Goal: Information Seeking & Learning: Compare options

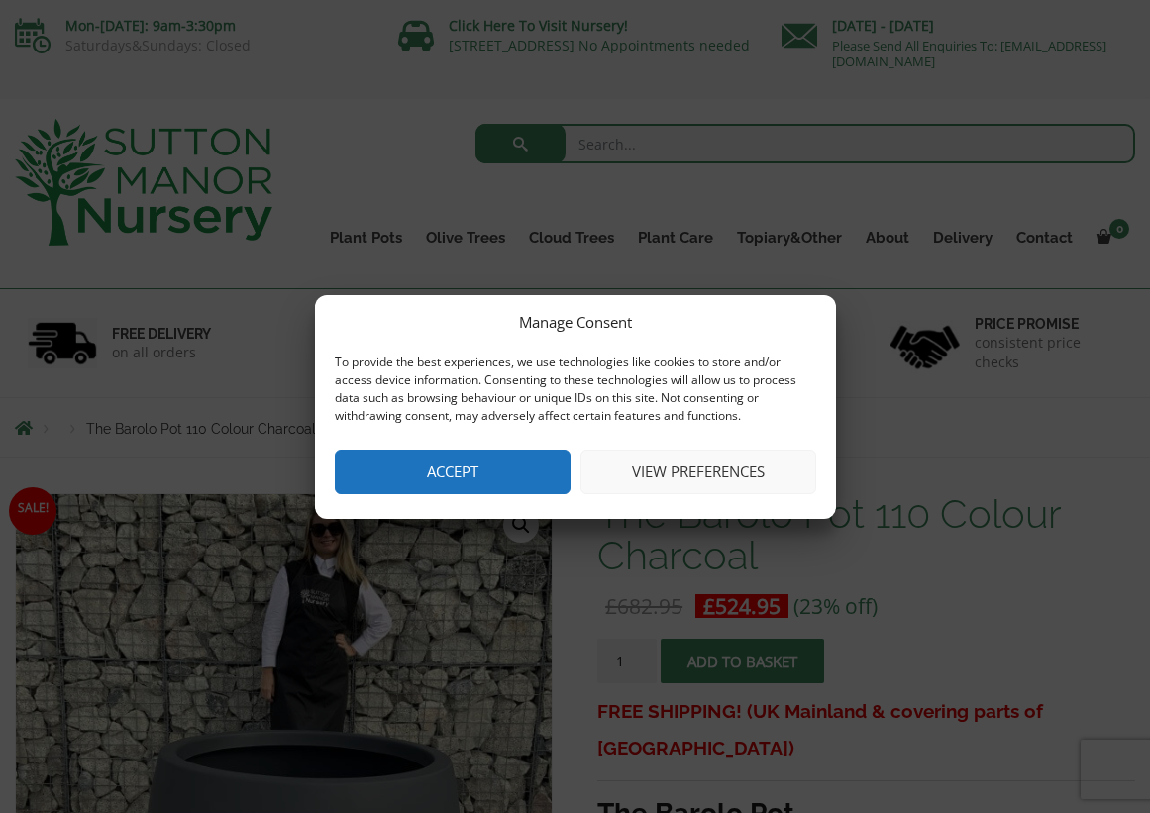
click at [379, 477] on button "Accept" at bounding box center [453, 472] width 236 height 45
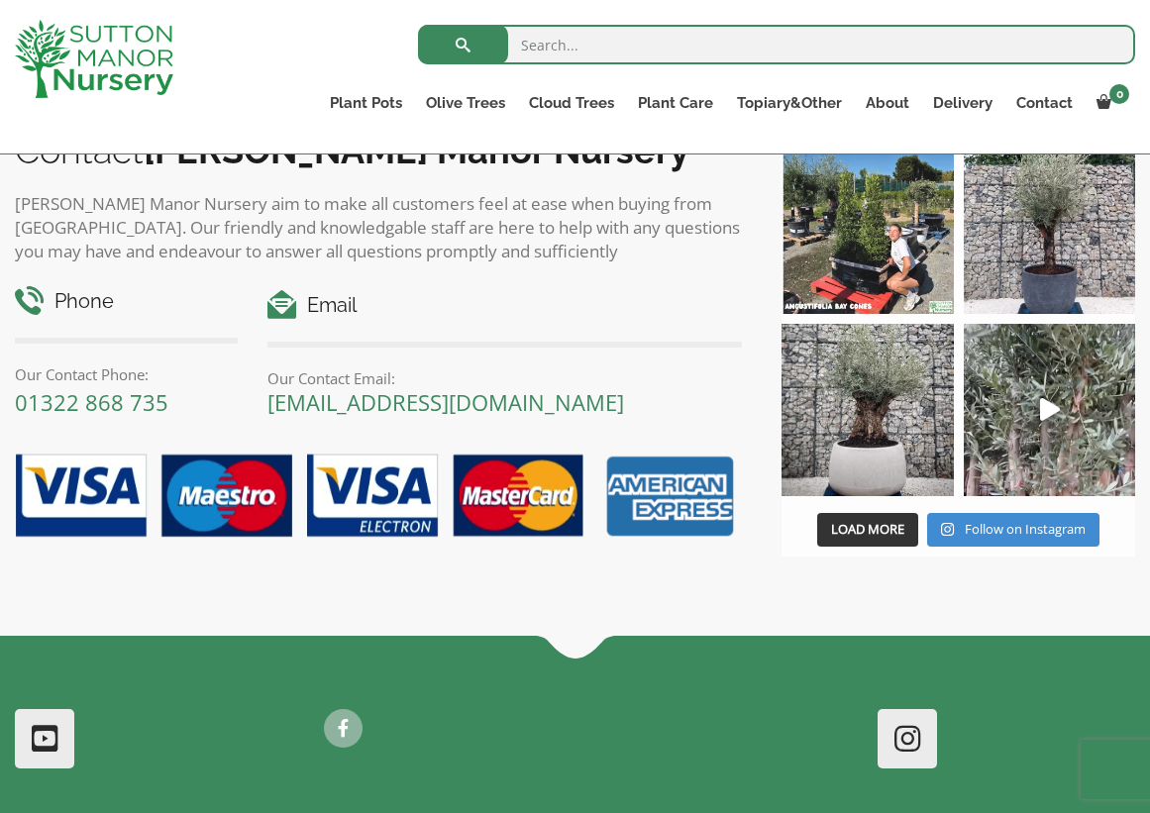
scroll to position [1935, 0]
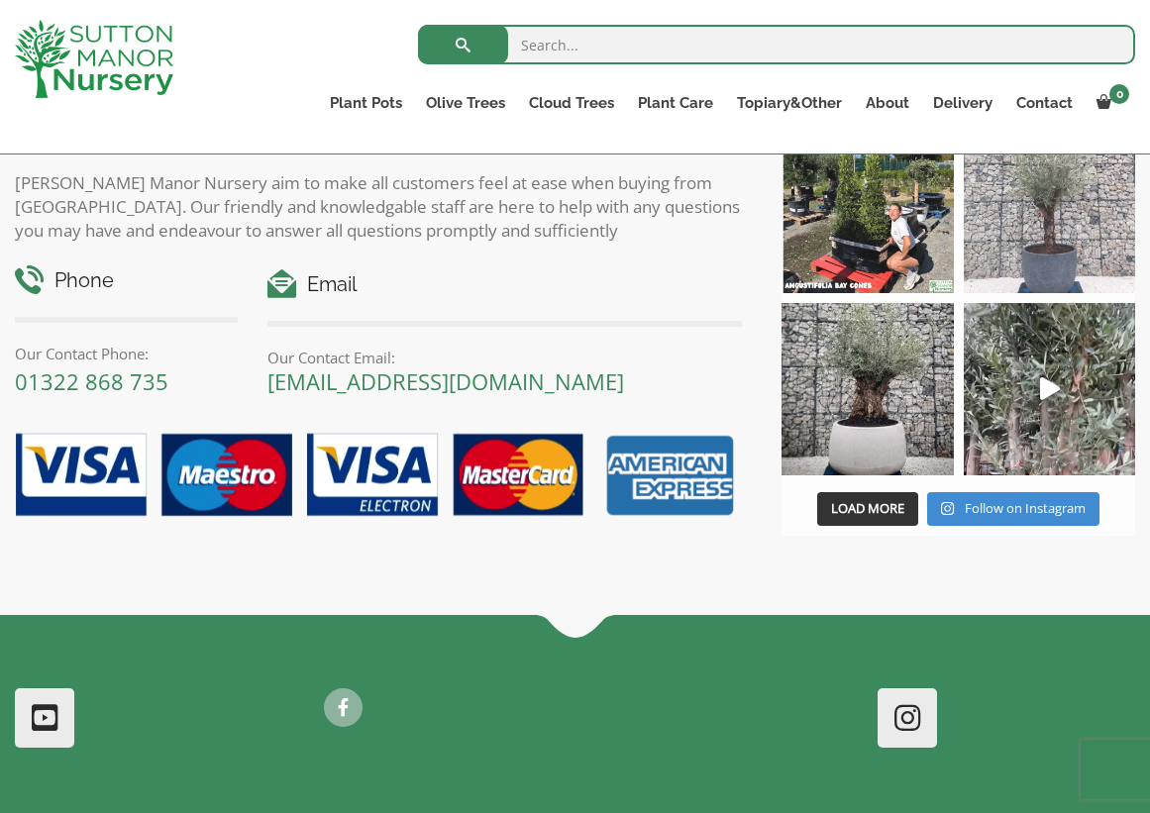
click at [1008, 245] on img at bounding box center [1050, 207] width 172 height 172
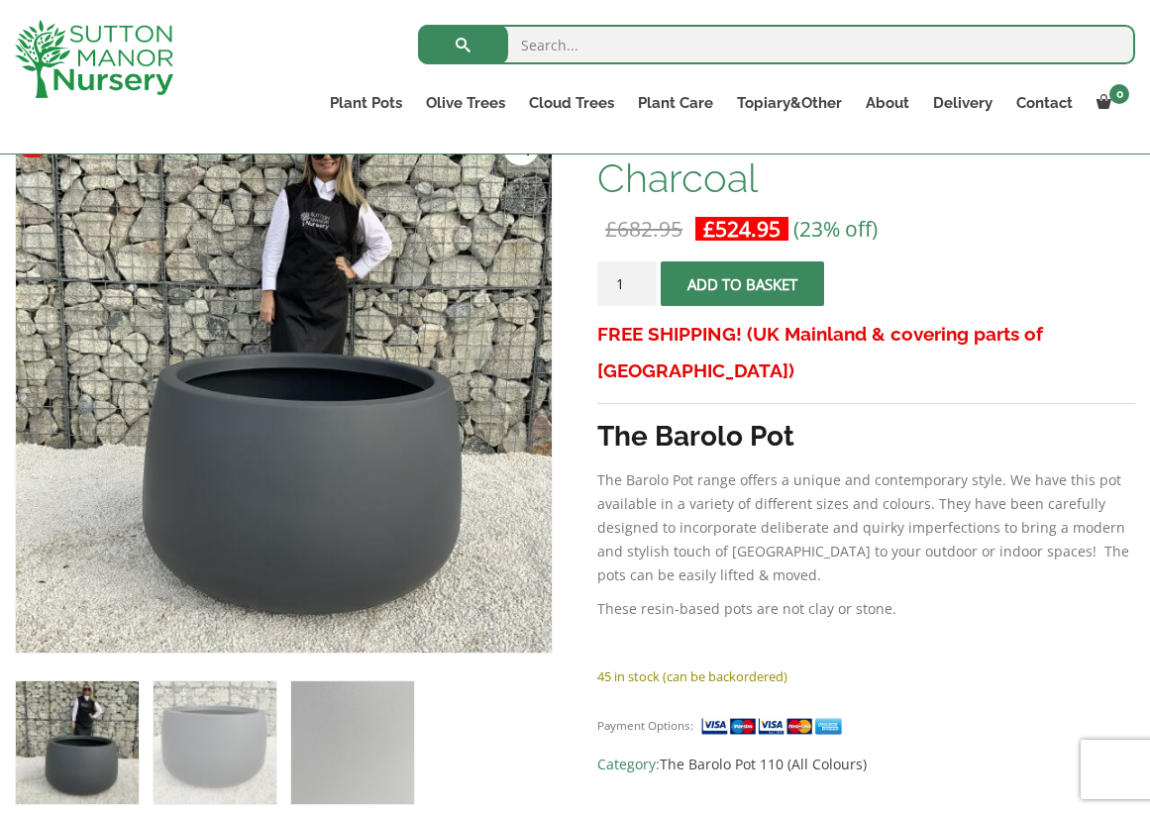
scroll to position [373, 0]
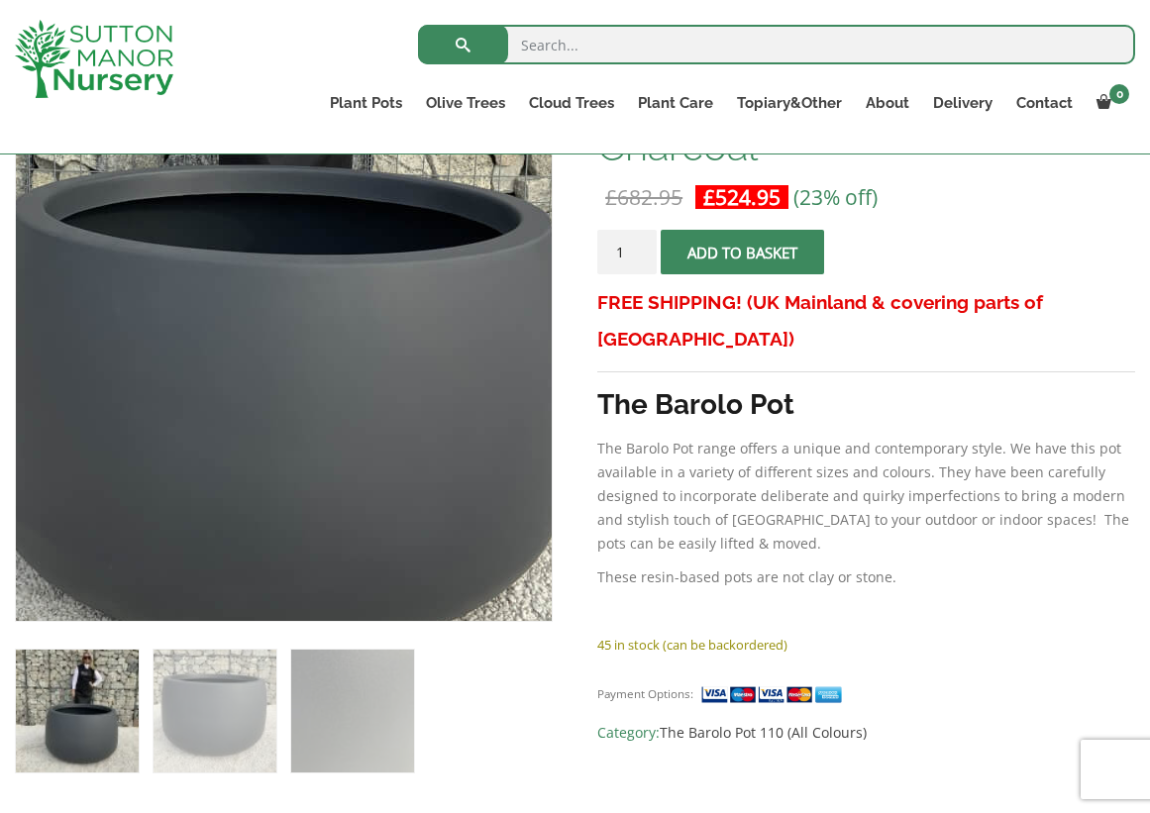
click at [332, 505] on img at bounding box center [242, 225] width 990 height 990
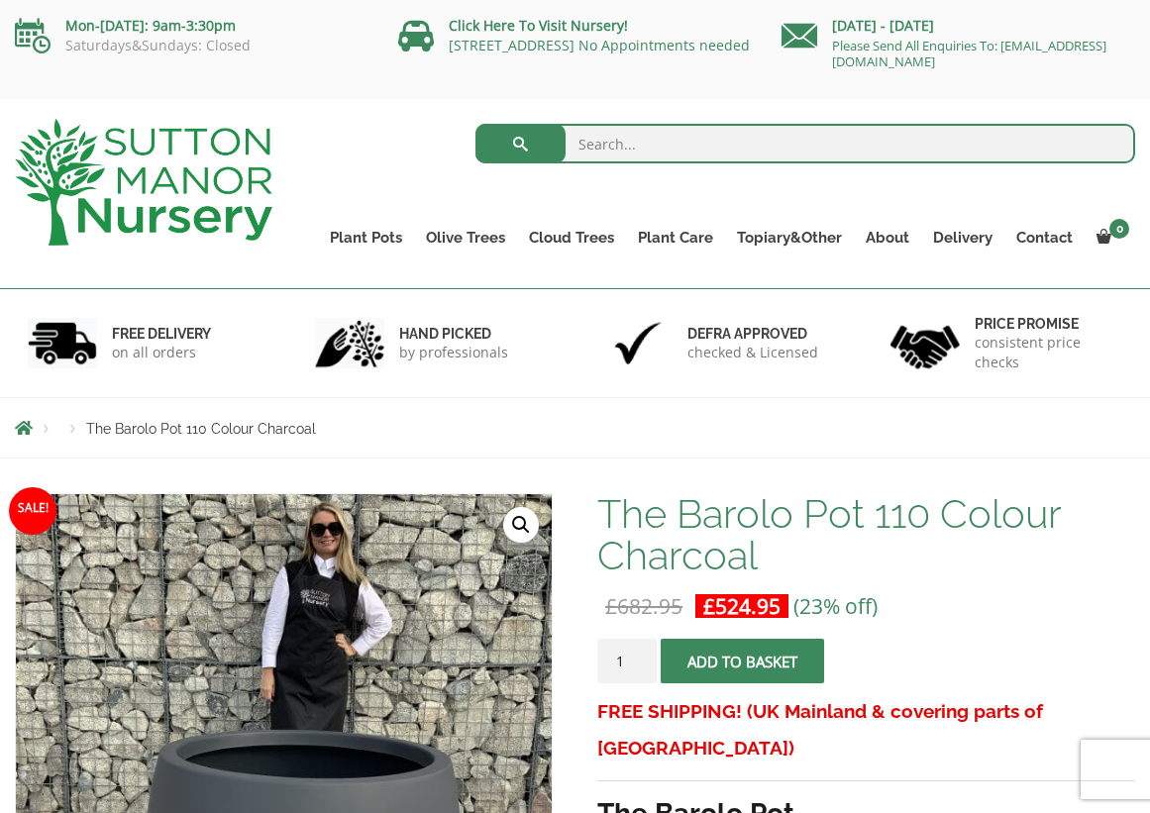
scroll to position [0, 0]
click at [743, 662] on span "submit" at bounding box center [743, 662] width 0 height 0
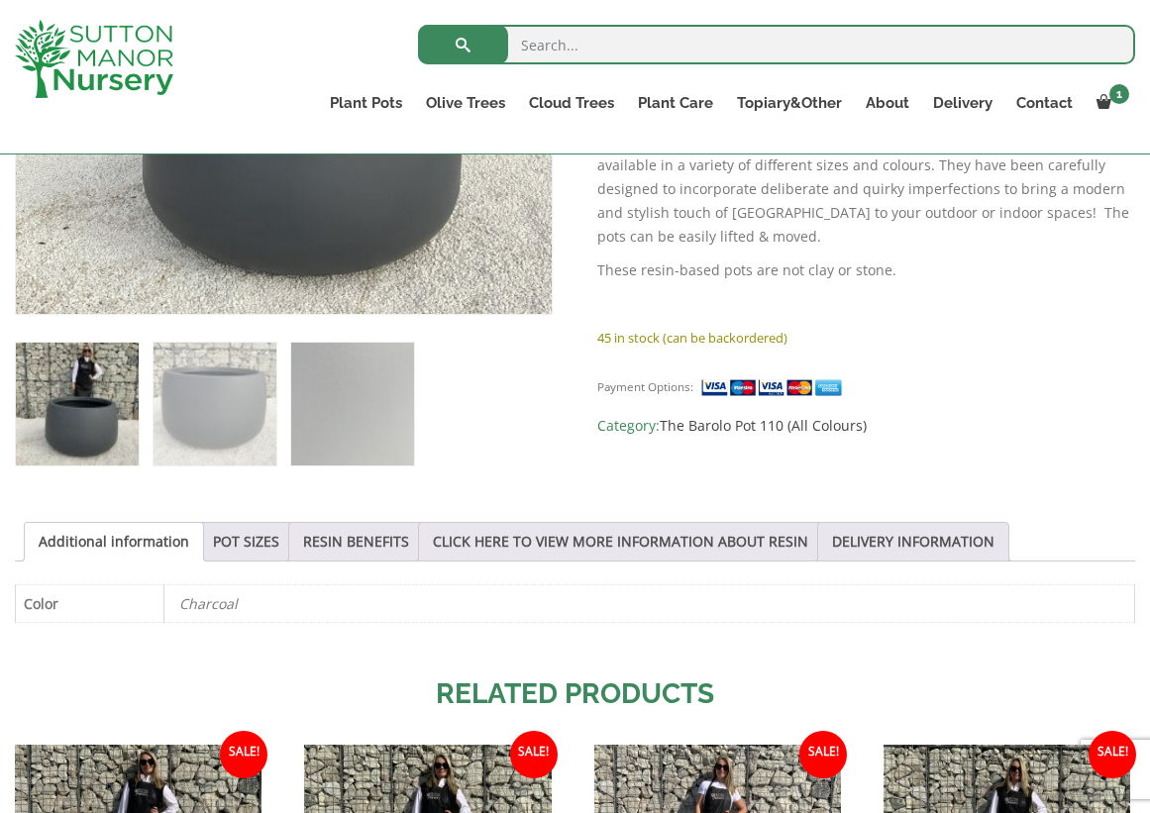
scroll to position [798, 0]
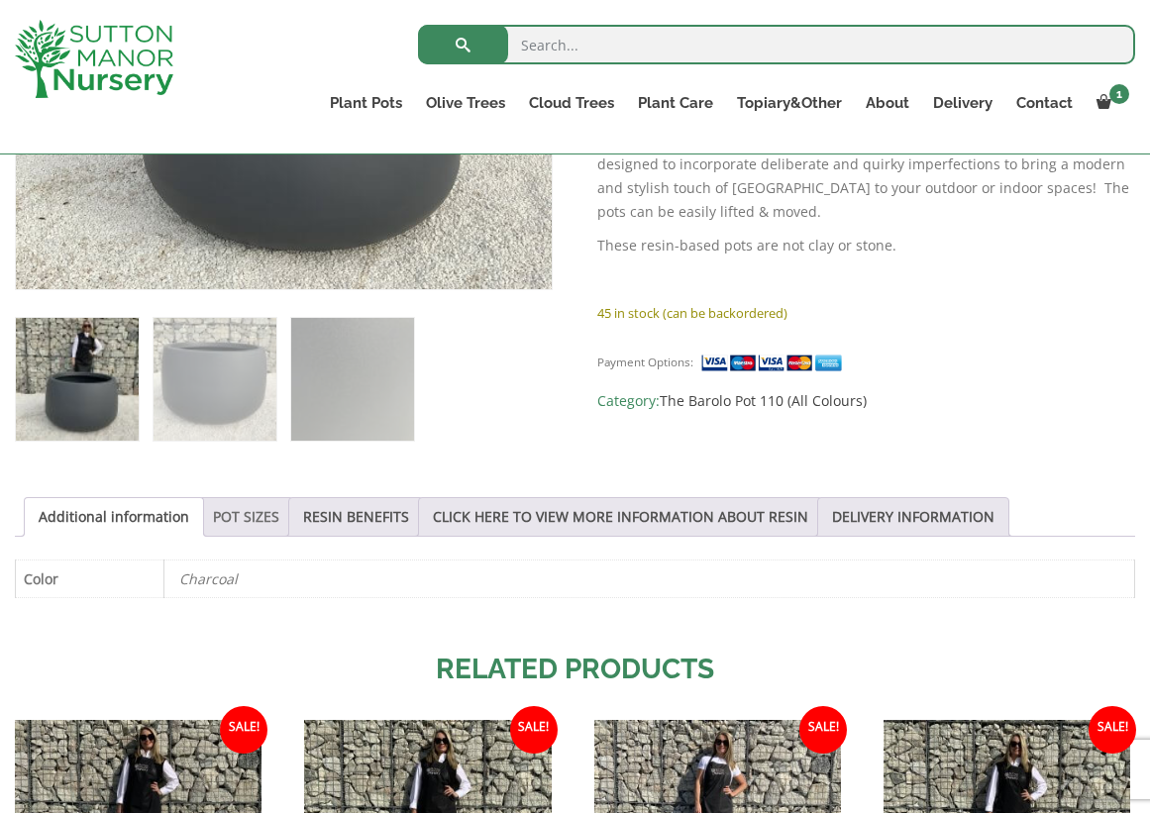
click at [259, 522] on link "POT SIZES" at bounding box center [246, 517] width 66 height 38
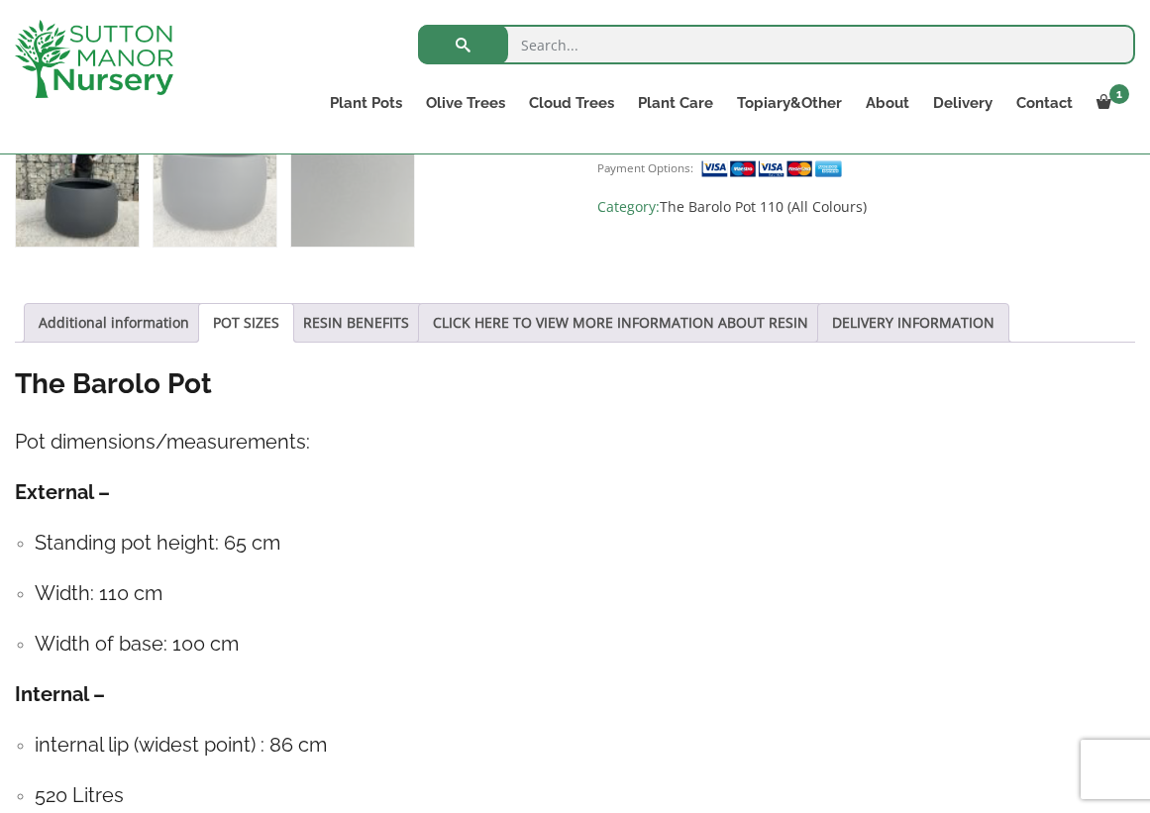
scroll to position [995, 0]
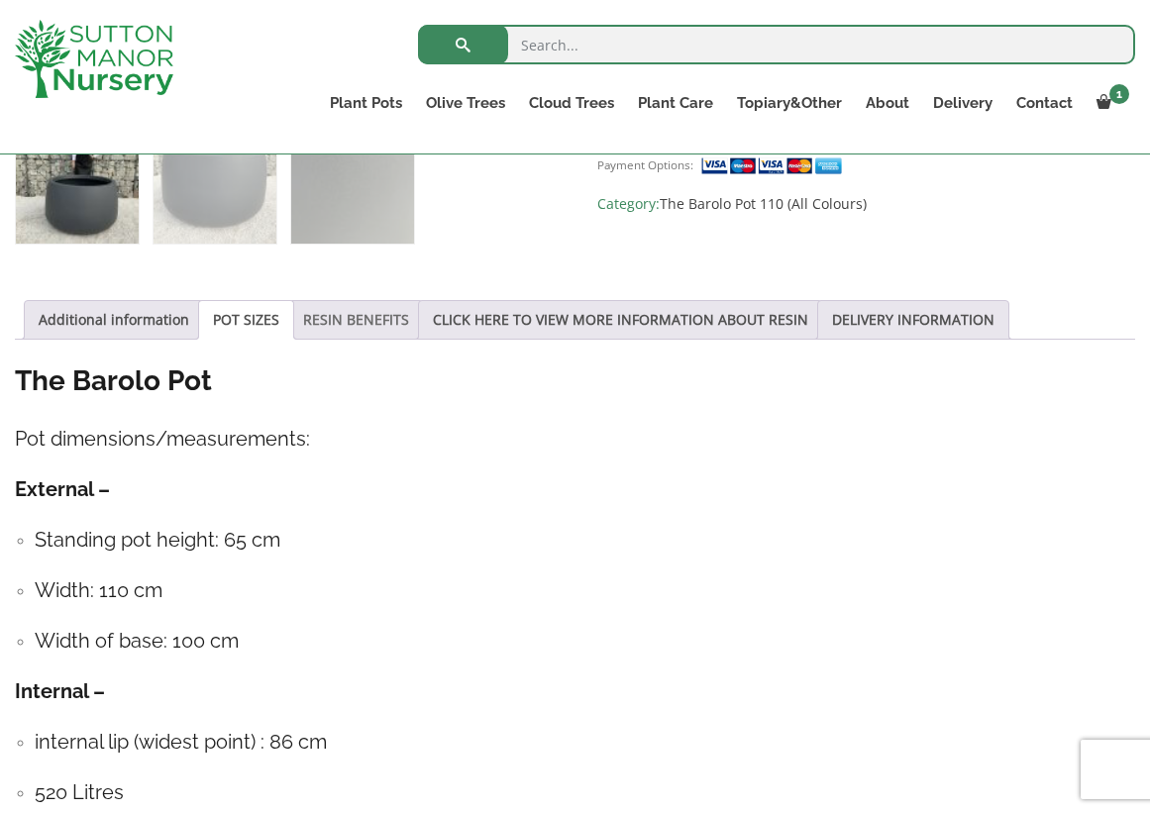
click at [409, 321] on link "RESIN BENEFITS" at bounding box center [356, 320] width 106 height 38
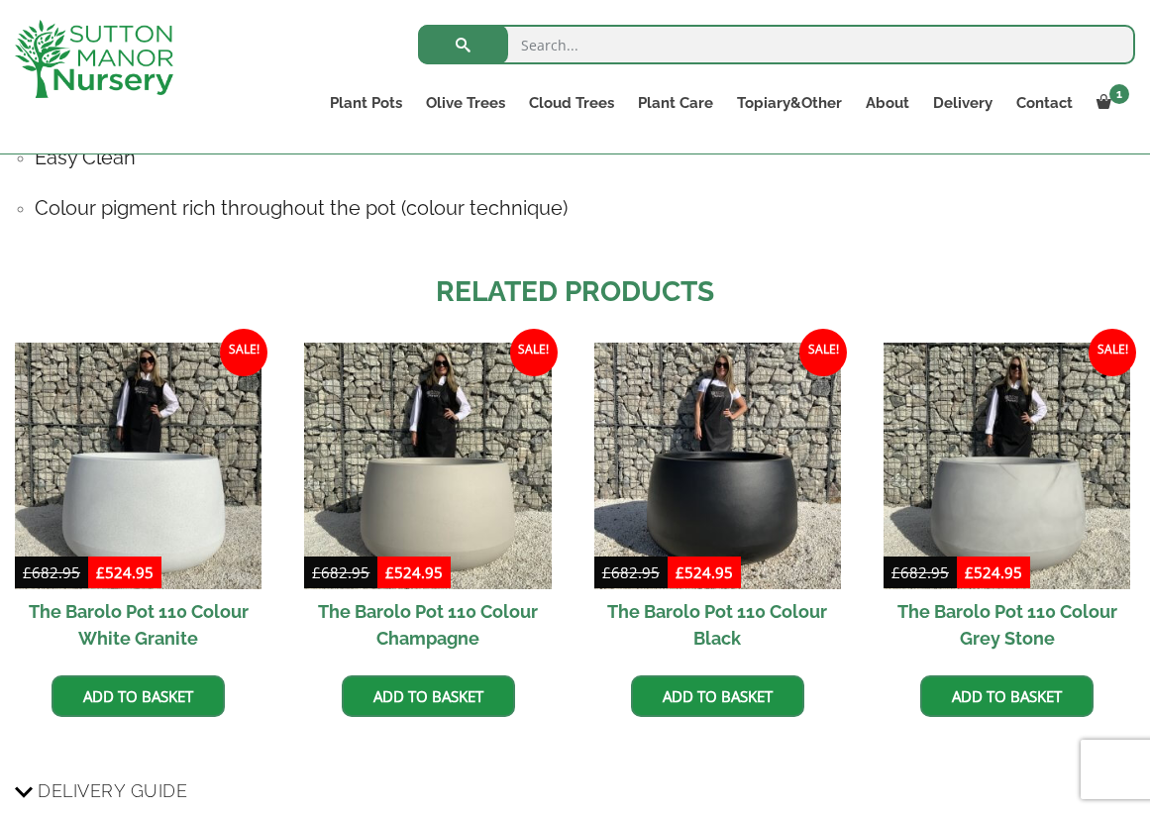
scroll to position [1535, 0]
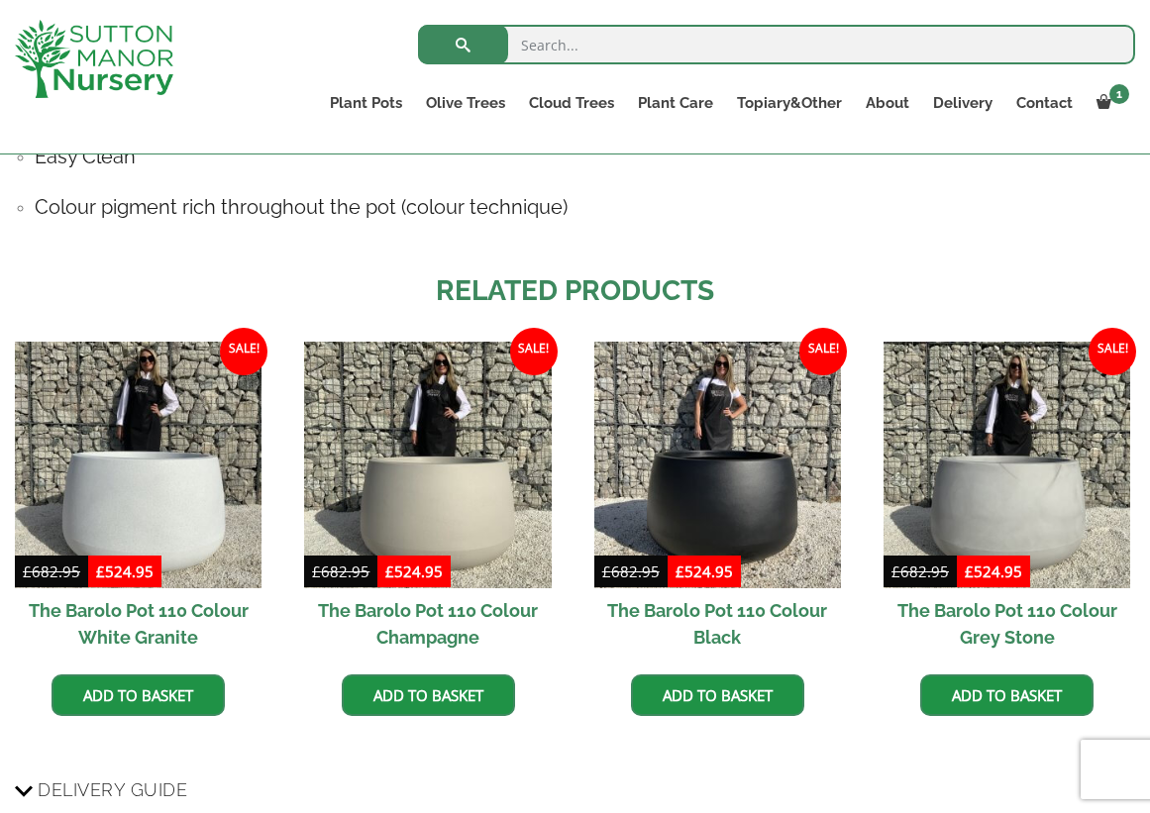
click at [529, 741] on ul "Sale! £ 682.95 Original price was: £682.95. £ 524.95 Current price is: £524.95.…" at bounding box center [575, 550] width 1120 height 416
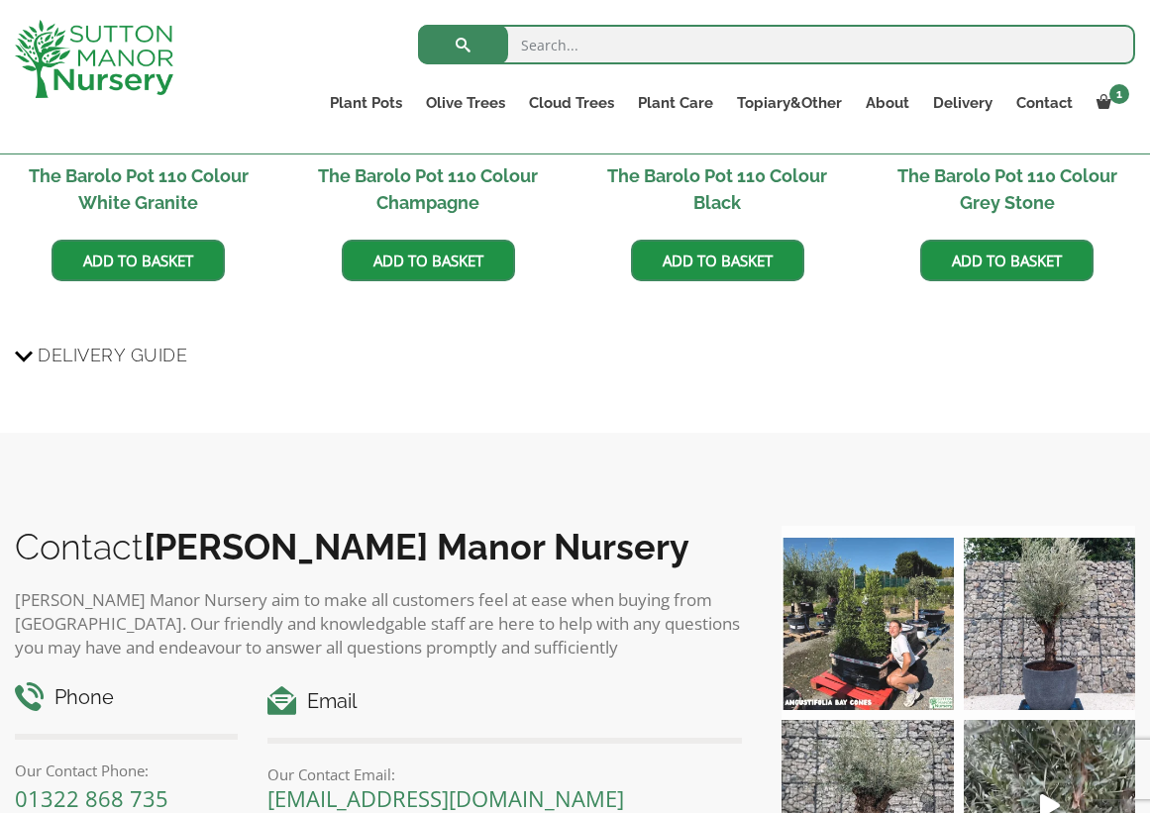
scroll to position [1770, 0]
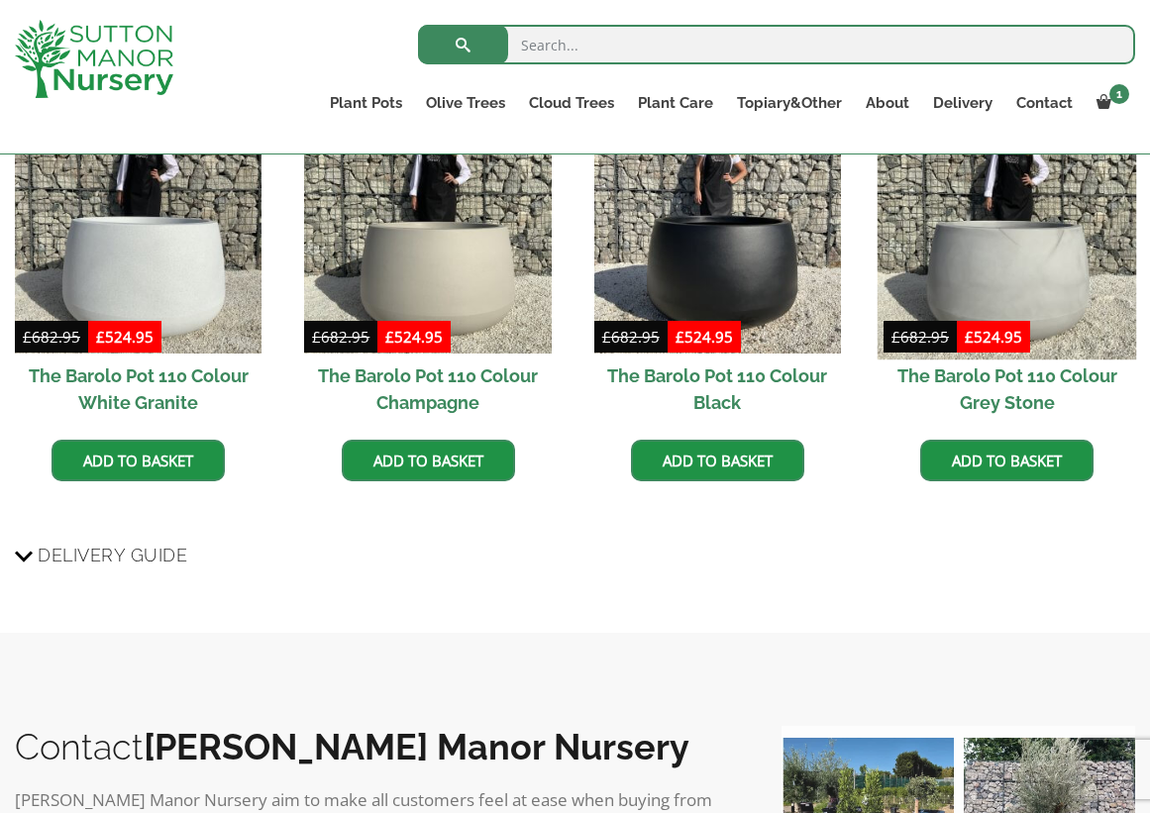
click at [677, 511] on ul "Sale! £ 682.95 Original price was: £682.95. £ 524.95 Current price is: £524.95.…" at bounding box center [575, 315] width 1120 height 416
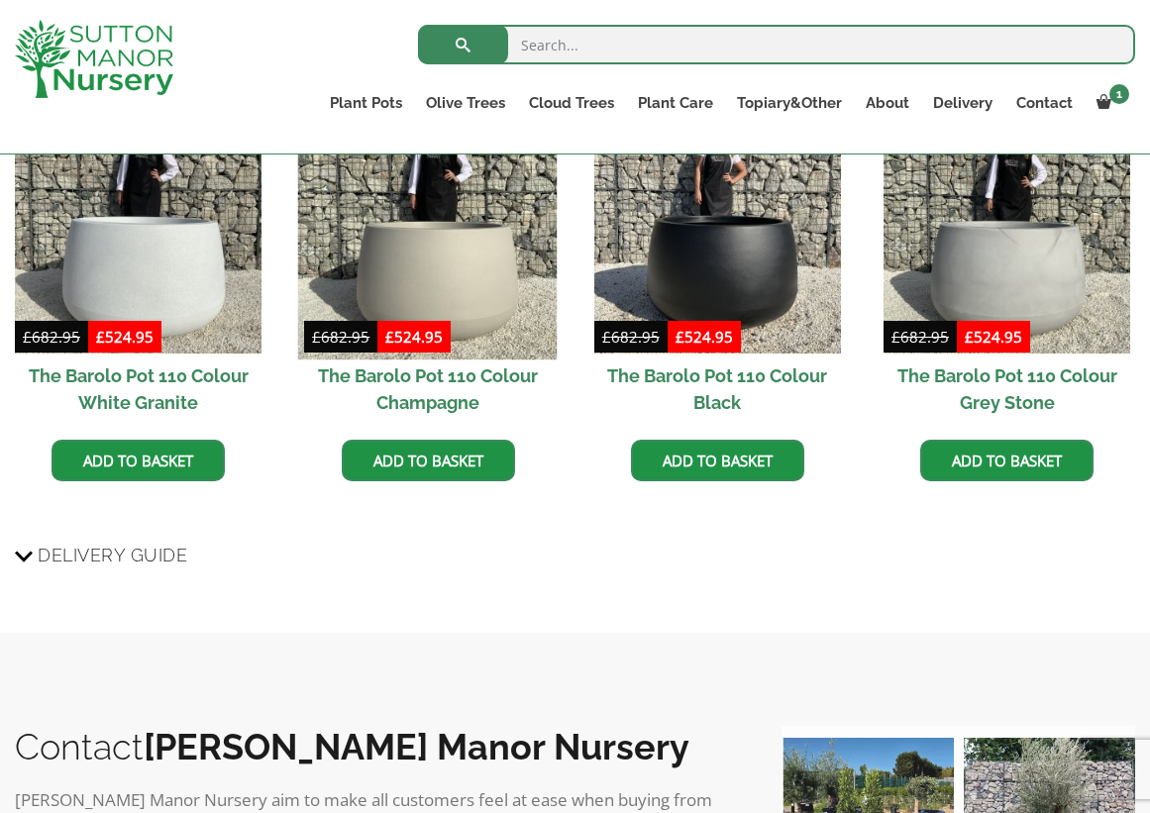
click at [445, 320] on img at bounding box center [428, 231] width 260 height 260
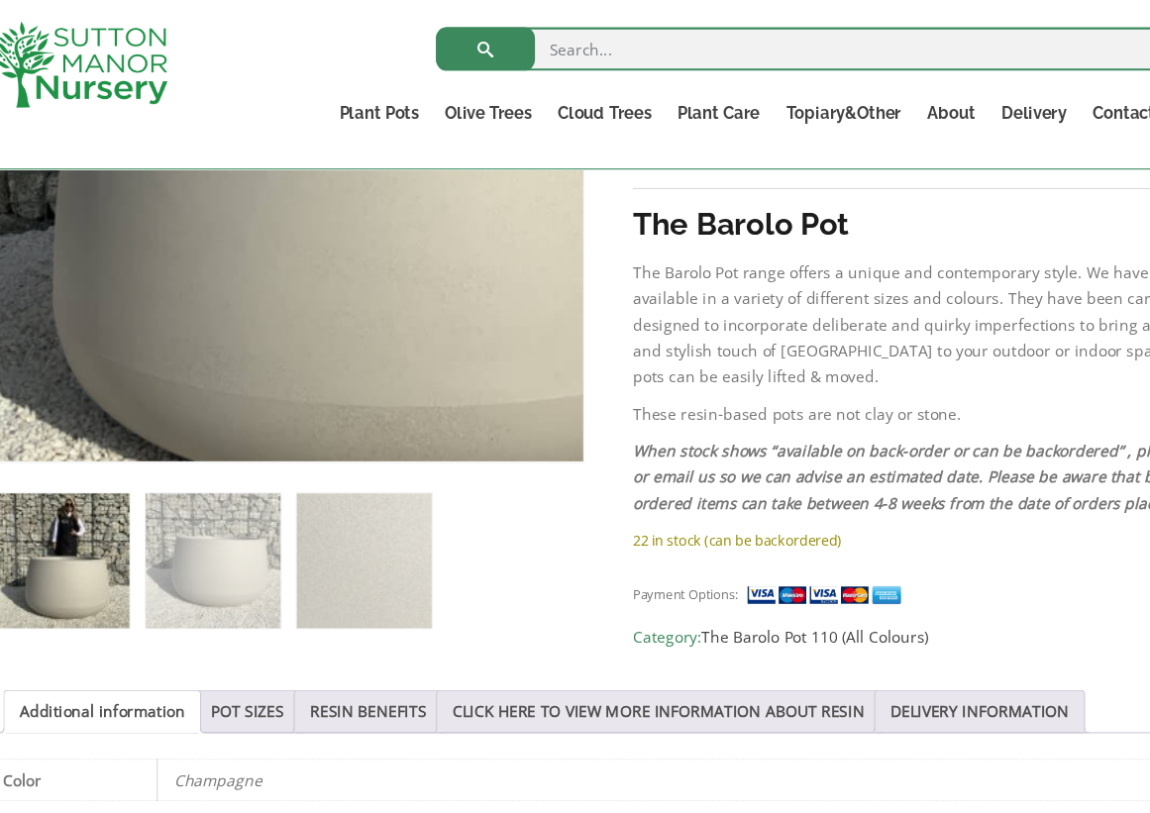
scroll to position [544, 0]
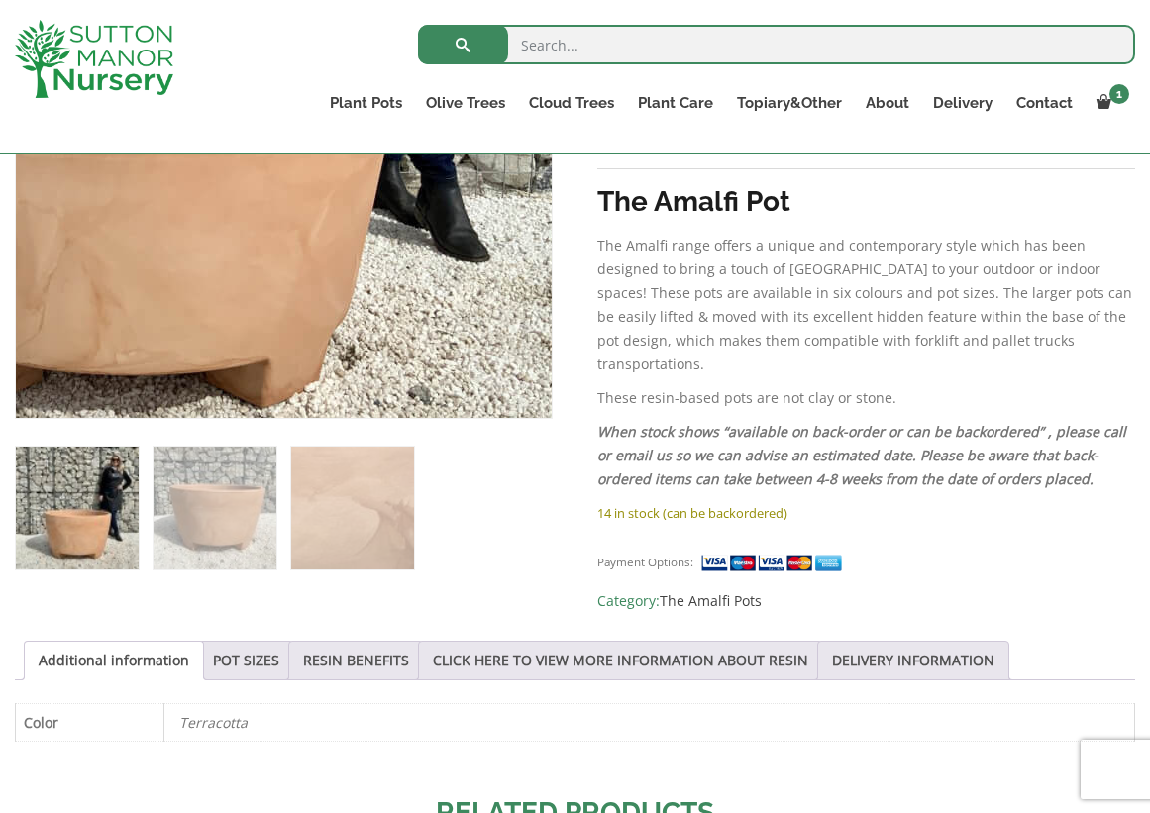
scroll to position [577, 0]
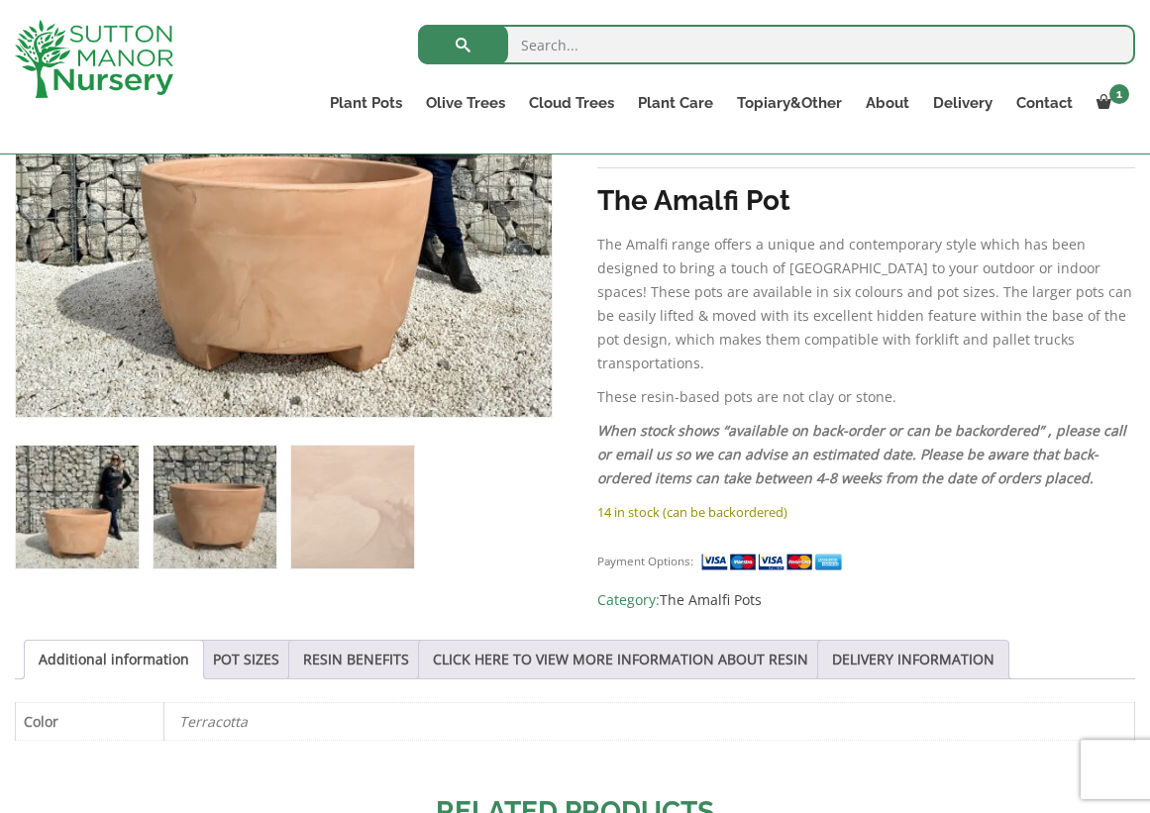
click at [175, 554] on img at bounding box center [215, 507] width 123 height 123
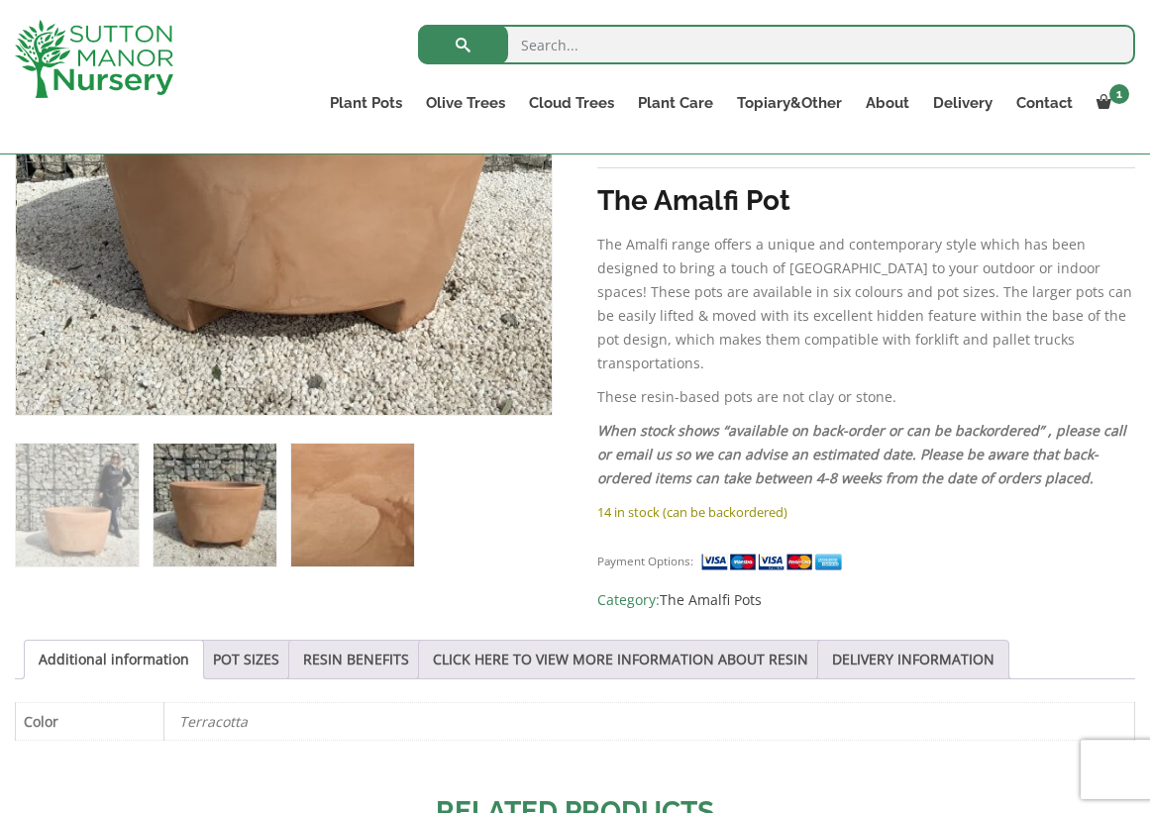
click at [318, 531] on img at bounding box center [352, 505] width 123 height 123
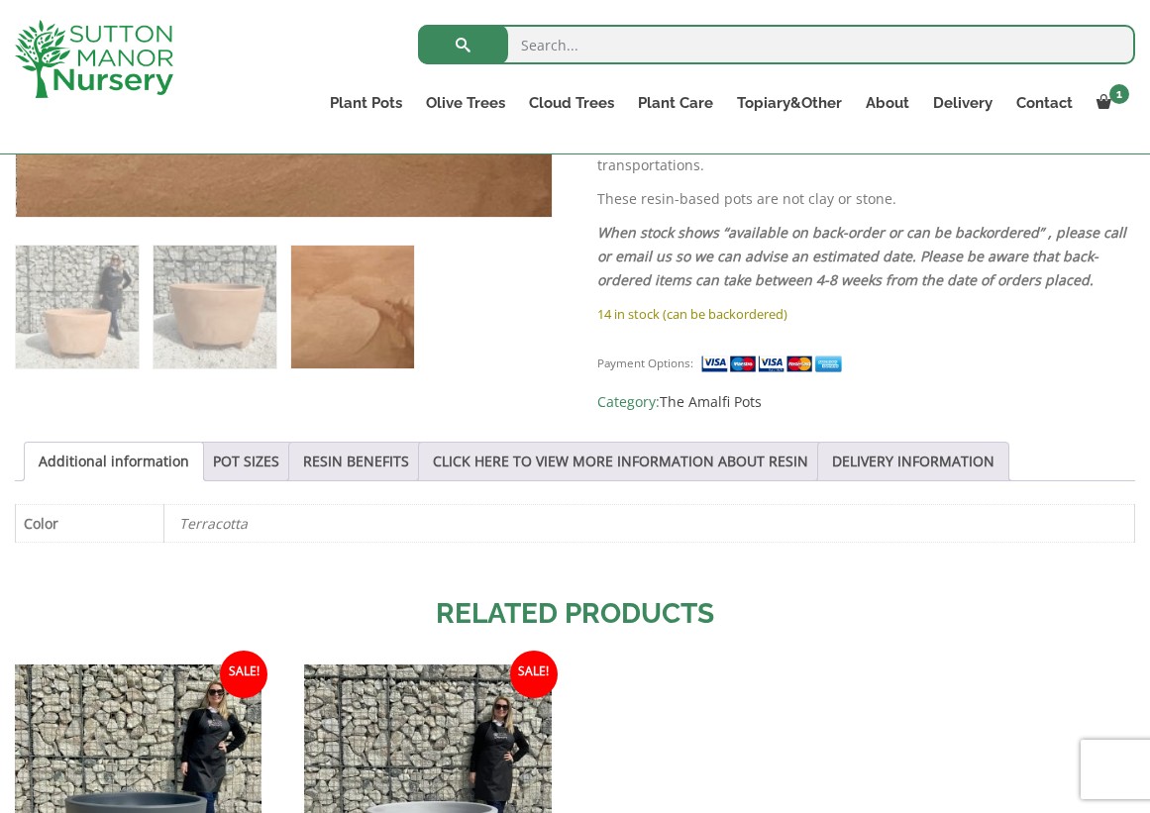
scroll to position [929, 0]
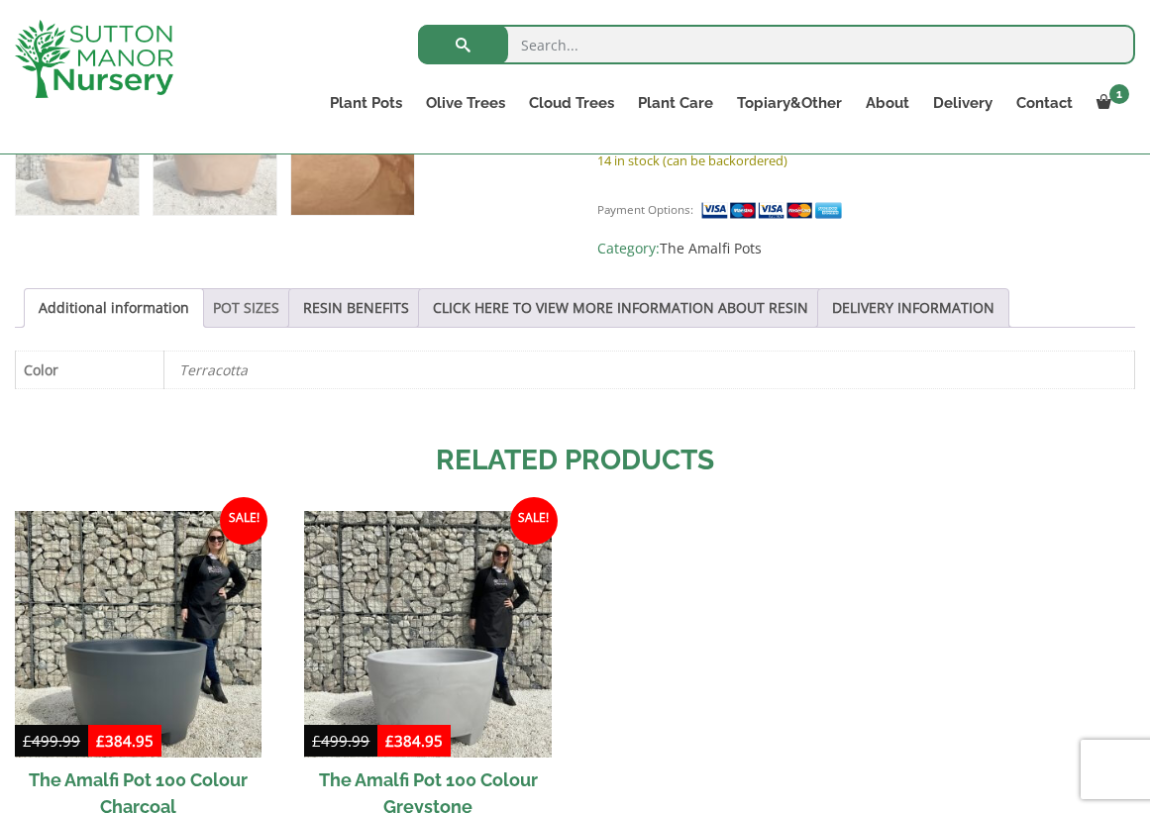
click at [273, 289] on link "POT SIZES" at bounding box center [246, 308] width 66 height 38
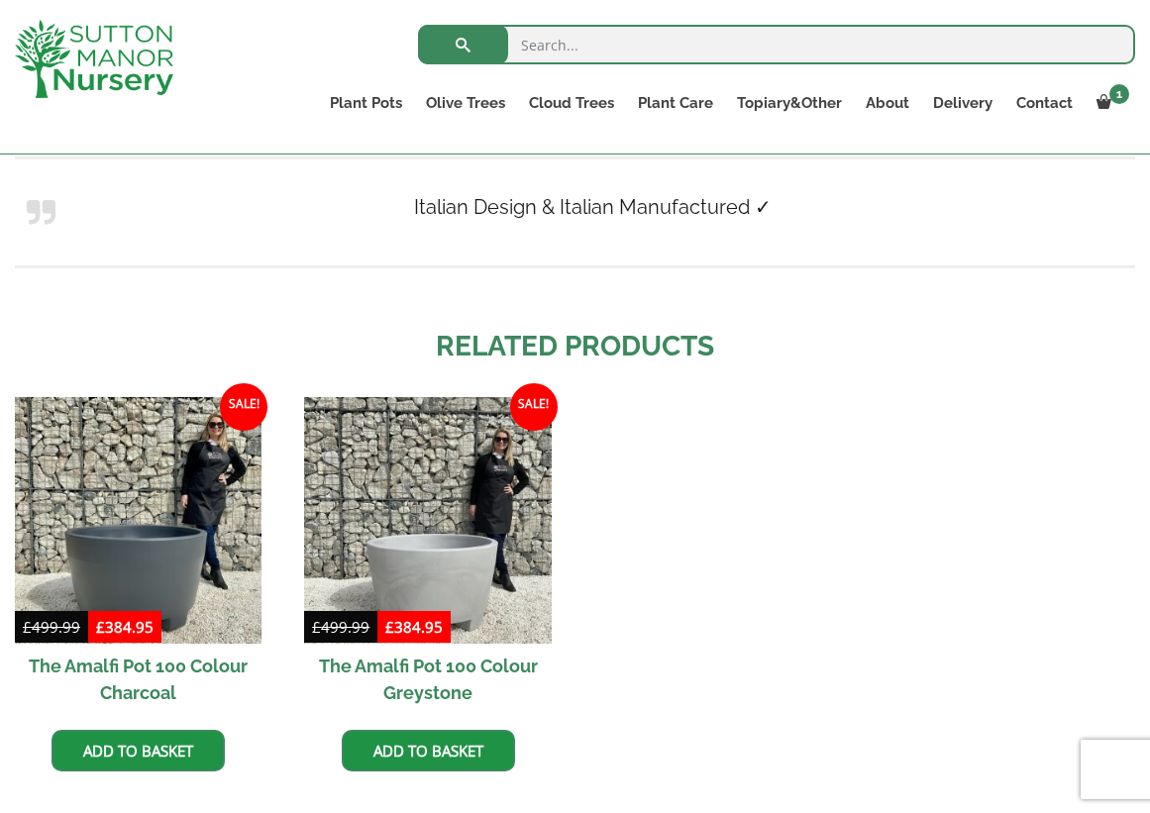
scroll to position [1688, 0]
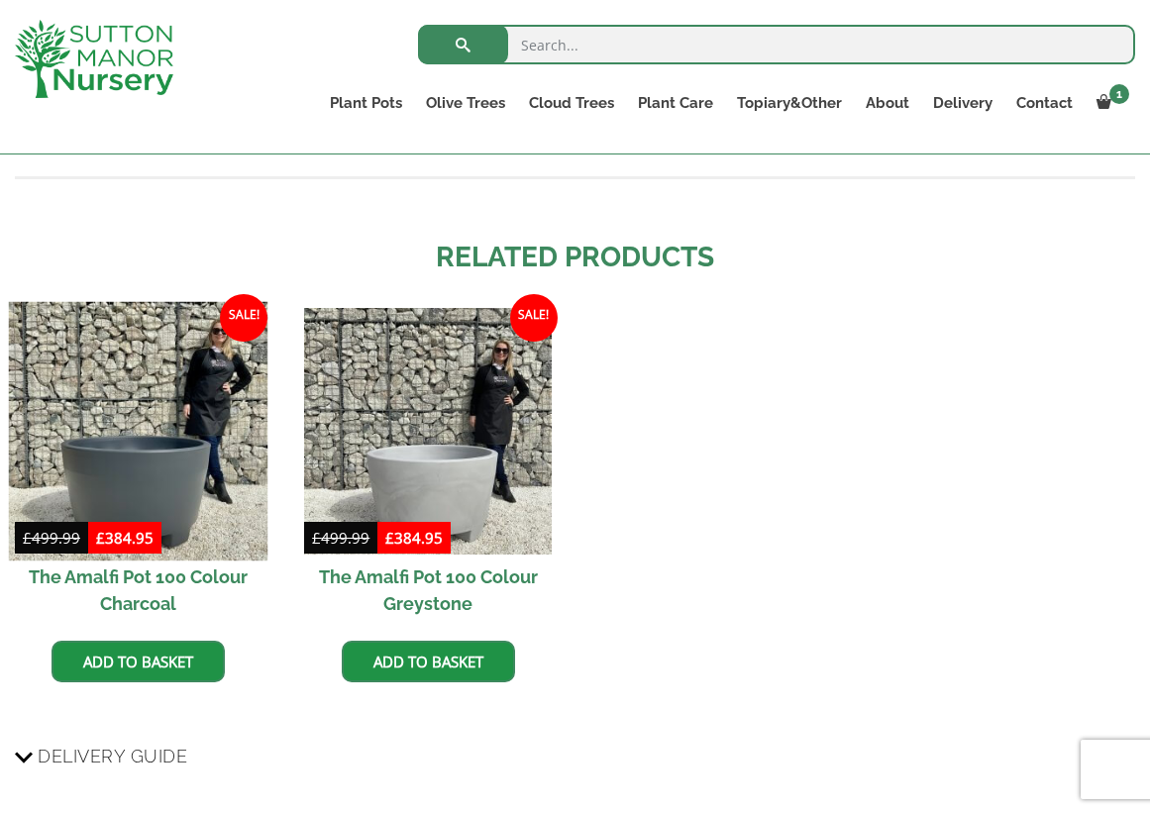
click at [183, 494] on img at bounding box center [139, 432] width 260 height 260
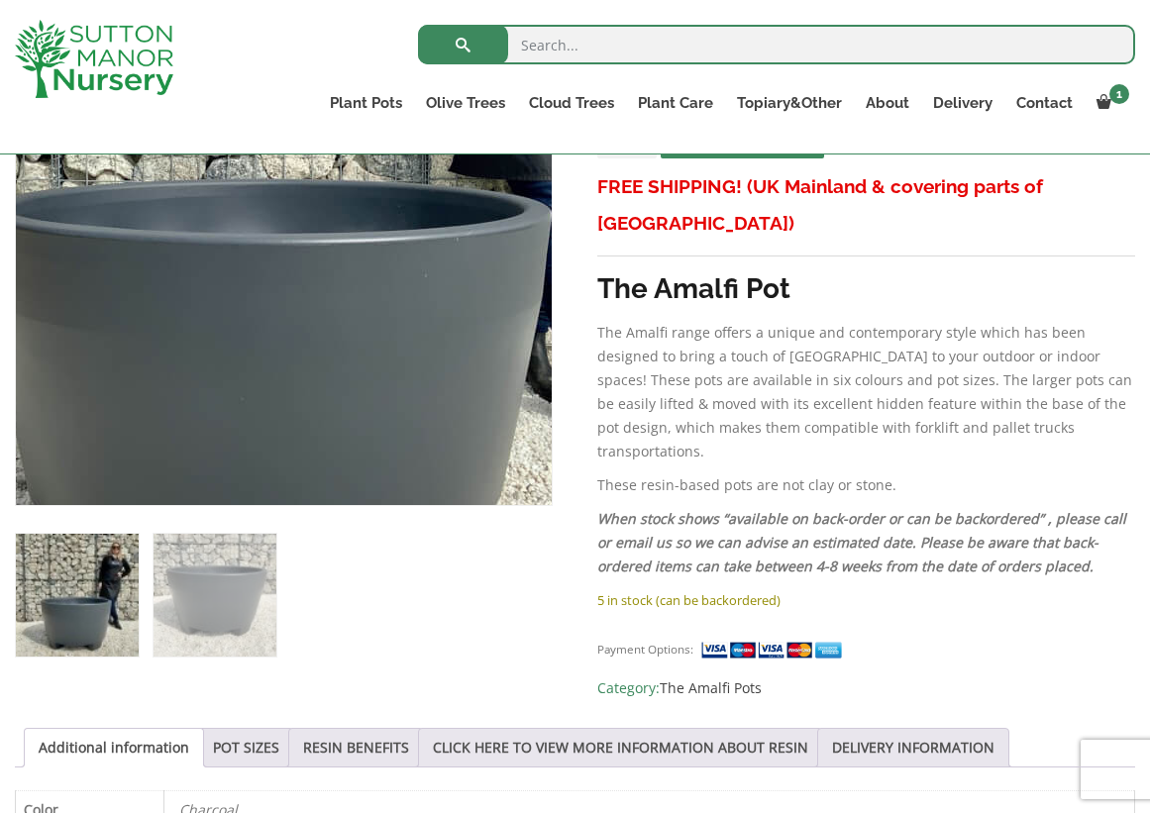
scroll to position [533, 0]
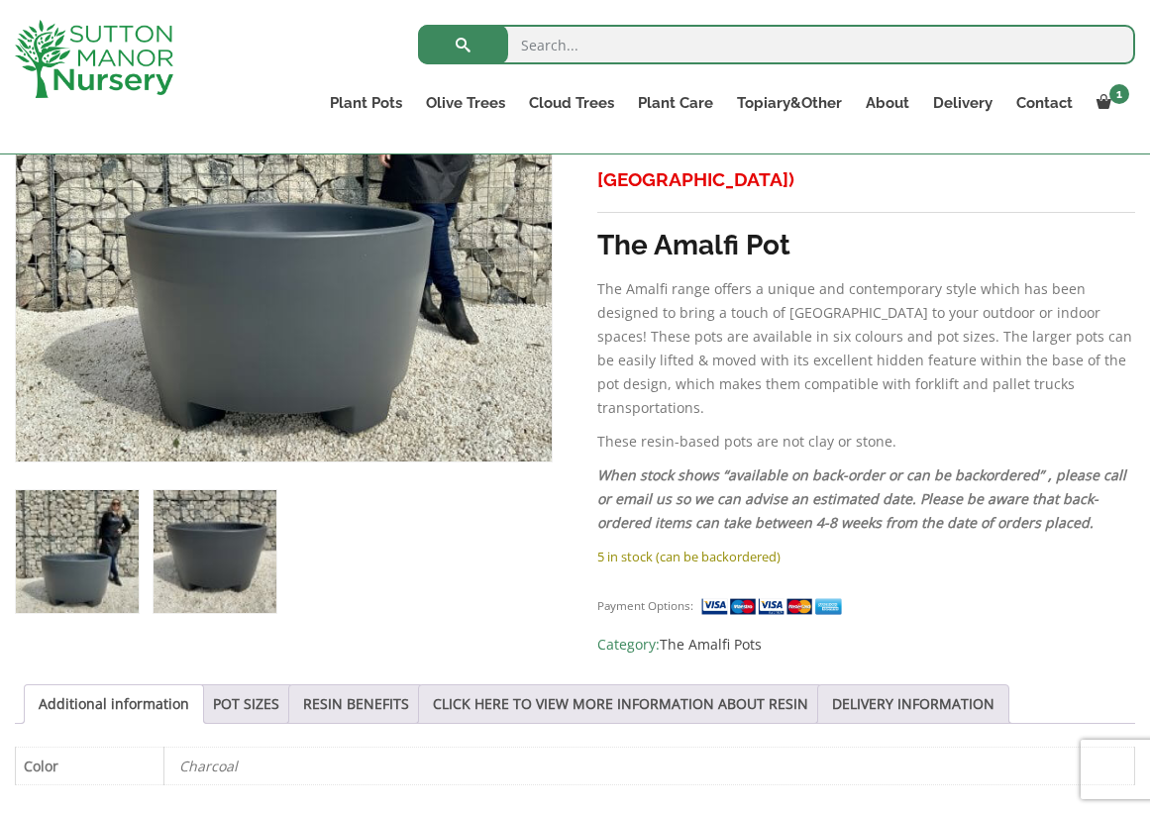
click at [203, 567] on img at bounding box center [215, 551] width 123 height 123
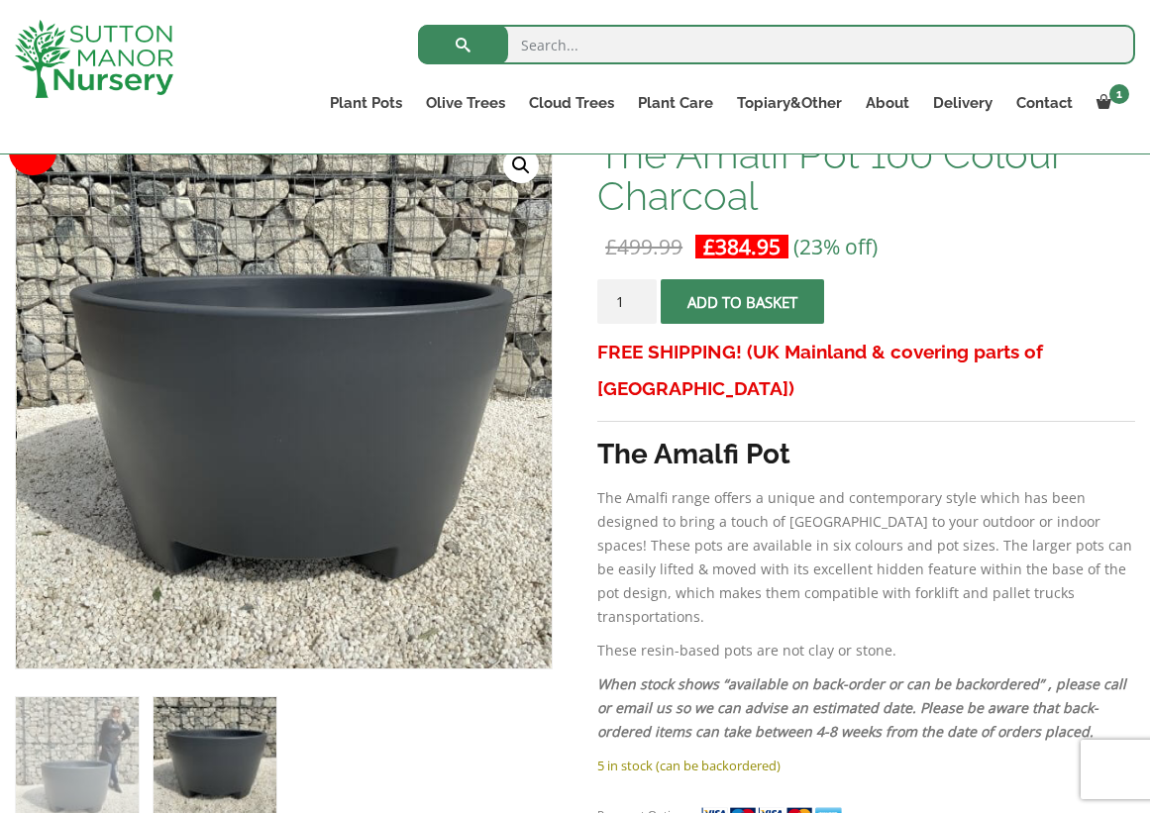
scroll to position [320, 0]
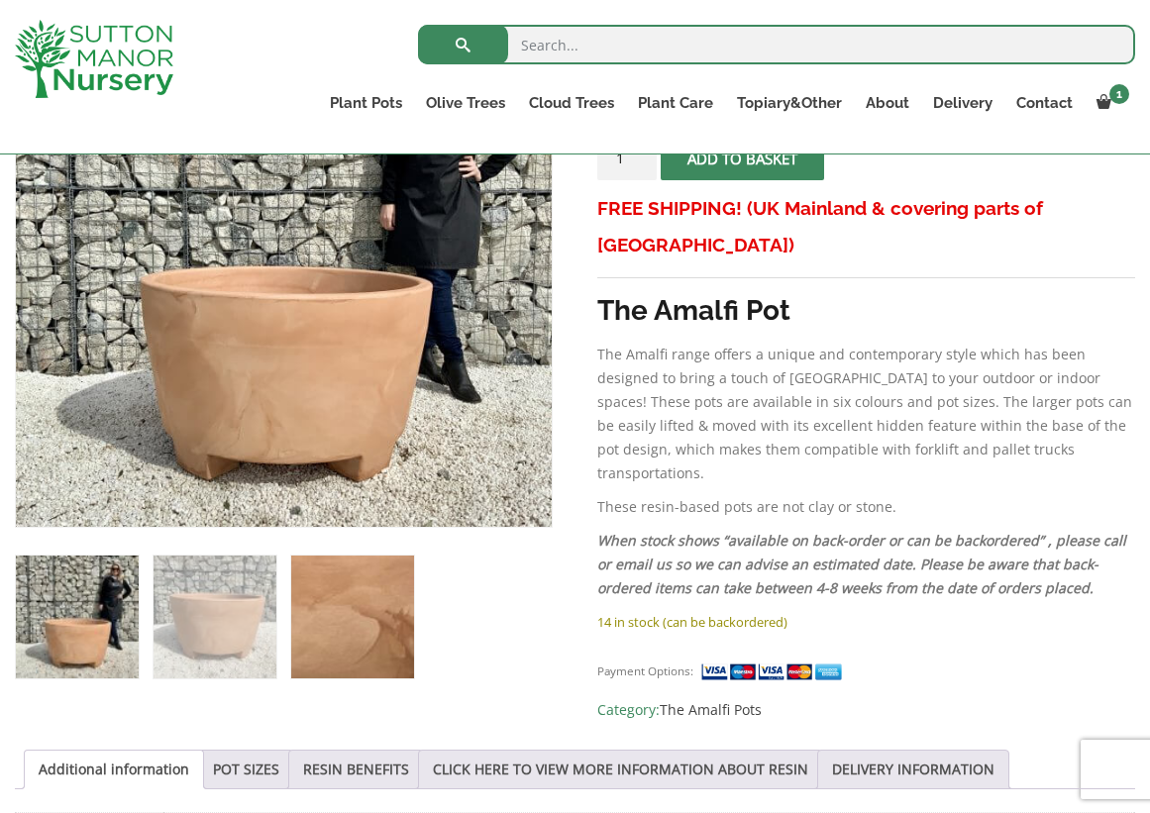
scroll to position [467, 0]
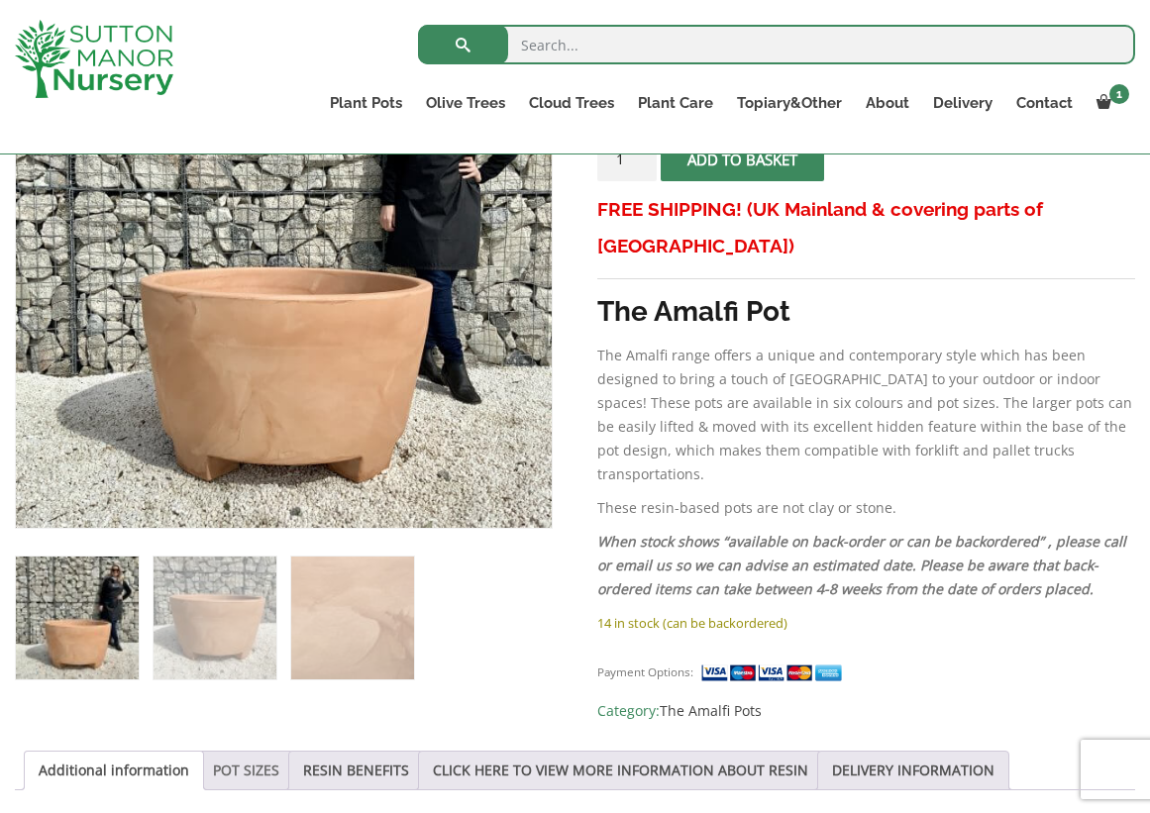
click at [271, 753] on link "POT SIZES" at bounding box center [246, 771] width 66 height 38
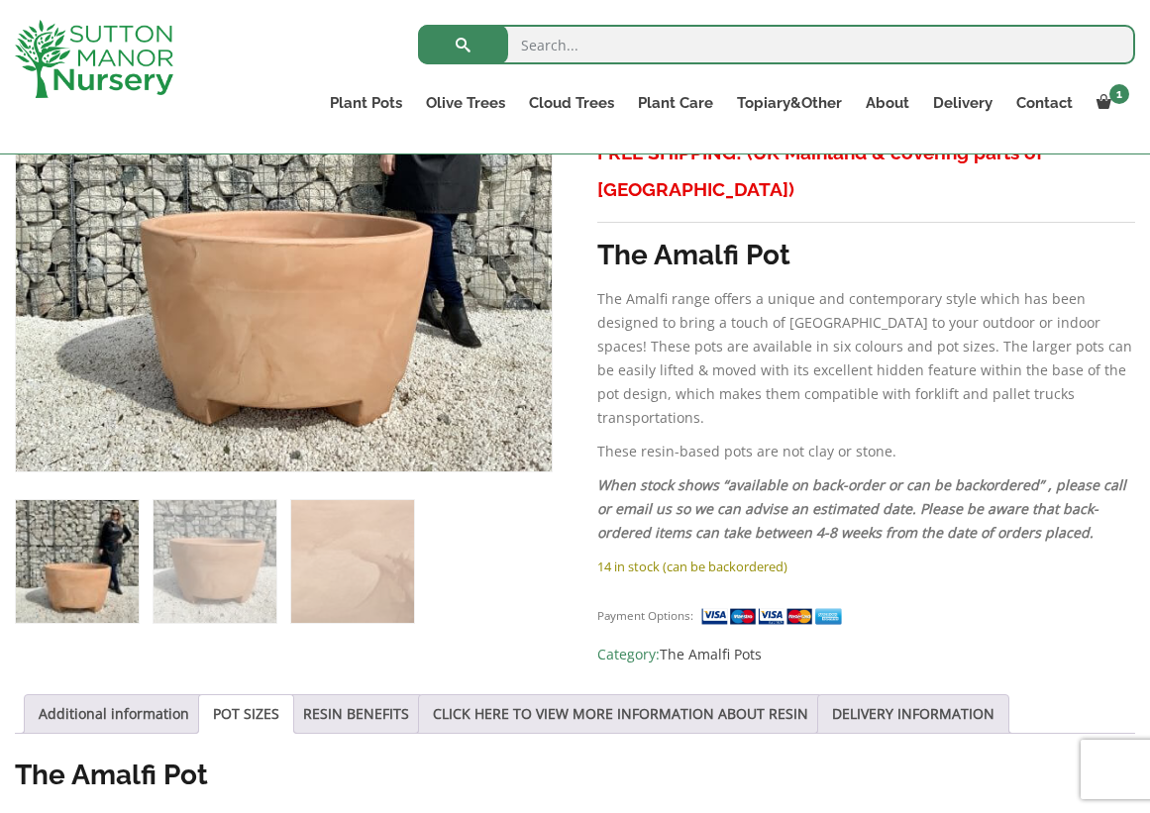
scroll to position [505, 0]
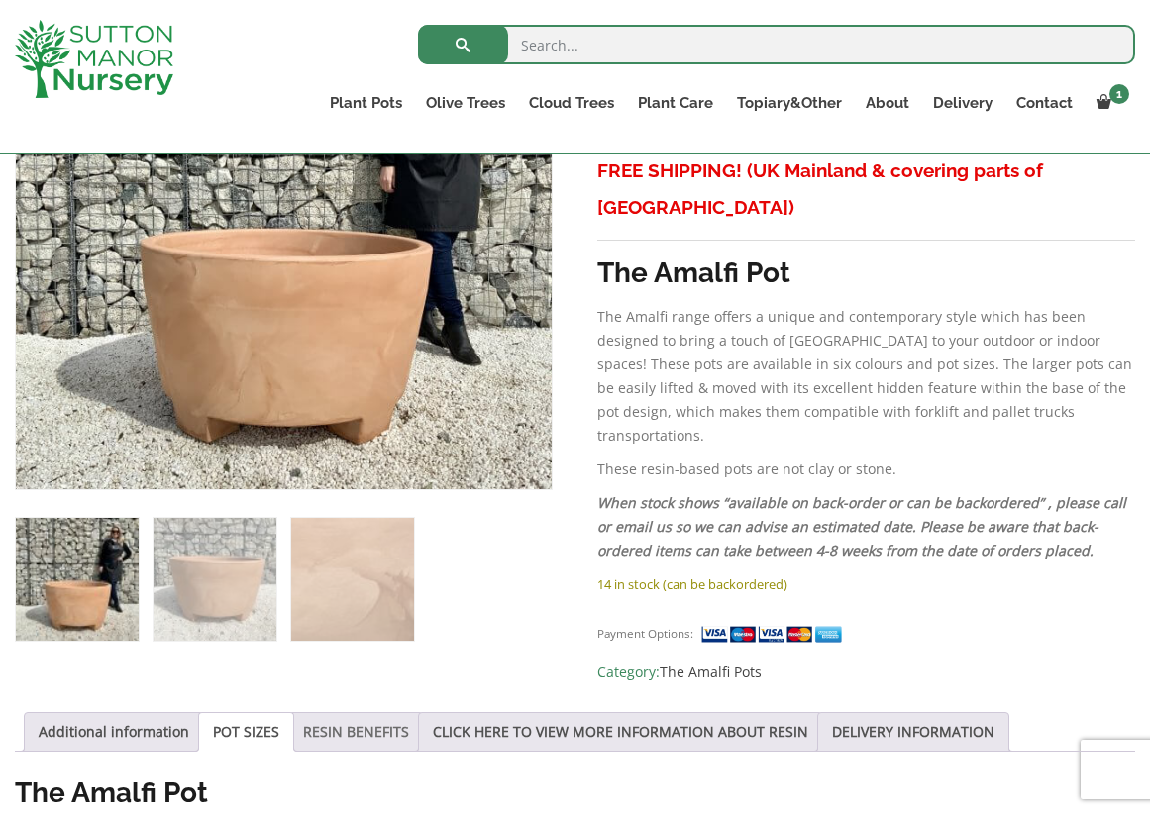
click at [401, 713] on link "RESIN BENEFITS" at bounding box center [356, 732] width 106 height 38
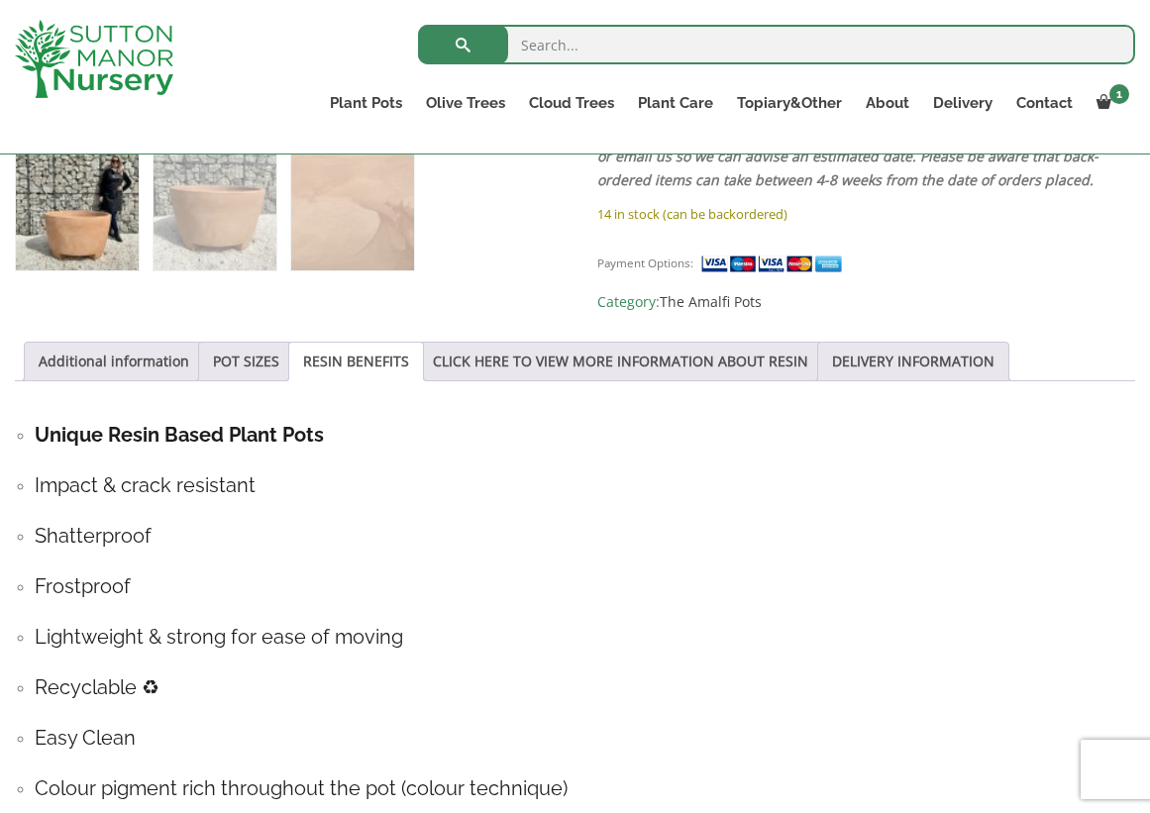
scroll to position [871, 0]
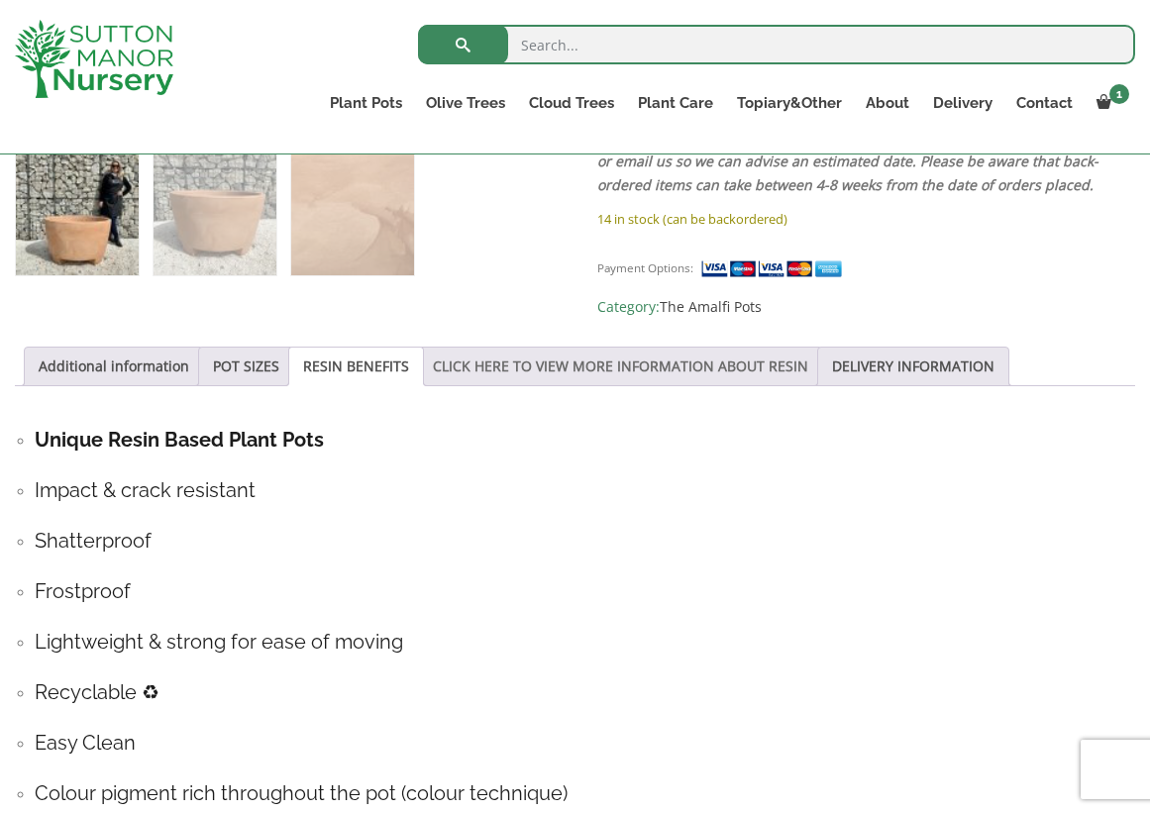
click at [563, 351] on link "CLICK HERE TO VIEW MORE INFORMATION ABOUT RESIN" at bounding box center [620, 367] width 375 height 38
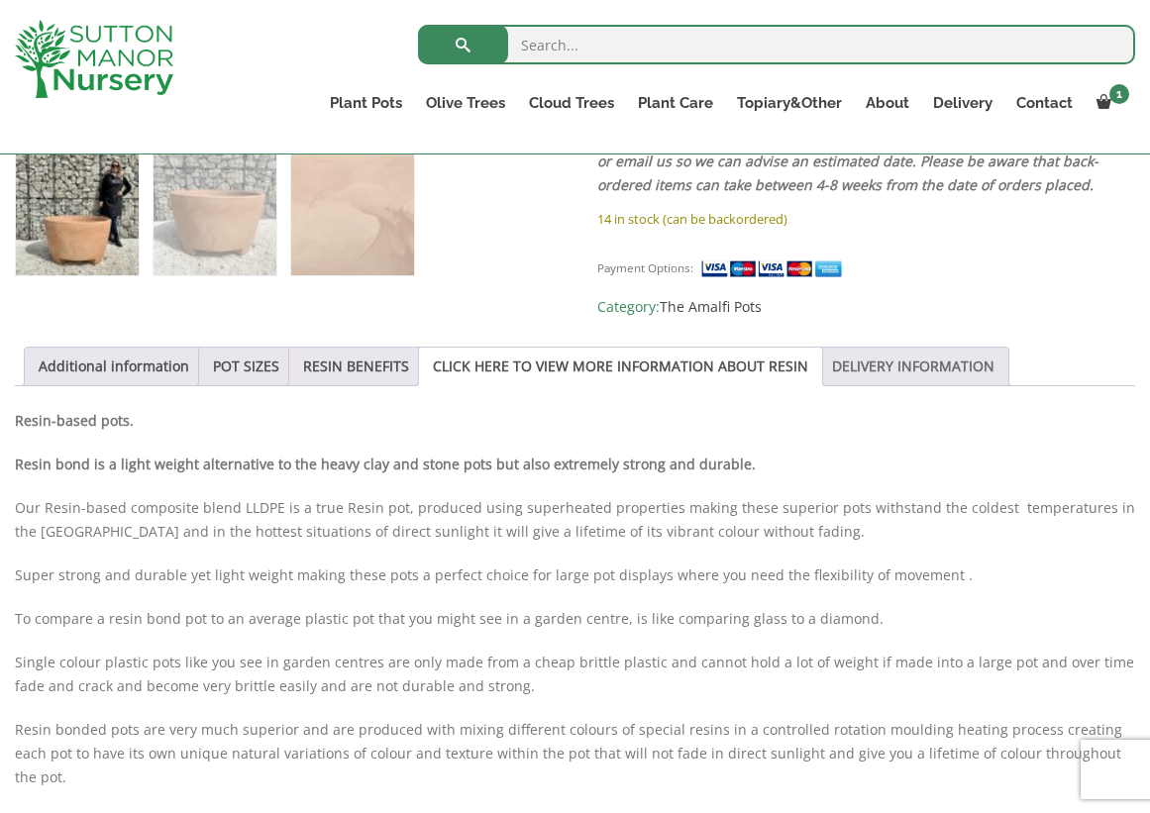
click at [920, 351] on link "DELIVERY INFORMATION" at bounding box center [913, 367] width 162 height 38
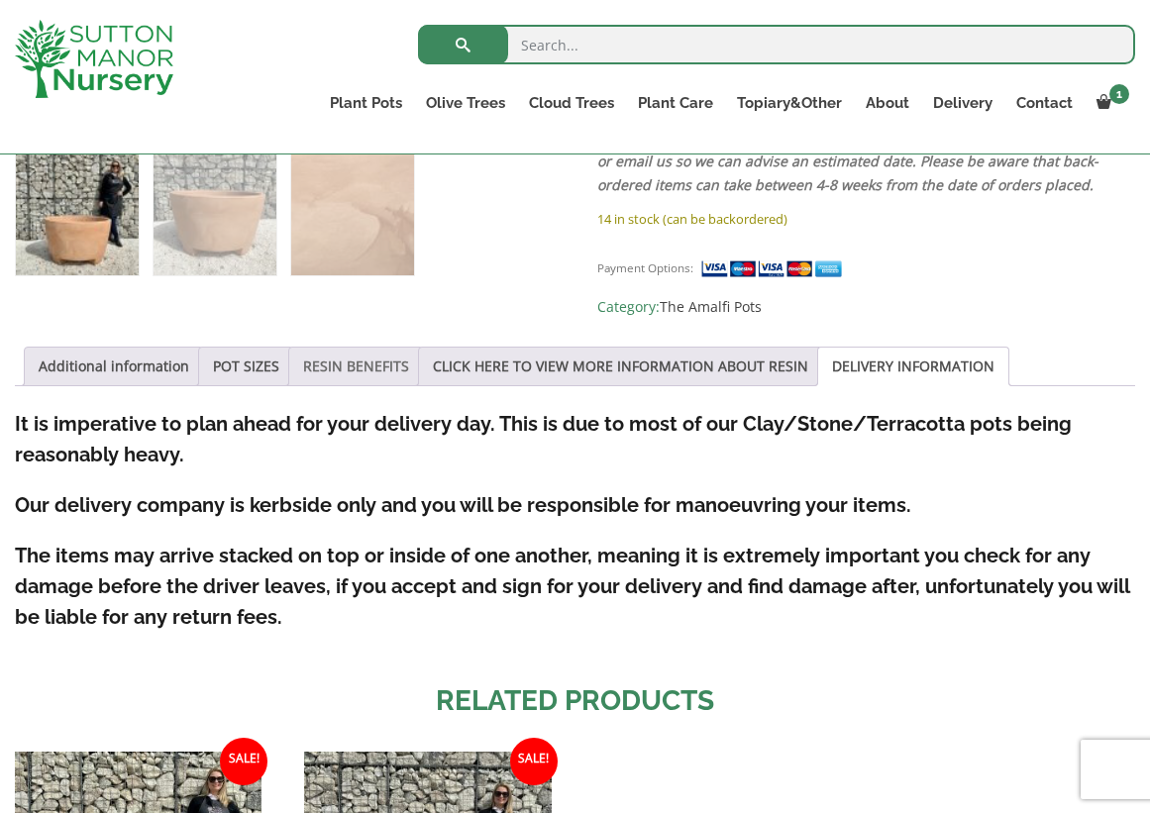
click at [409, 350] on link "RESIN BENEFITS" at bounding box center [356, 367] width 106 height 38
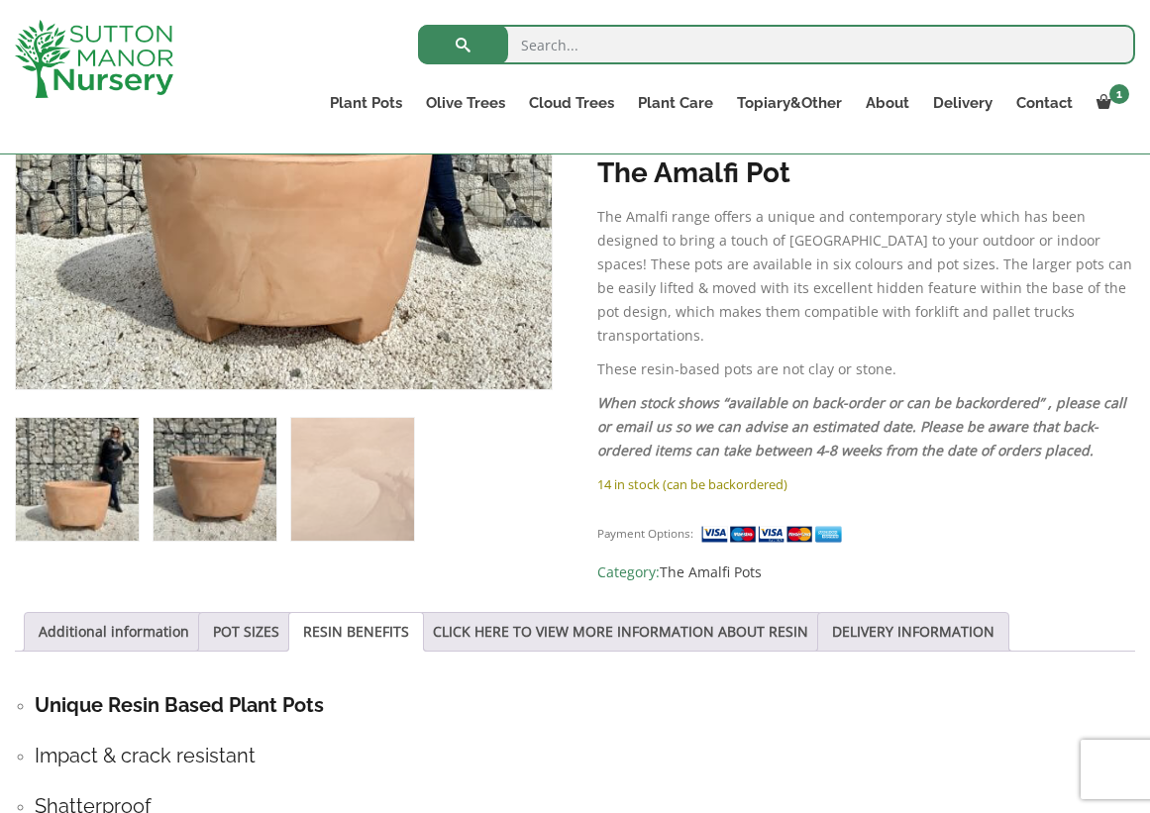
scroll to position [597, 0]
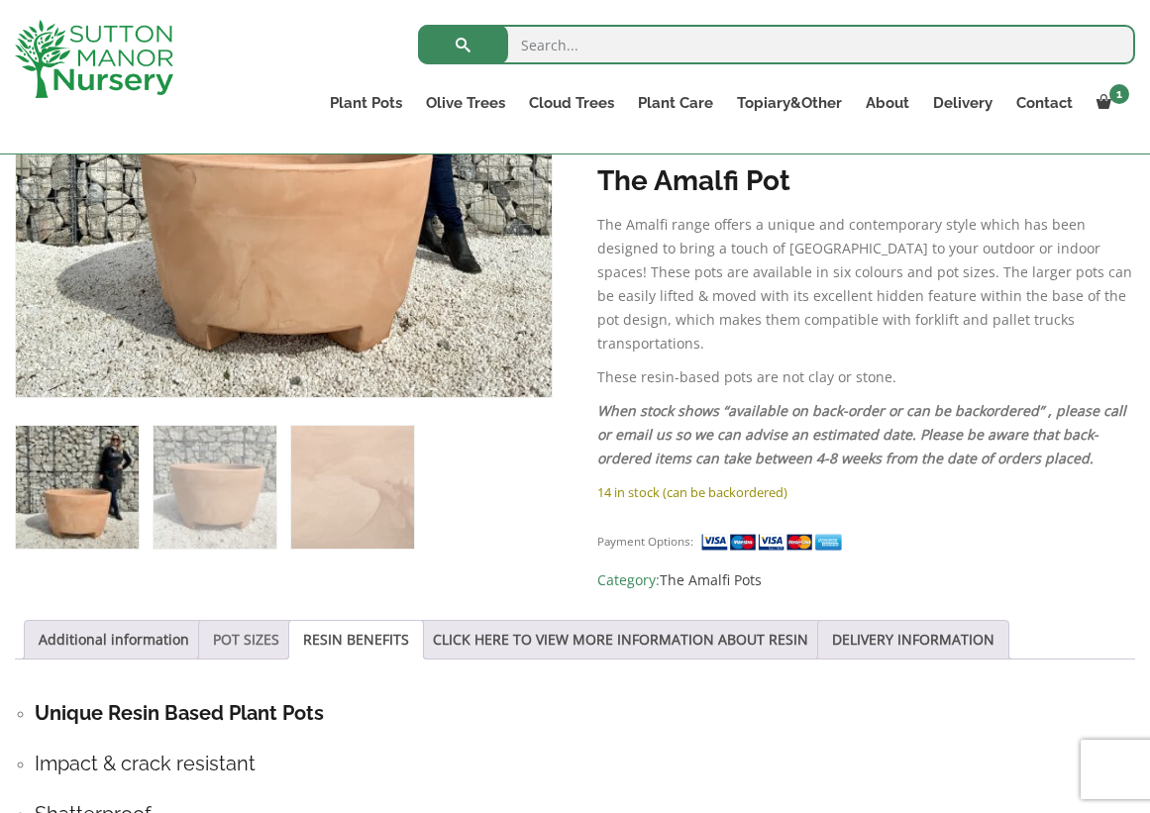
click at [250, 627] on link "POT SIZES" at bounding box center [246, 640] width 66 height 38
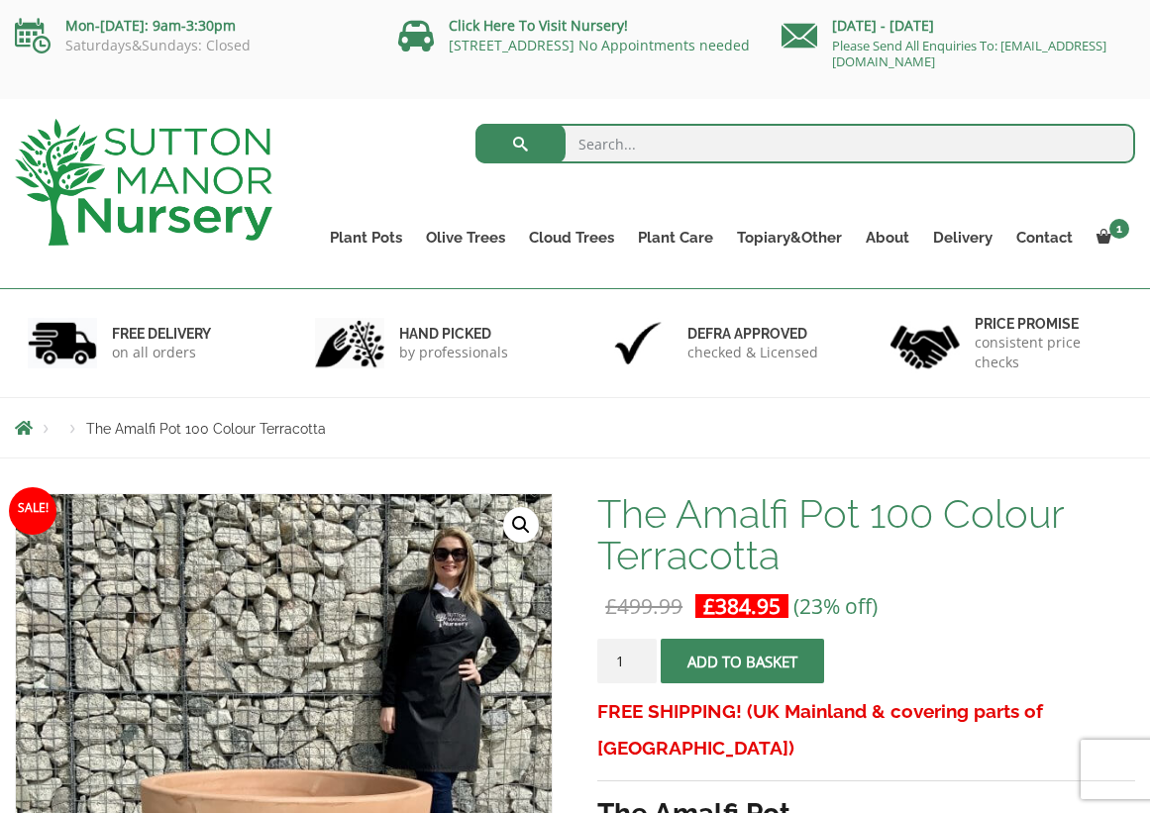
scroll to position [0, 0]
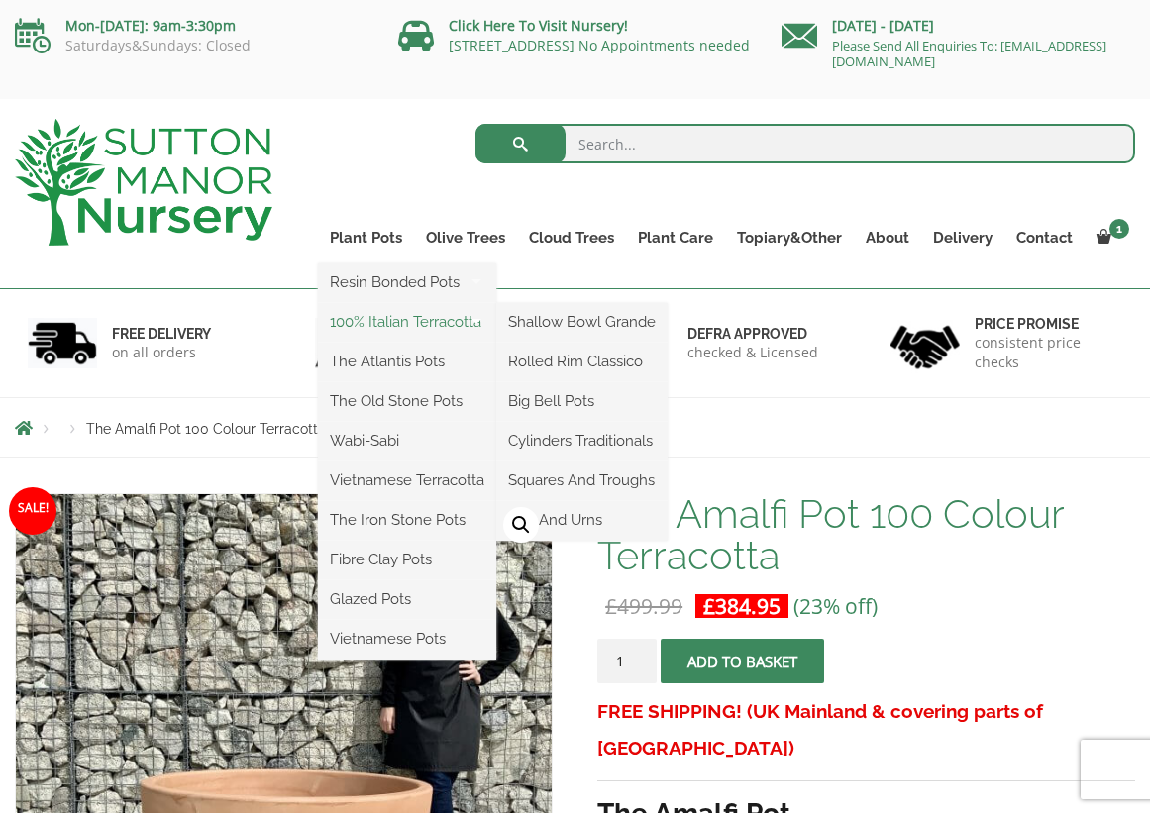
click at [379, 321] on link "100% Italian Terracotta" at bounding box center [407, 322] width 178 height 30
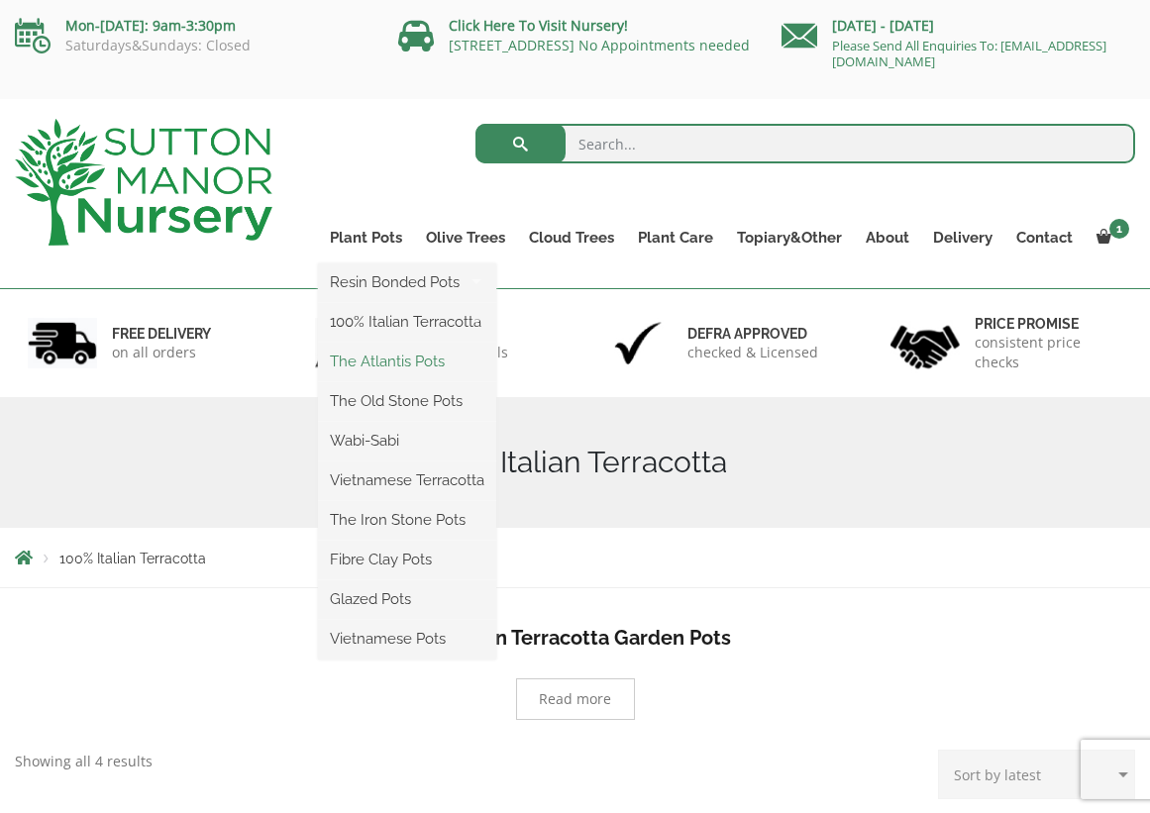
click at [387, 365] on link "The Atlantis Pots" at bounding box center [407, 362] width 178 height 30
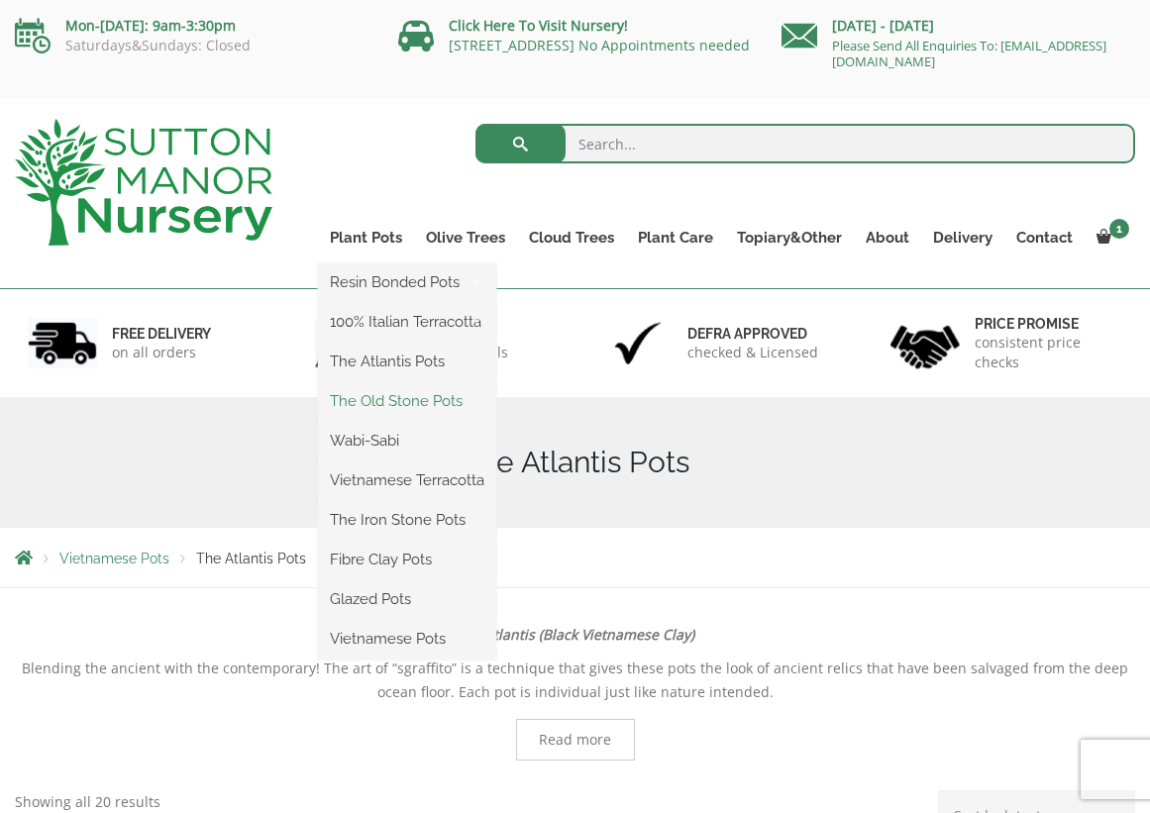
click at [375, 395] on link "The Old Stone Pots" at bounding box center [407, 401] width 178 height 30
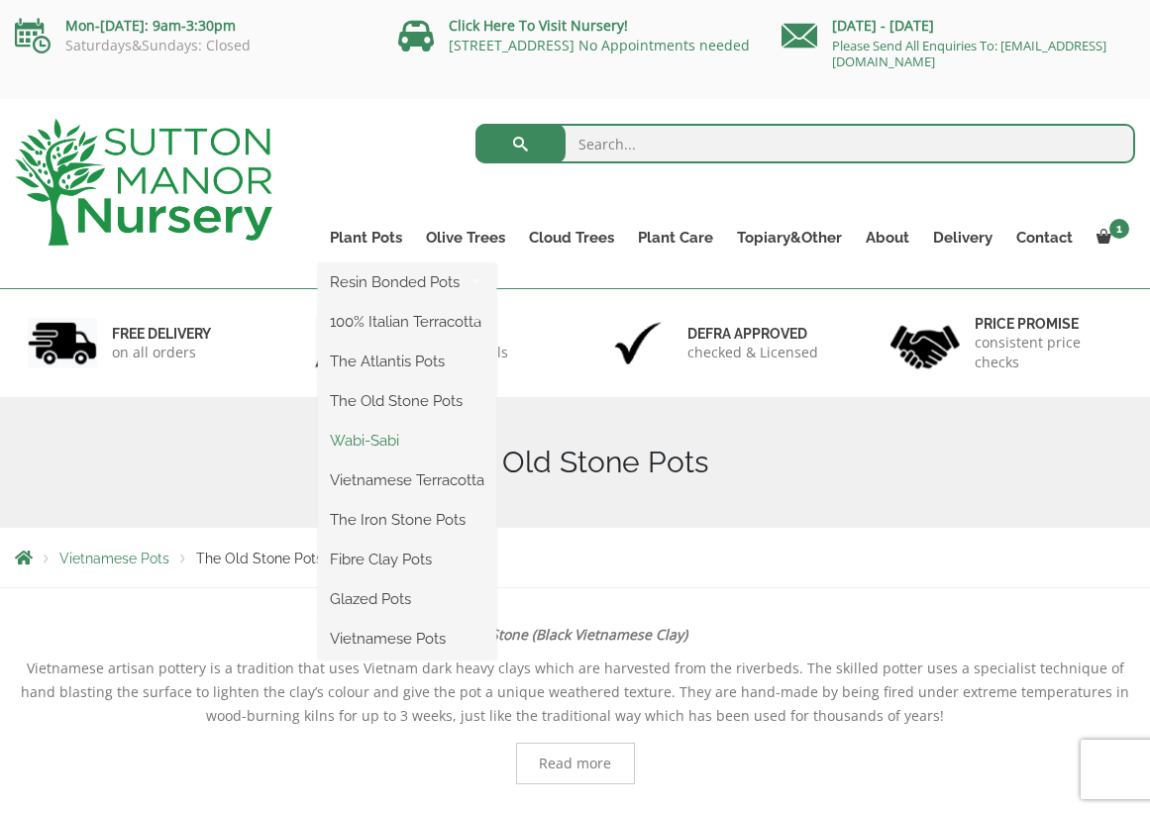
click at [377, 439] on link "Wabi-Sabi" at bounding box center [407, 441] width 178 height 30
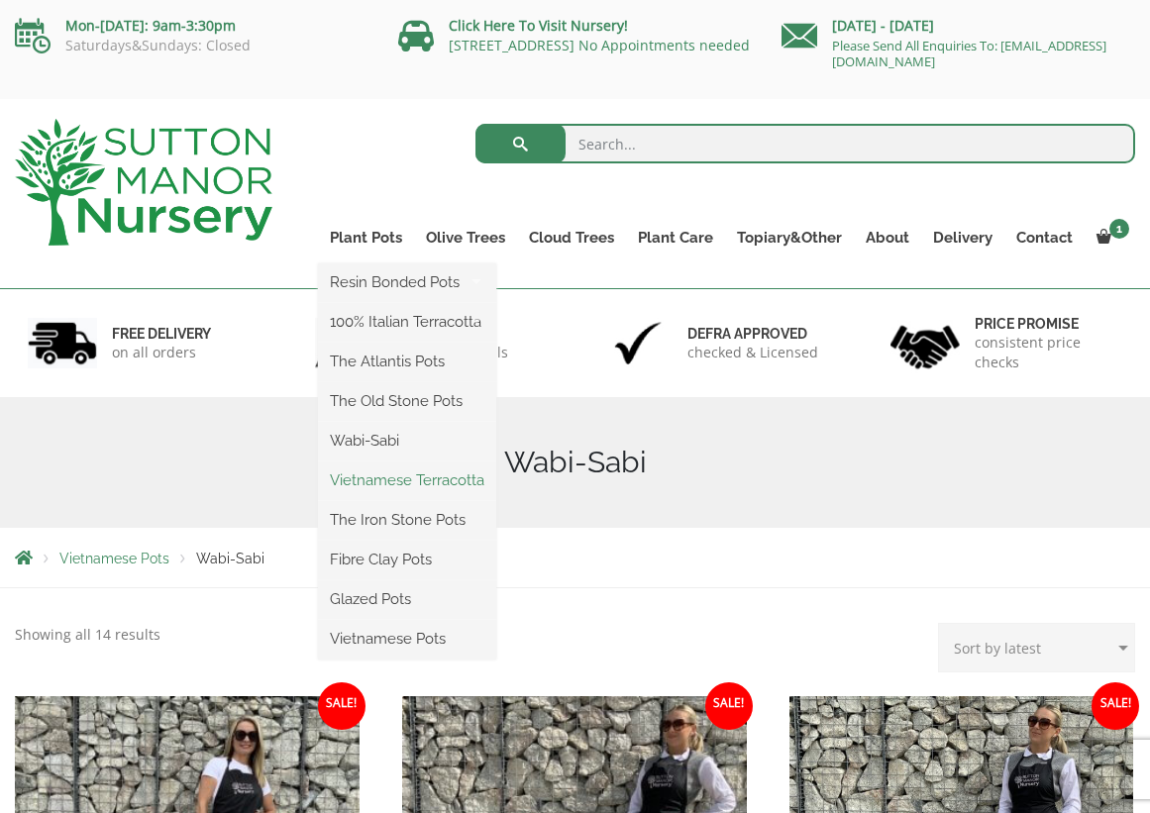
click at [392, 480] on link "Vietnamese Terracotta" at bounding box center [407, 481] width 178 height 30
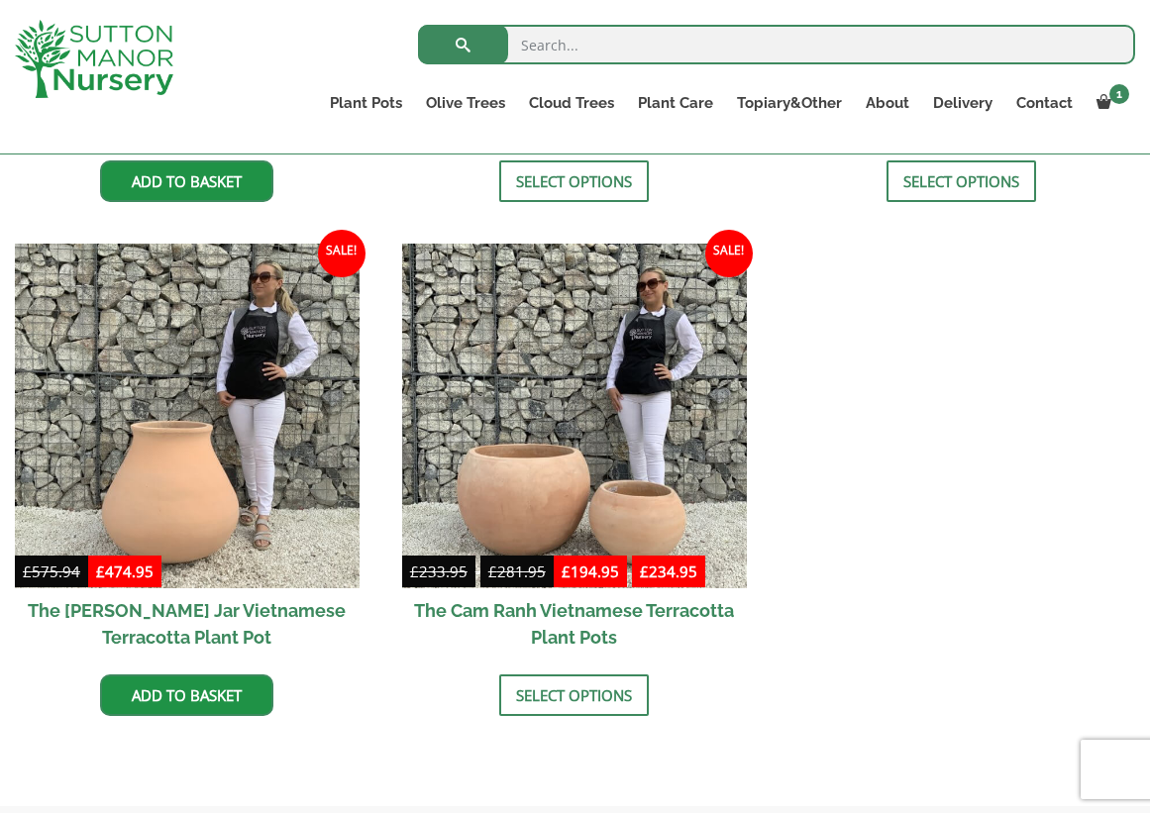
scroll to position [934, 0]
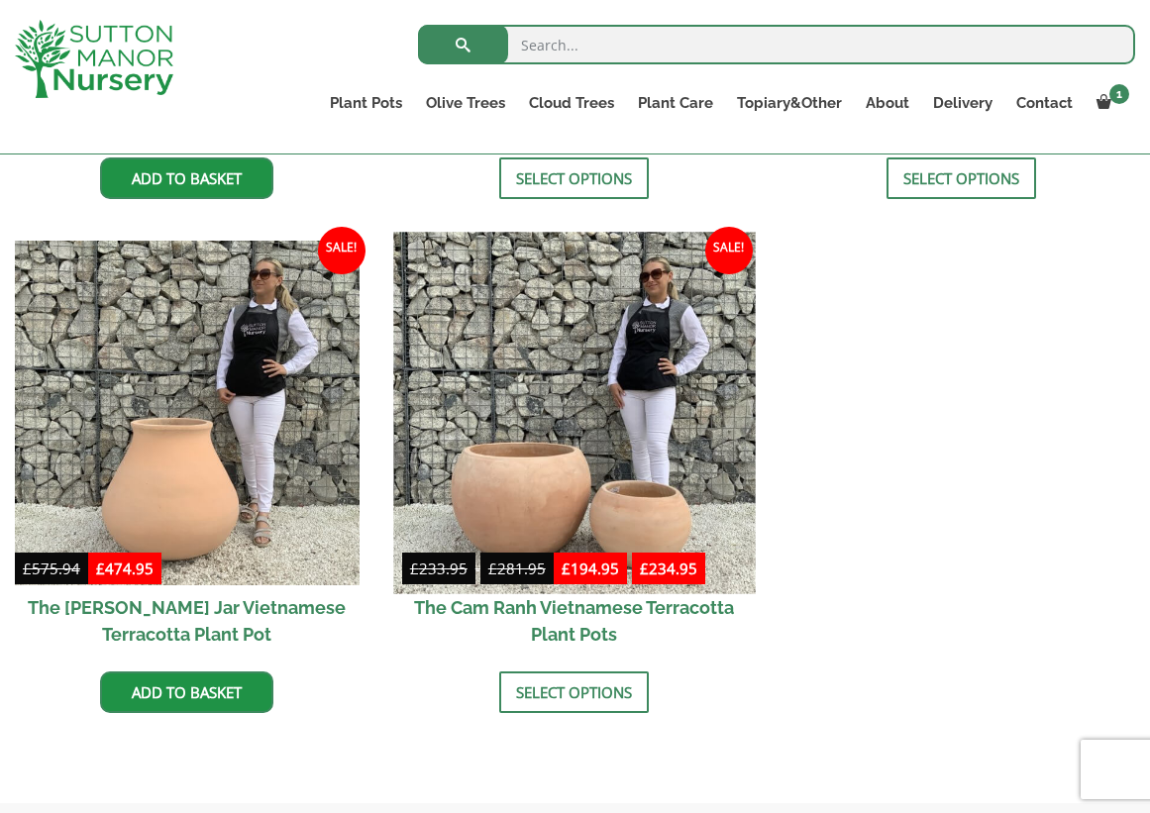
click at [491, 488] on img at bounding box center [574, 413] width 362 height 362
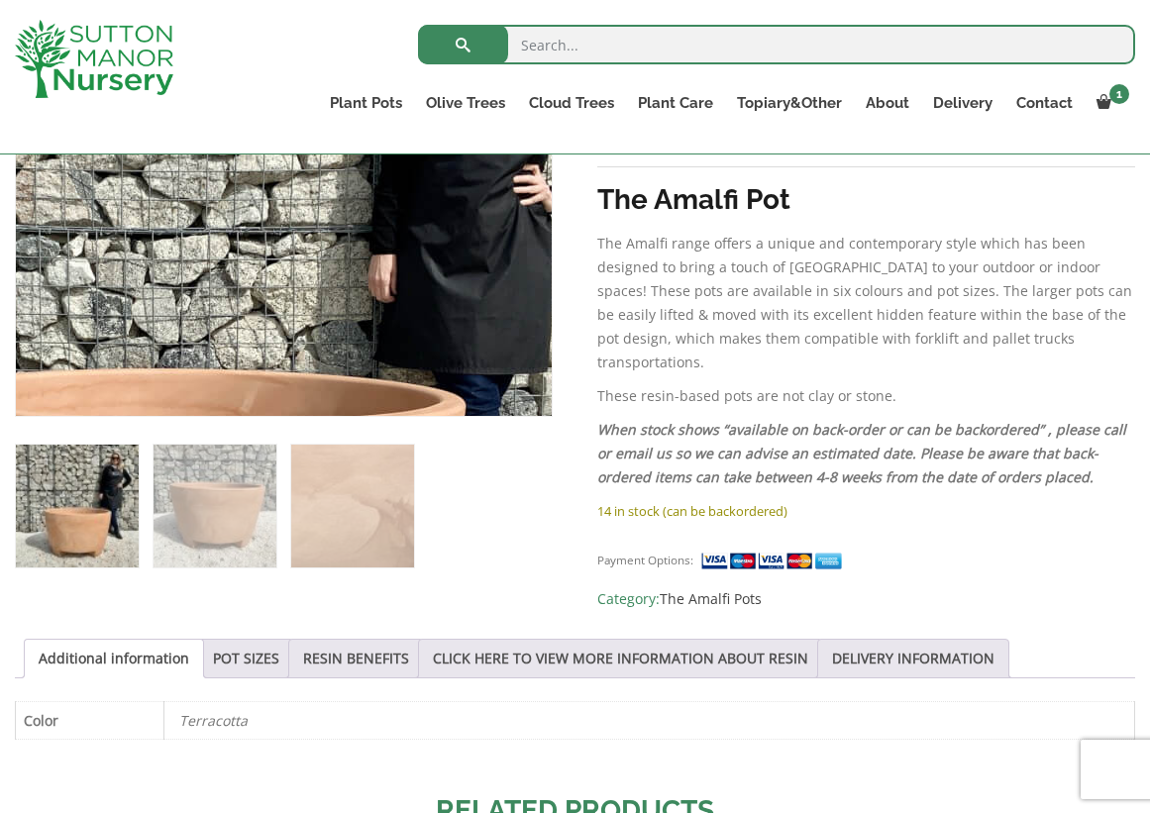
scroll to position [581, 0]
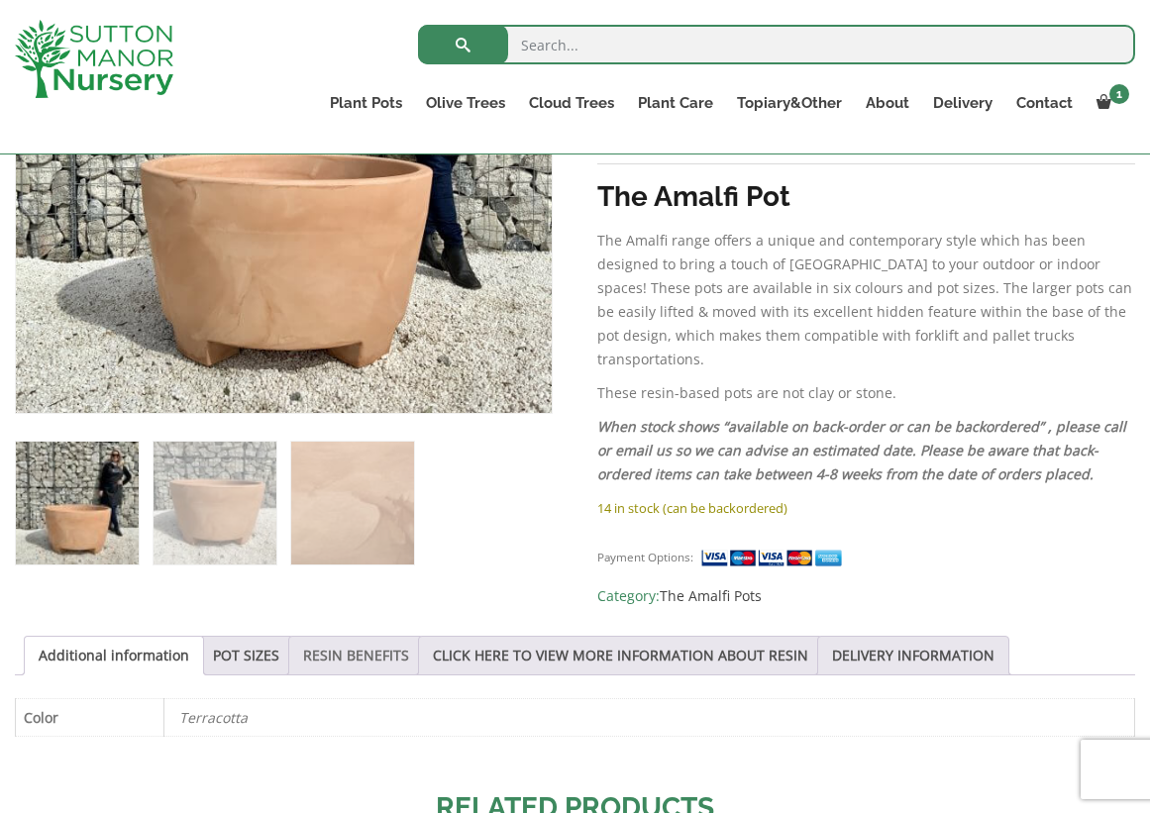
click at [341, 643] on link "RESIN BENEFITS" at bounding box center [356, 656] width 106 height 38
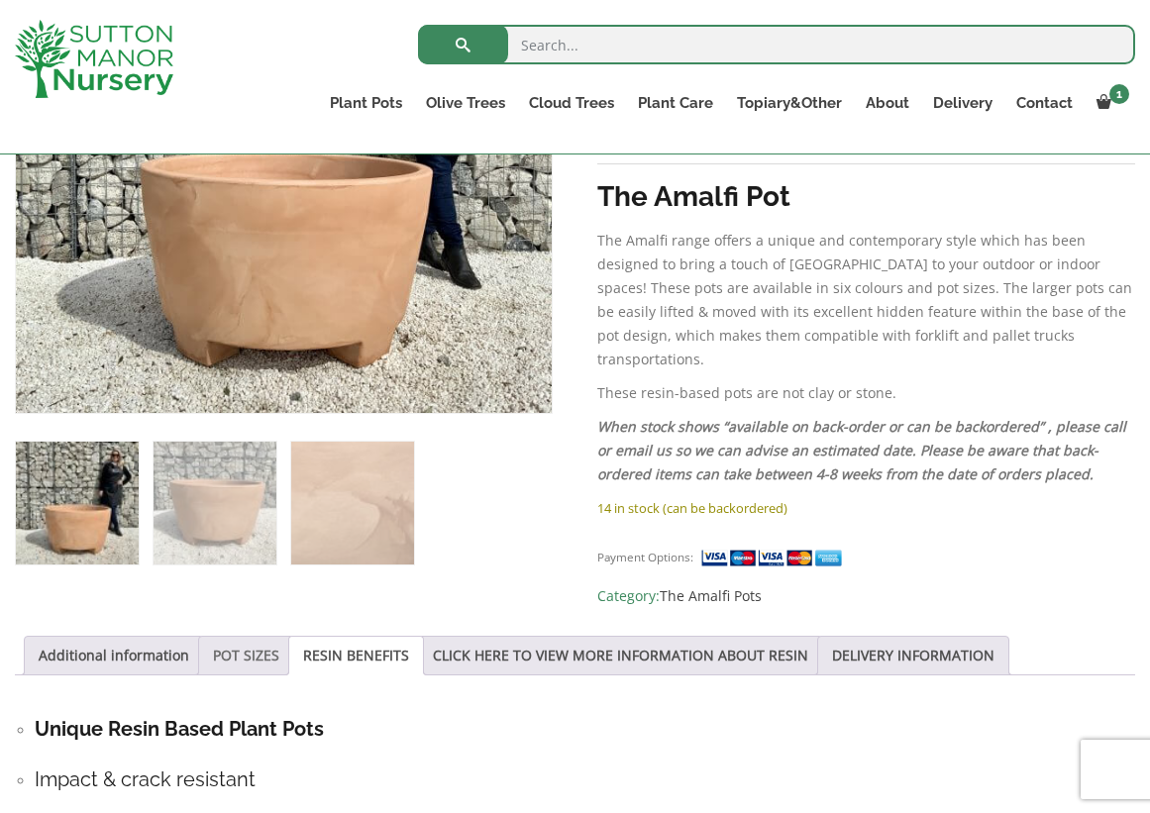
click at [272, 639] on link "POT SIZES" at bounding box center [246, 656] width 66 height 38
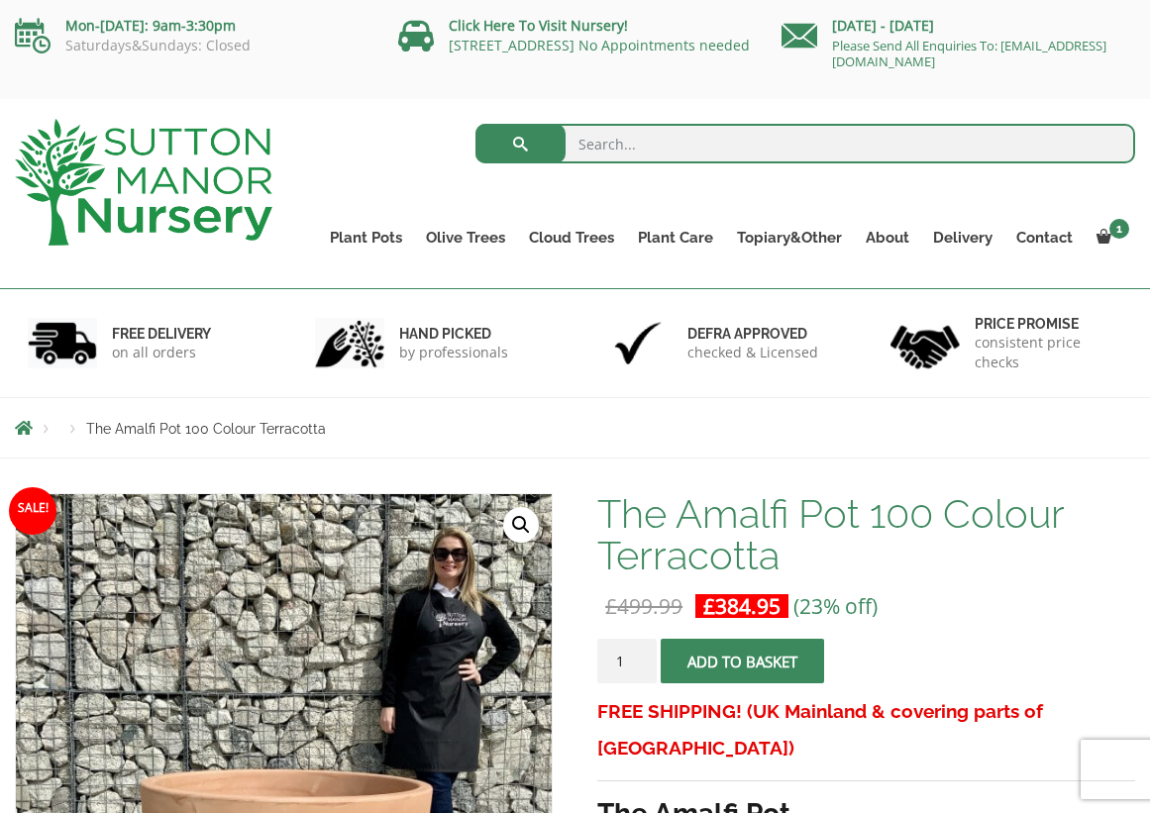
scroll to position [0, 0]
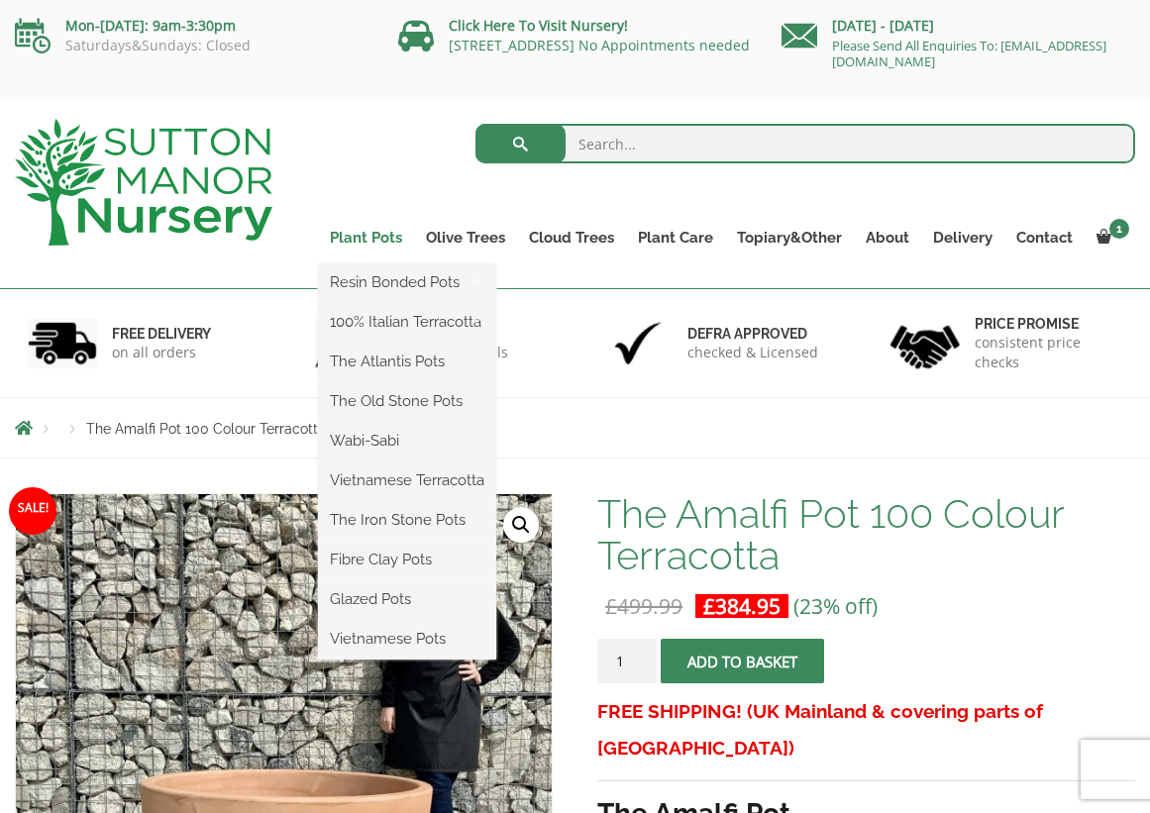
click at [374, 243] on link "Plant Pots" at bounding box center [366, 238] width 96 height 28
click at [358, 518] on link "The Iron Stone Pots" at bounding box center [407, 520] width 178 height 30
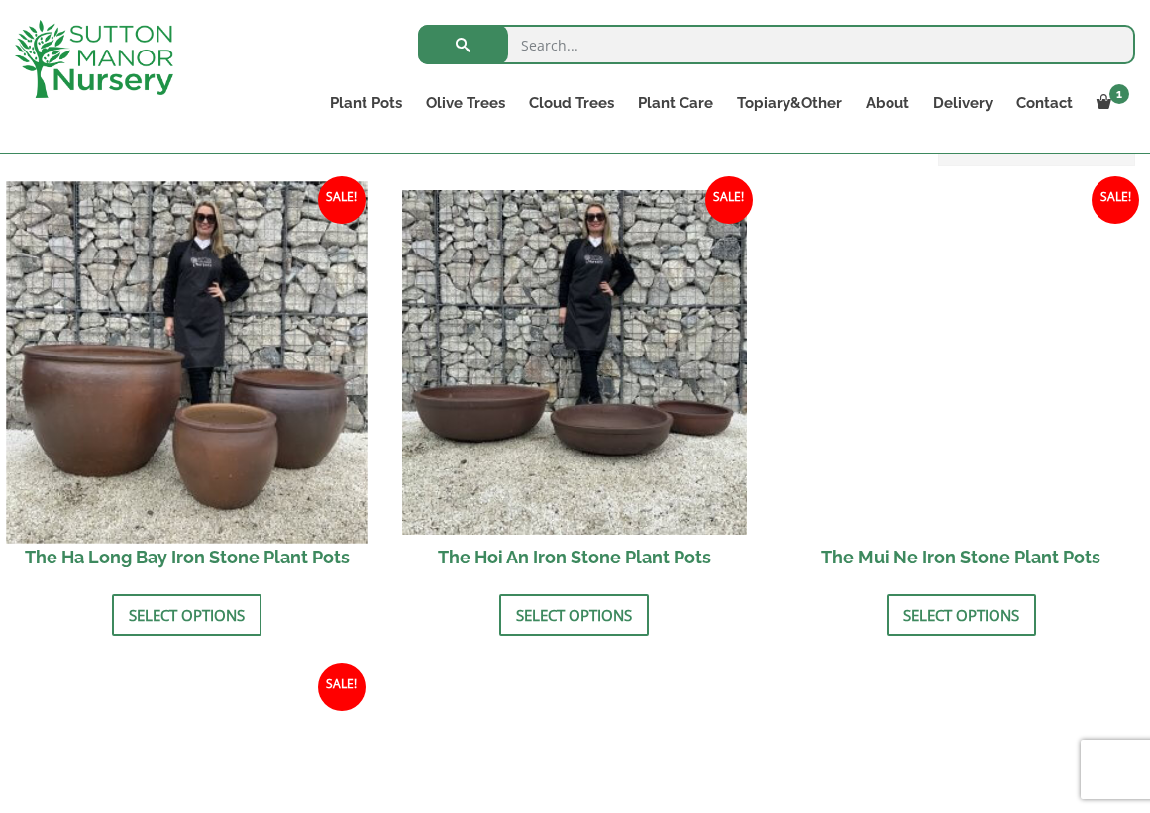
scroll to position [683, 0]
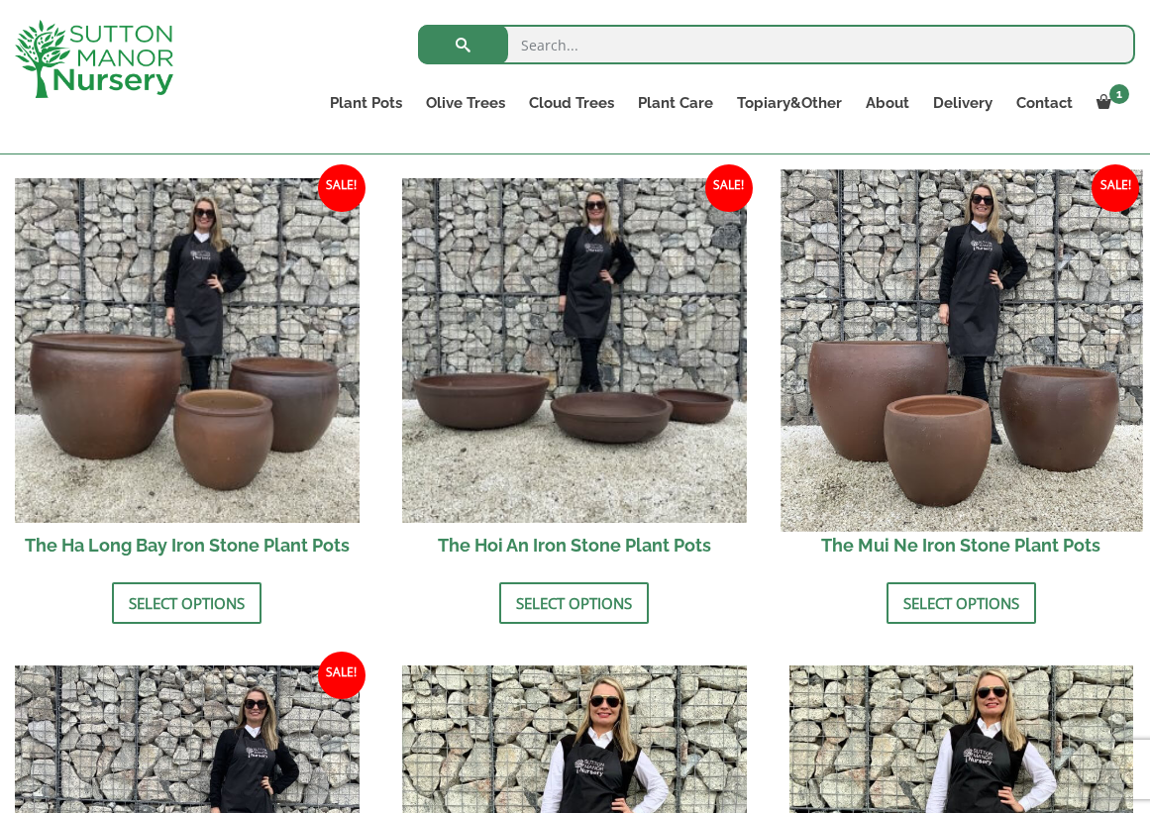
click at [831, 374] on img at bounding box center [961, 351] width 362 height 362
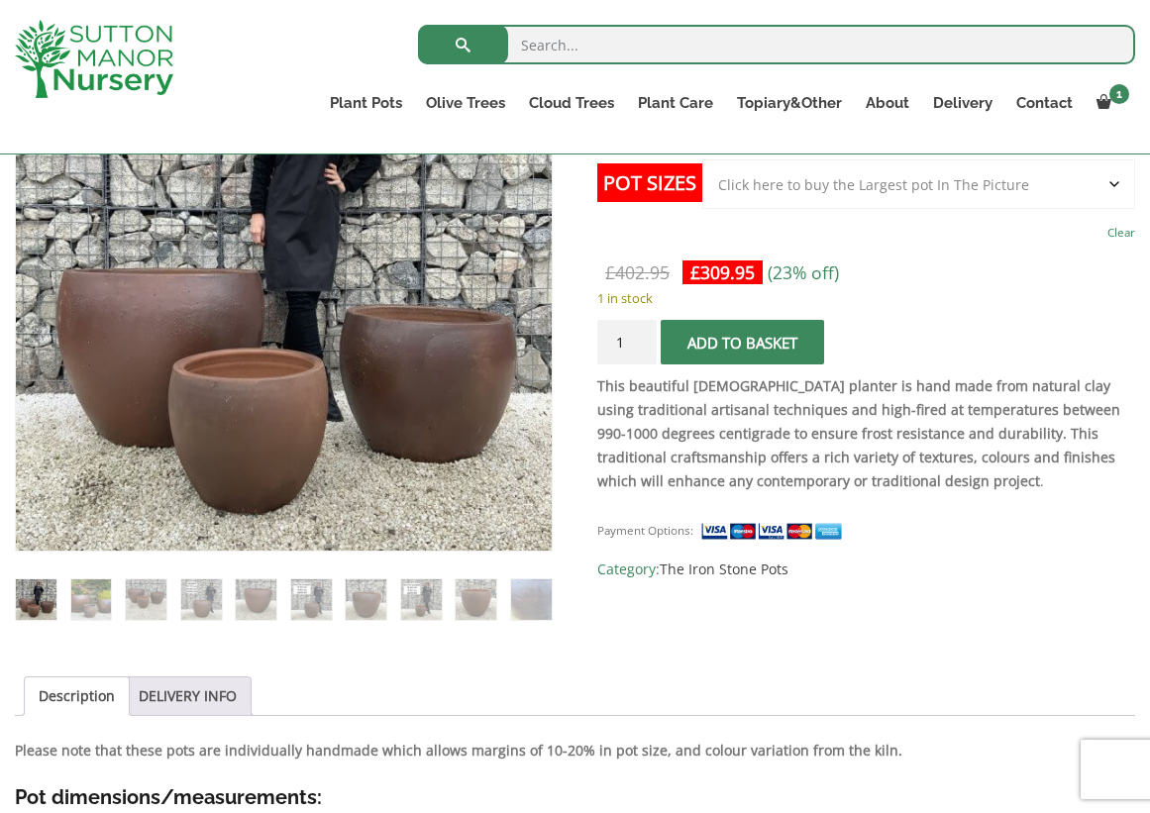
scroll to position [451, 0]
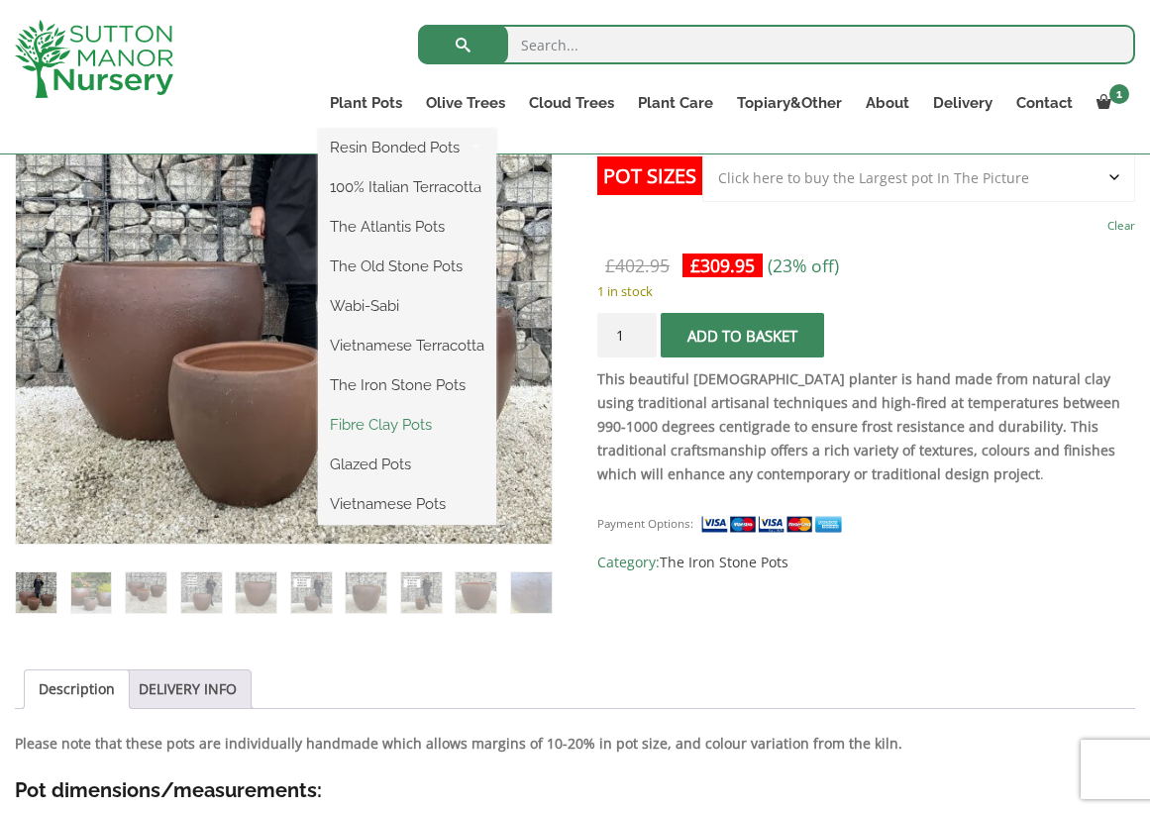
click at [418, 422] on link "Fibre Clay Pots" at bounding box center [407, 425] width 178 height 30
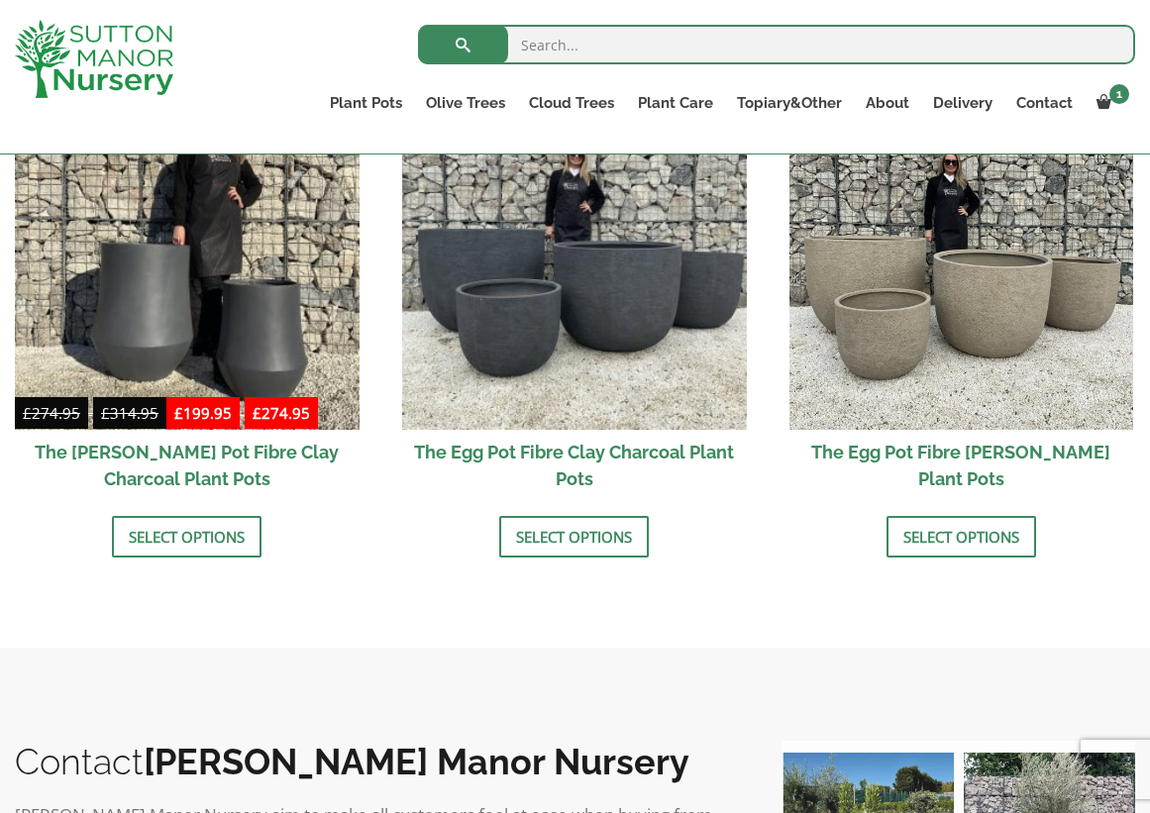
scroll to position [710, 0]
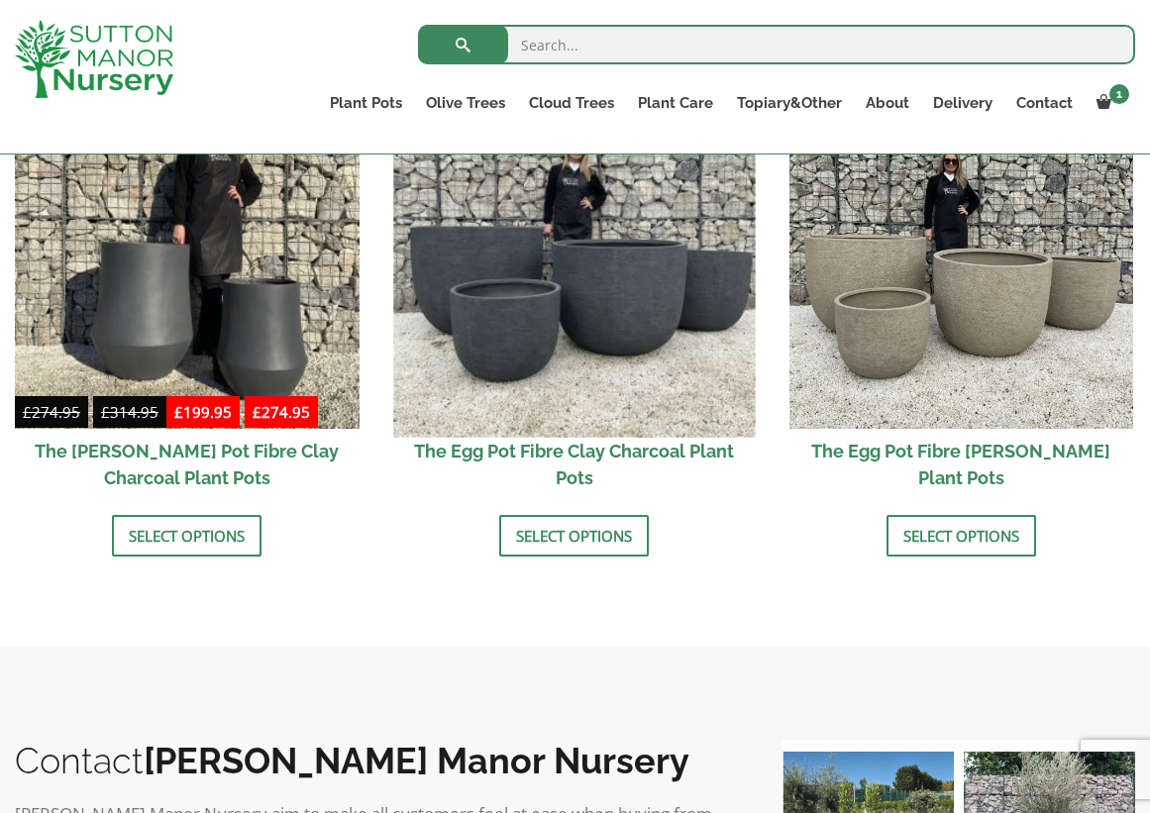
click at [606, 326] on img at bounding box center [574, 257] width 362 height 362
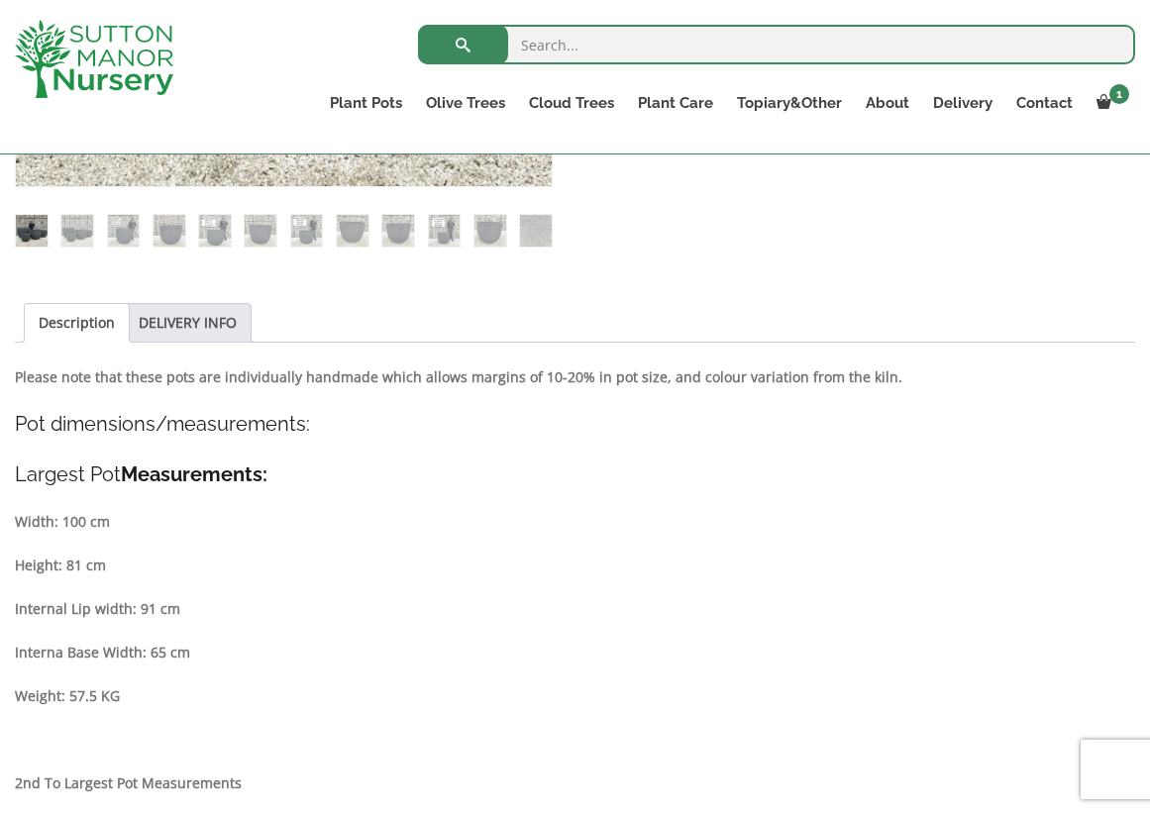
scroll to position [820, 0]
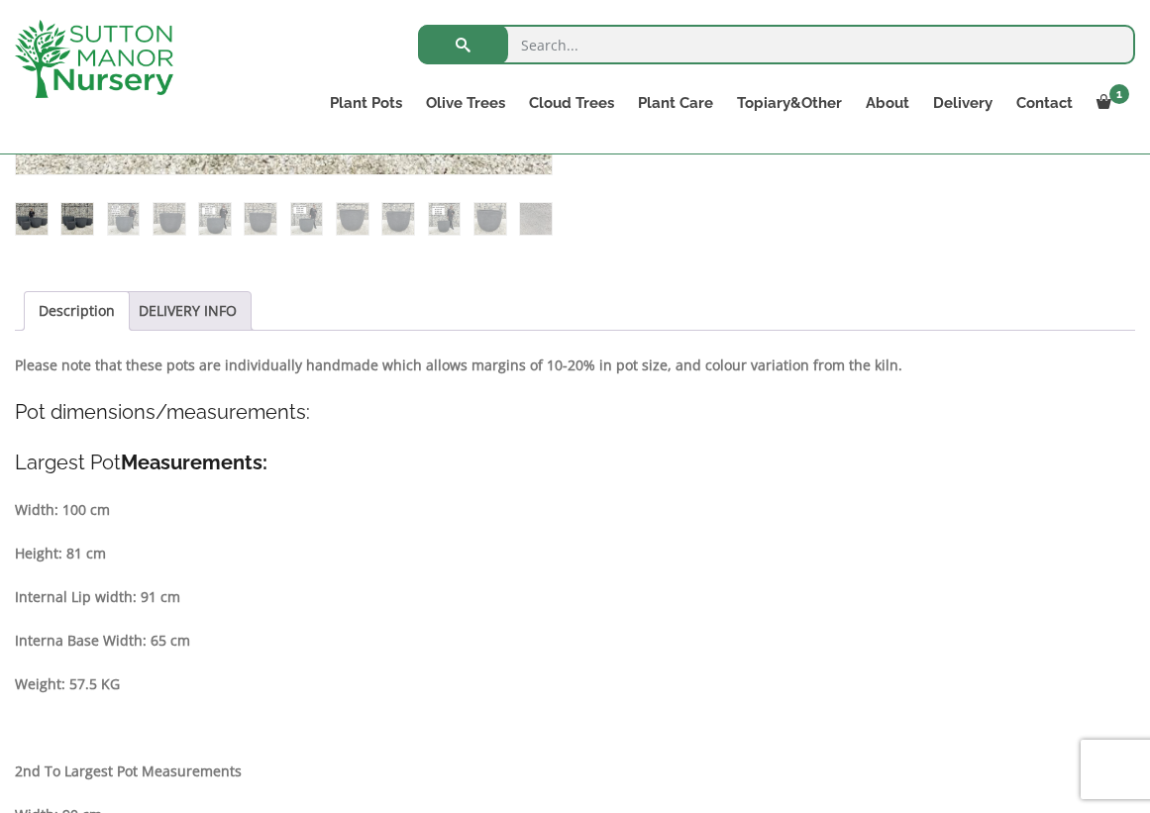
click at [79, 208] on img at bounding box center [77, 219] width 32 height 32
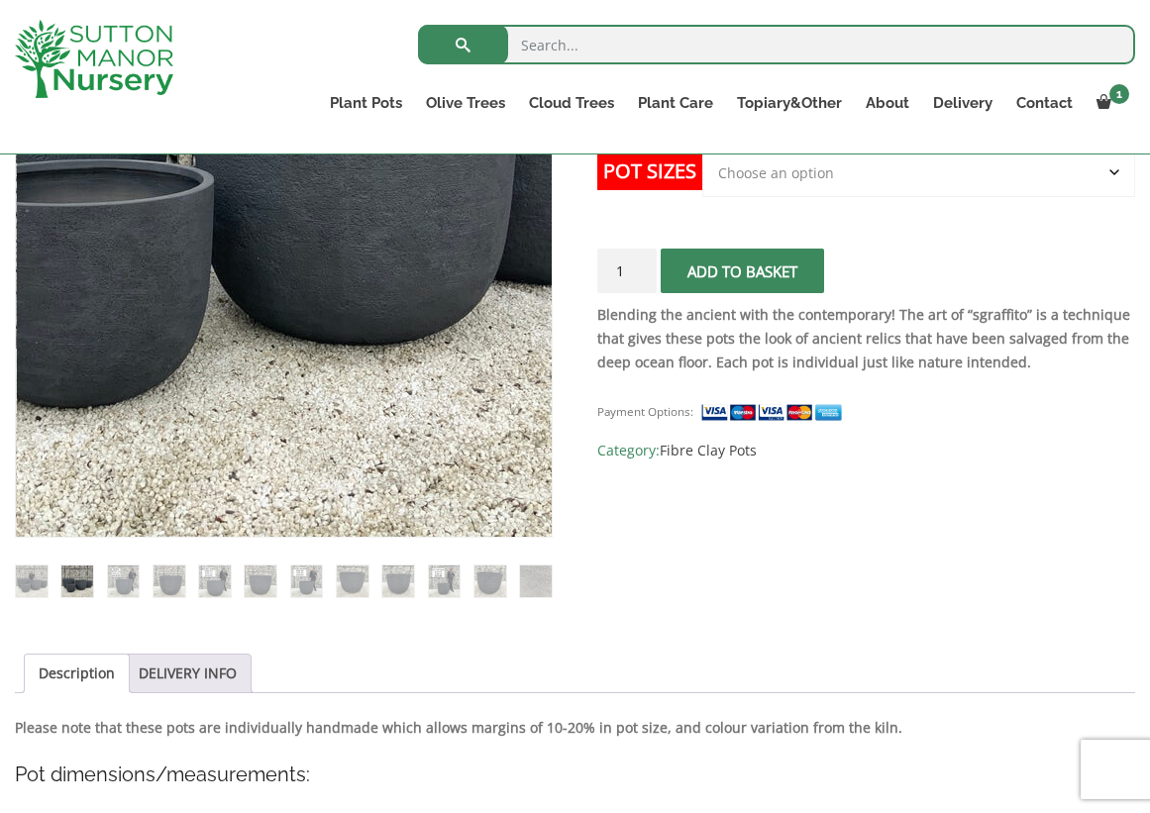
scroll to position [458, 0]
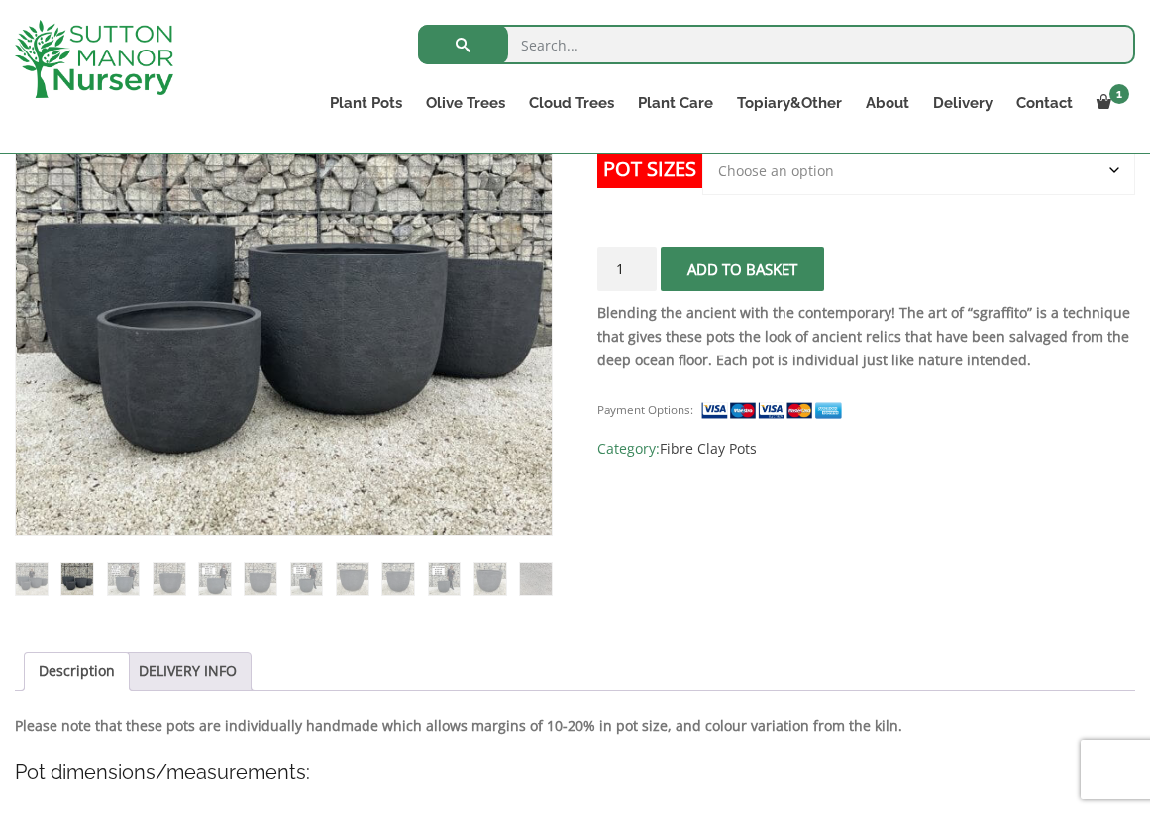
click at [690, 266] on button "Add to basket" at bounding box center [742, 269] width 163 height 45
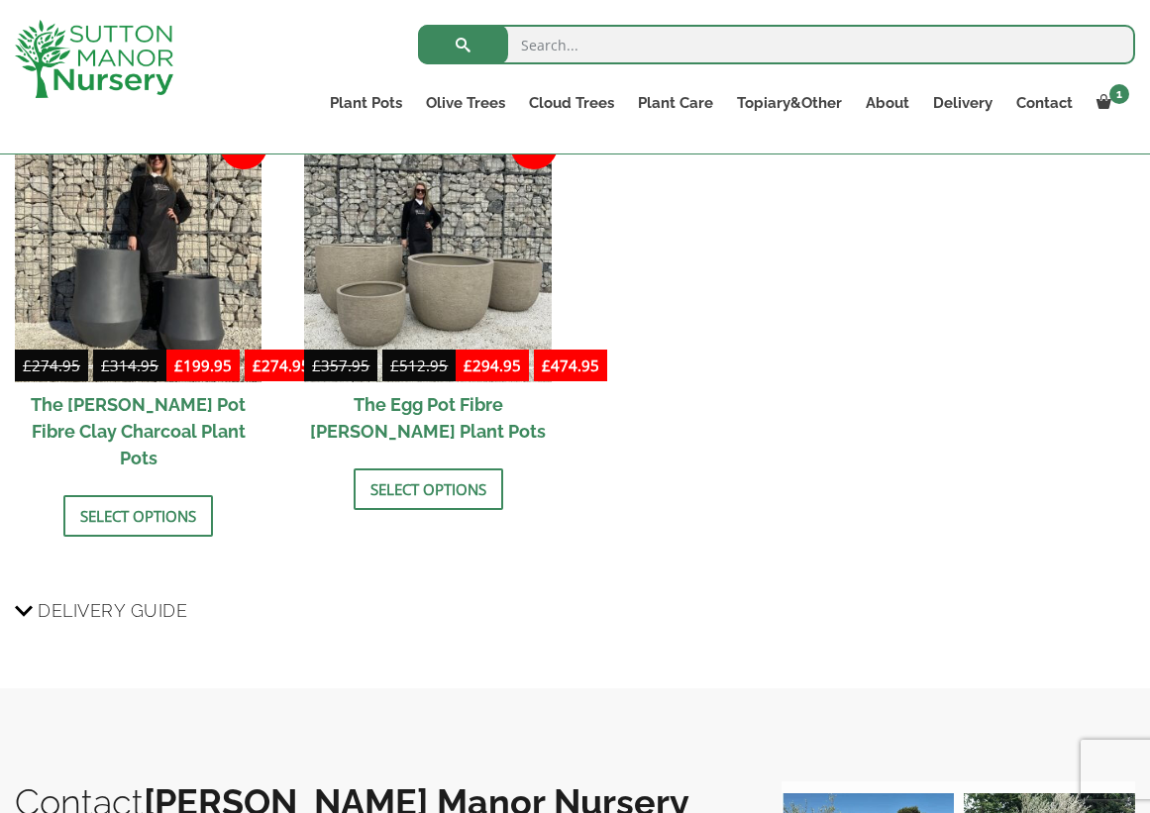
scroll to position [2699, 0]
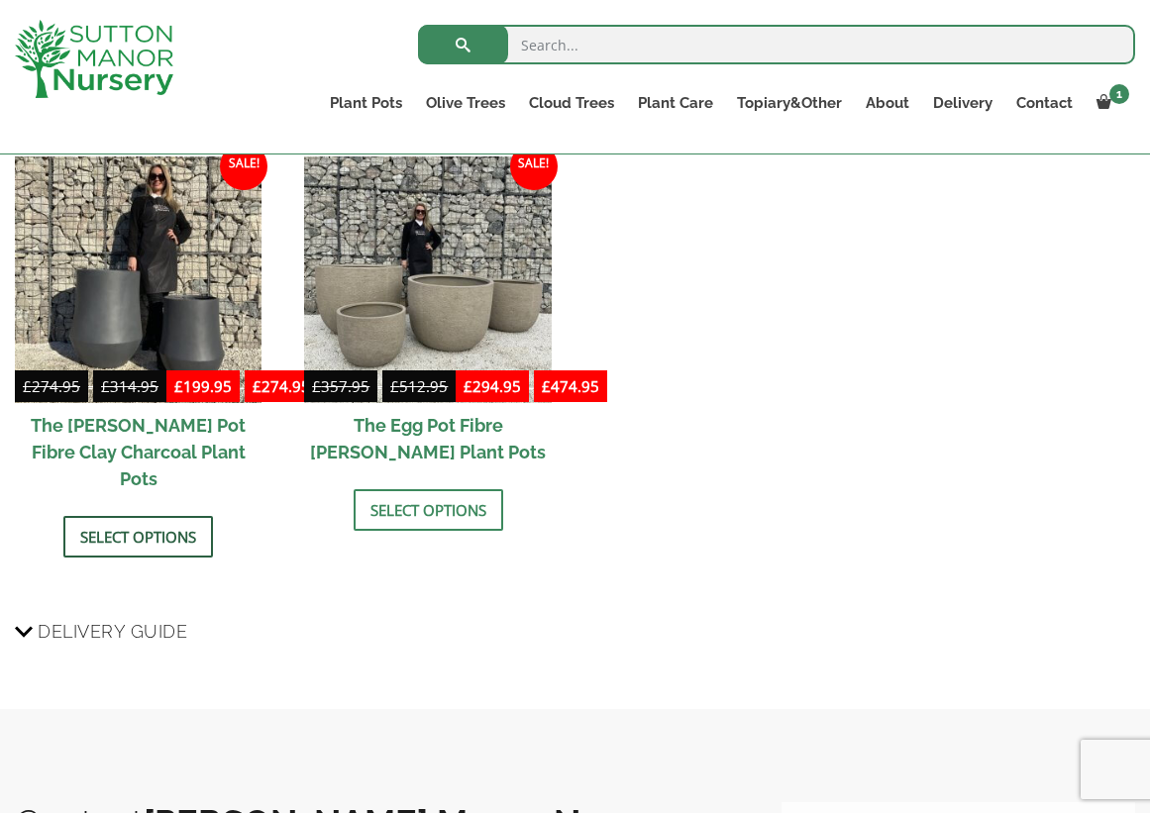
click at [156, 516] on link "Select options" at bounding box center [138, 537] width 150 height 42
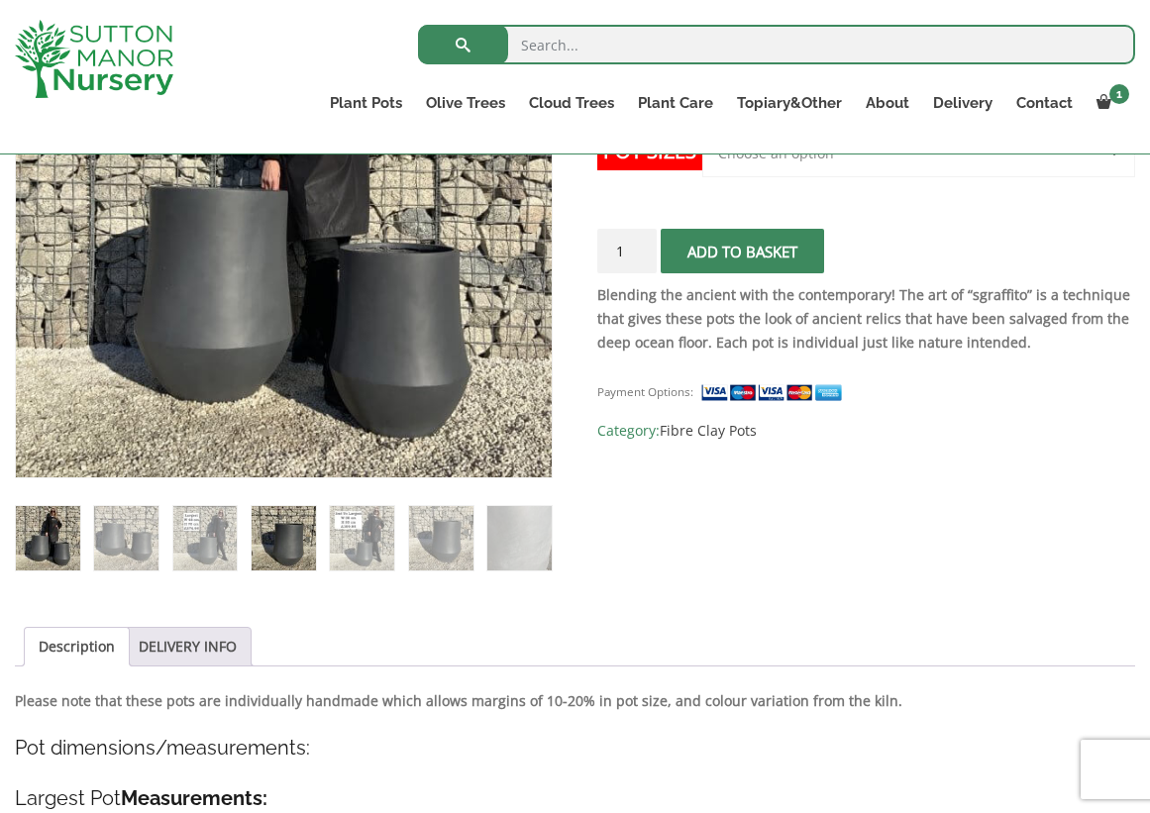
scroll to position [436, 0]
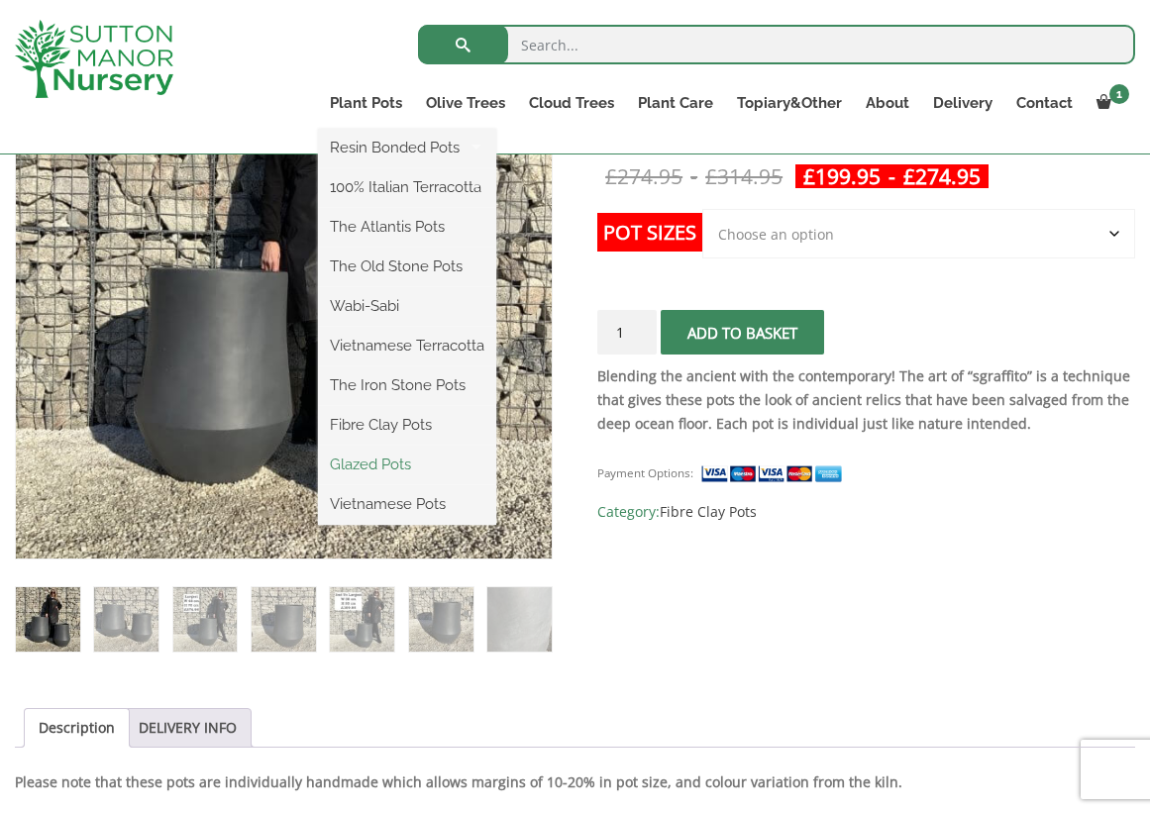
click at [396, 463] on link "Glazed Pots" at bounding box center [407, 465] width 178 height 30
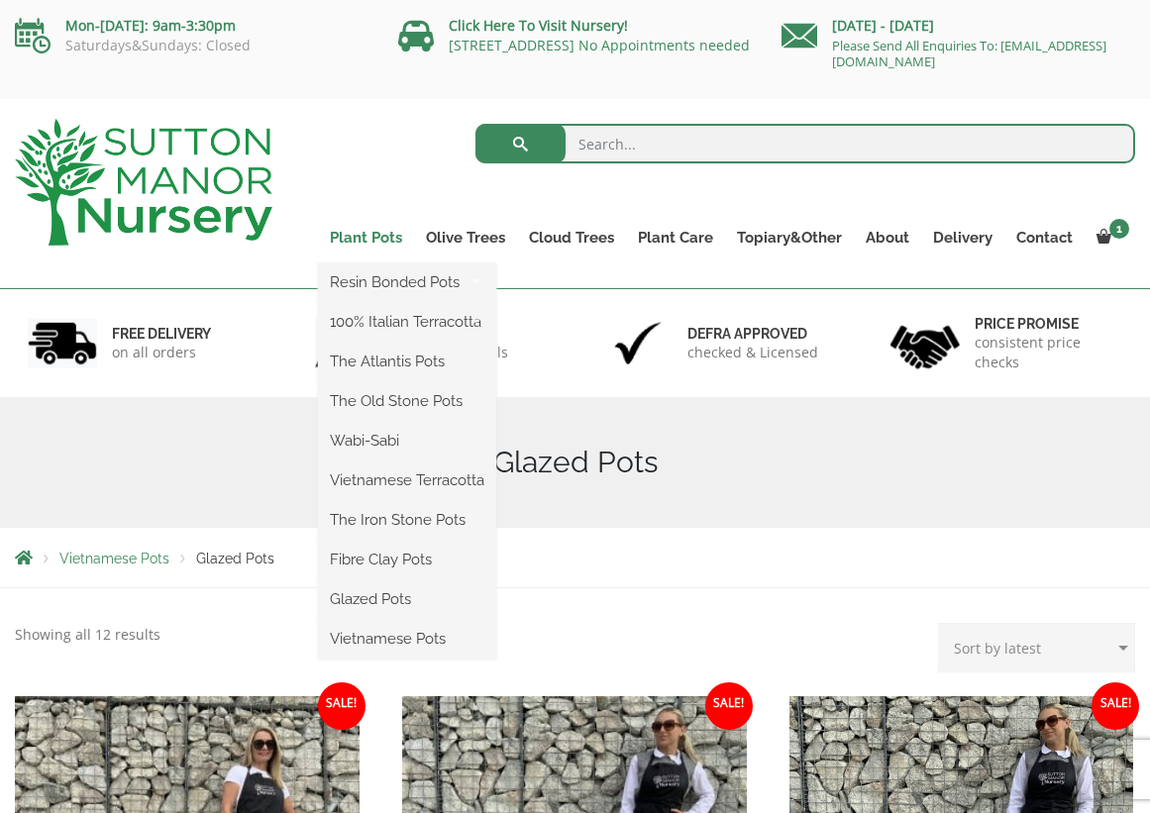
click at [397, 239] on link "Plant Pots" at bounding box center [366, 238] width 96 height 28
click at [359, 636] on link "Vietnamese Pots" at bounding box center [407, 639] width 178 height 30
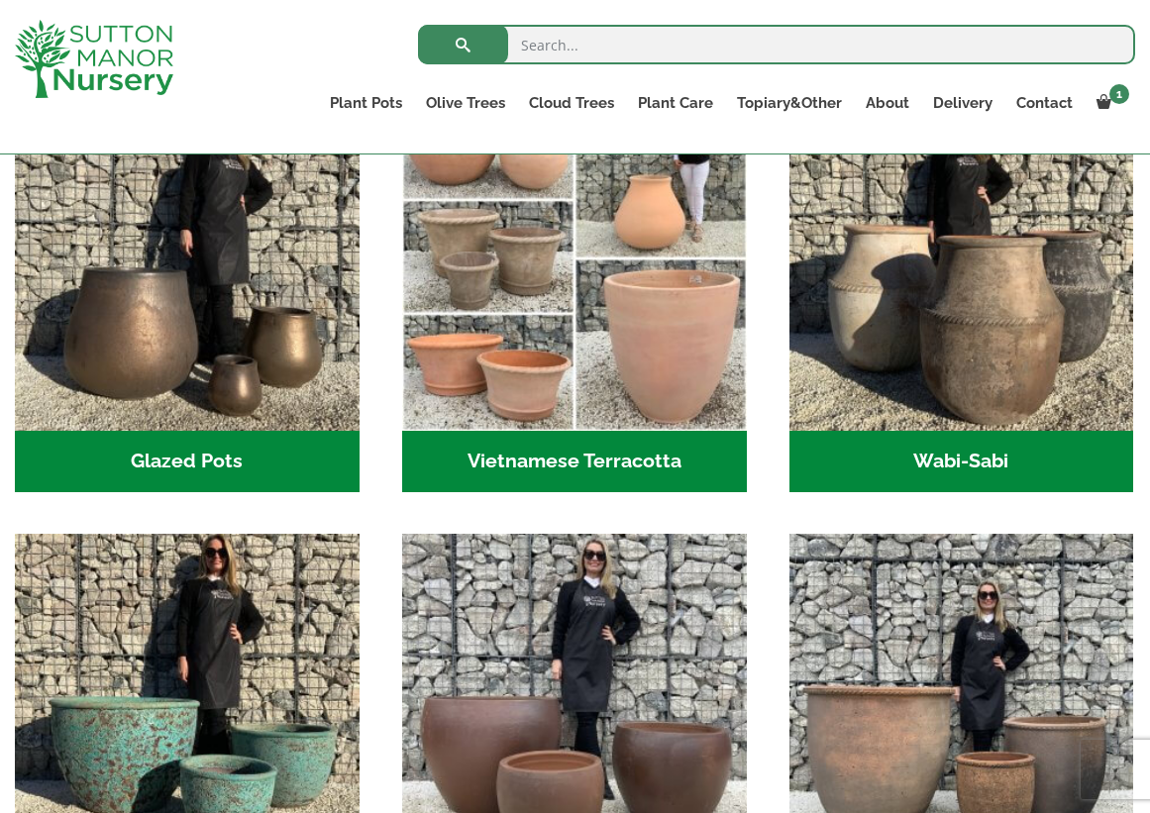
scroll to position [636, 0]
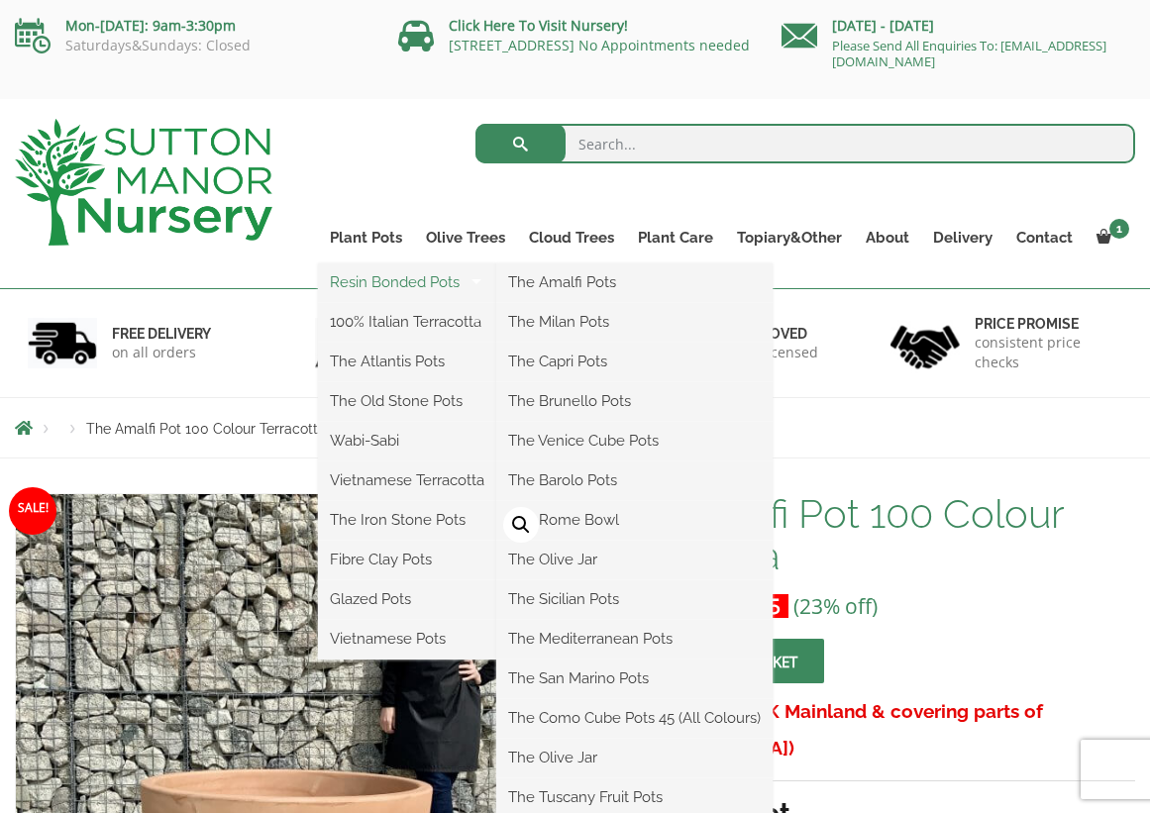
click at [387, 281] on link "Resin Bonded Pots" at bounding box center [407, 282] width 178 height 30
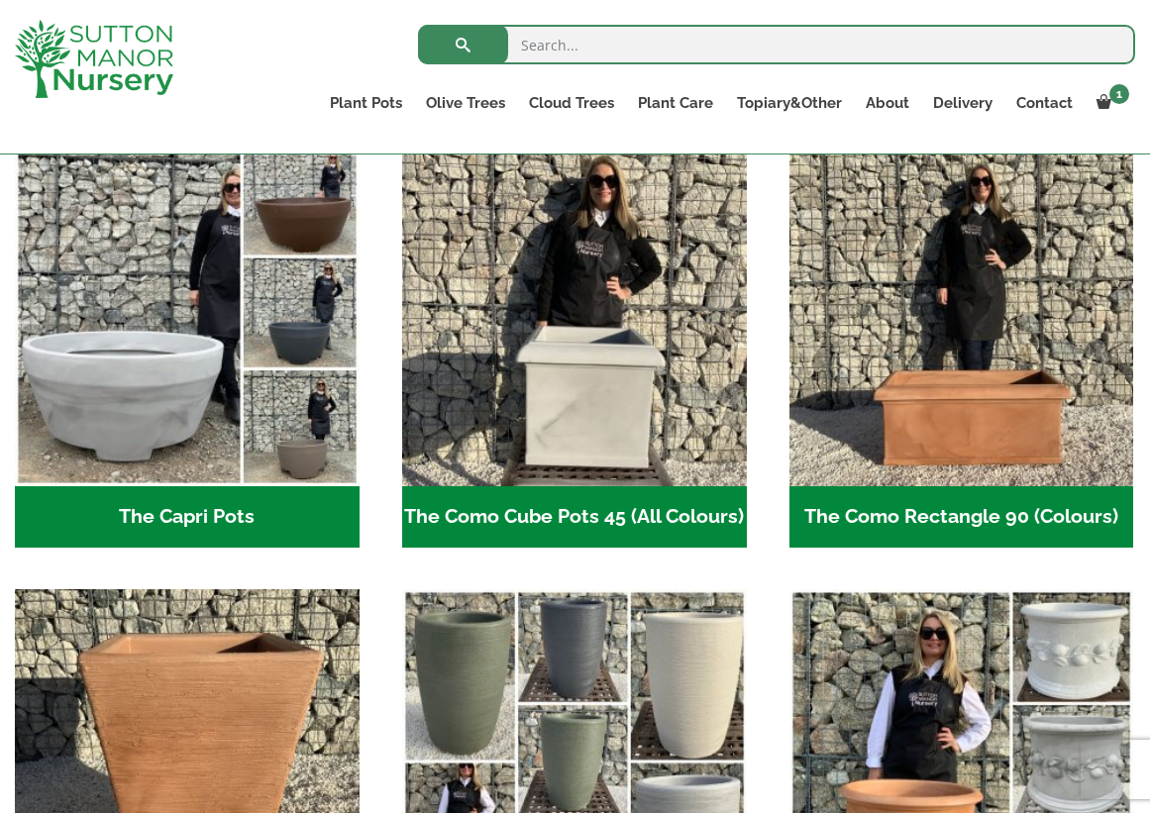
scroll to position [1007, 0]
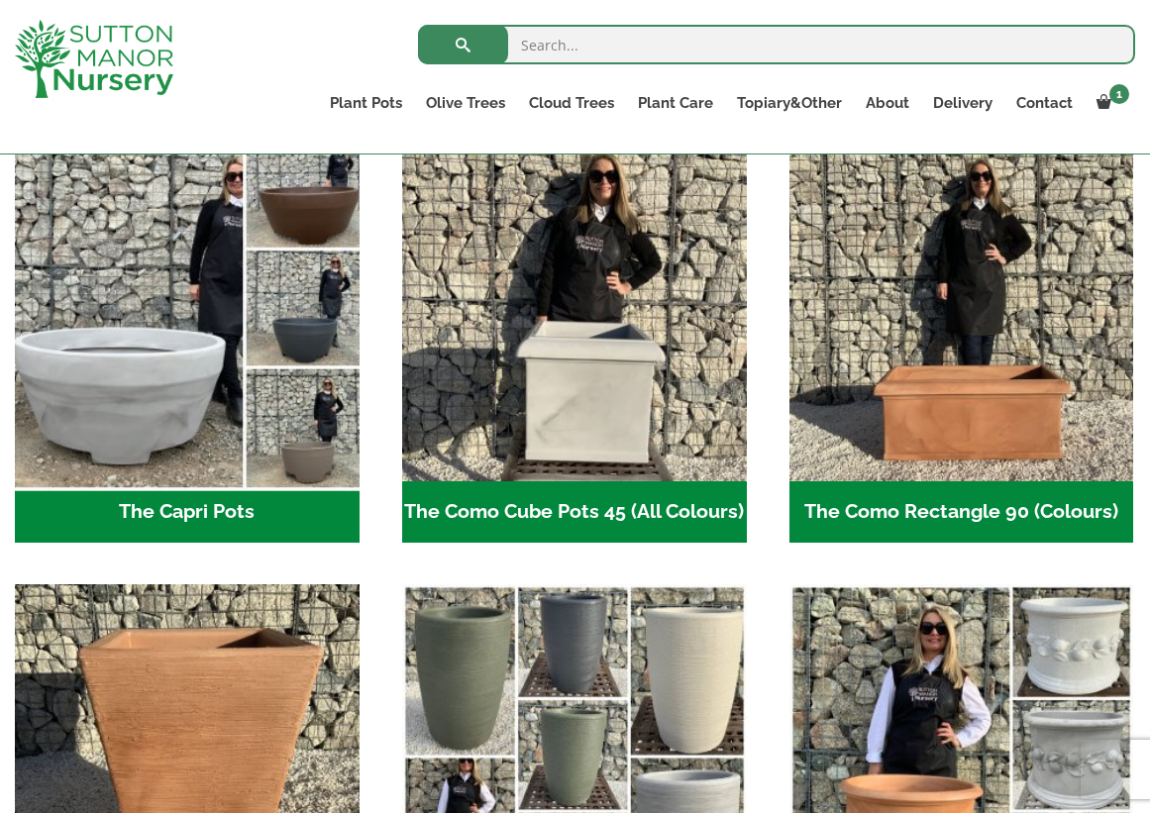
click at [277, 410] on img "Visit product category The Capri Pots" at bounding box center [187, 310] width 362 height 362
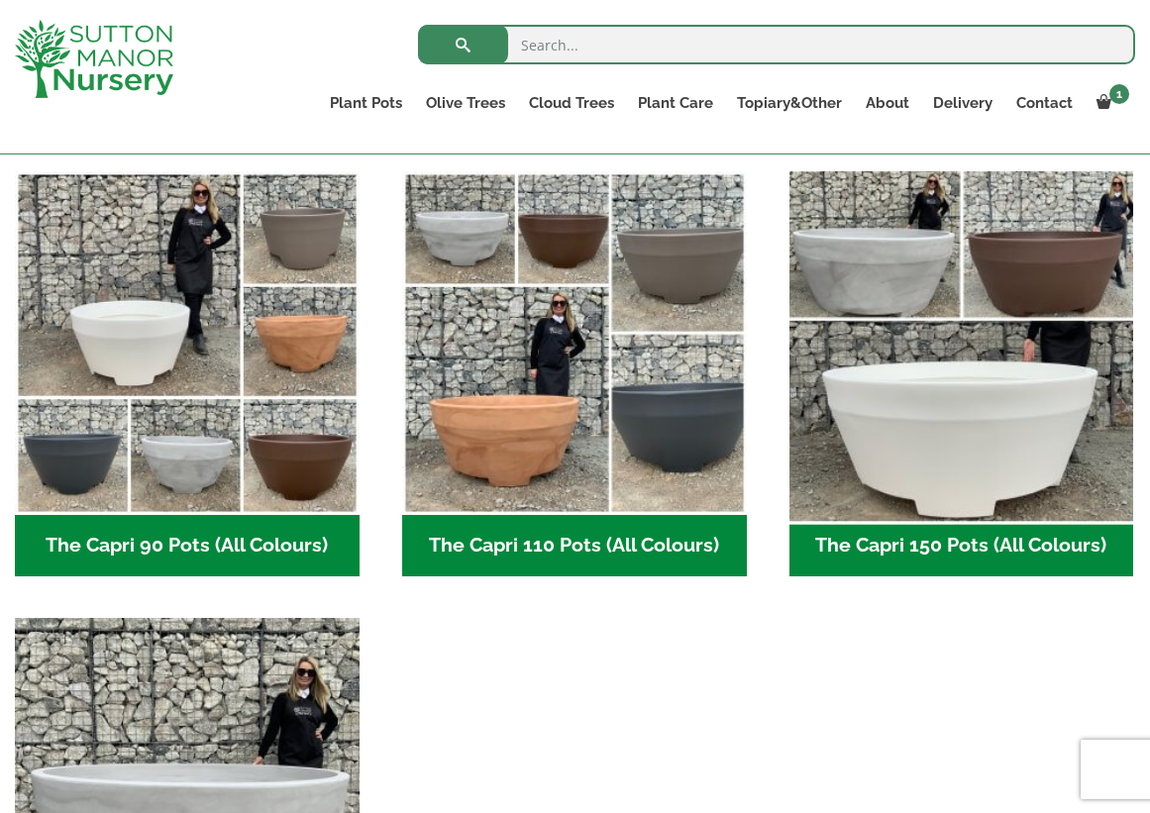
scroll to position [957, 0]
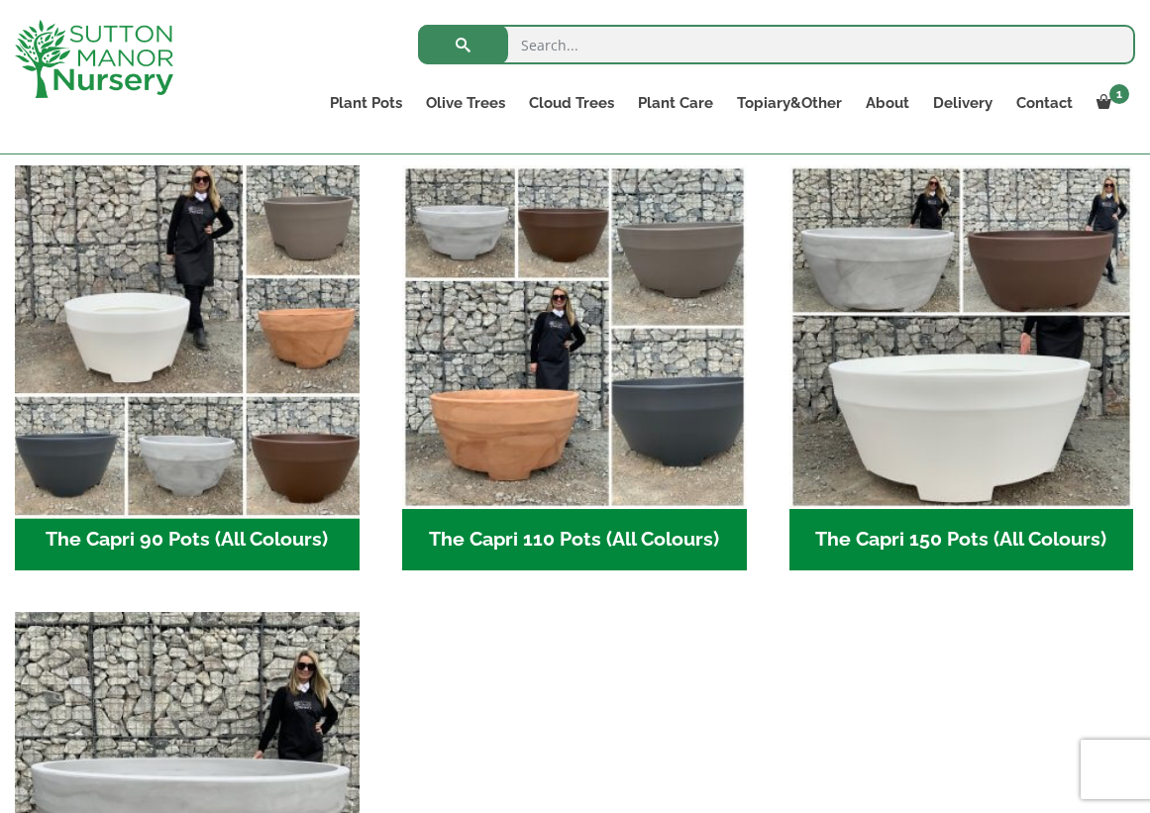
click at [273, 444] on img "Visit product category The Capri 90 Pots (All Colours)" at bounding box center [187, 337] width 362 height 362
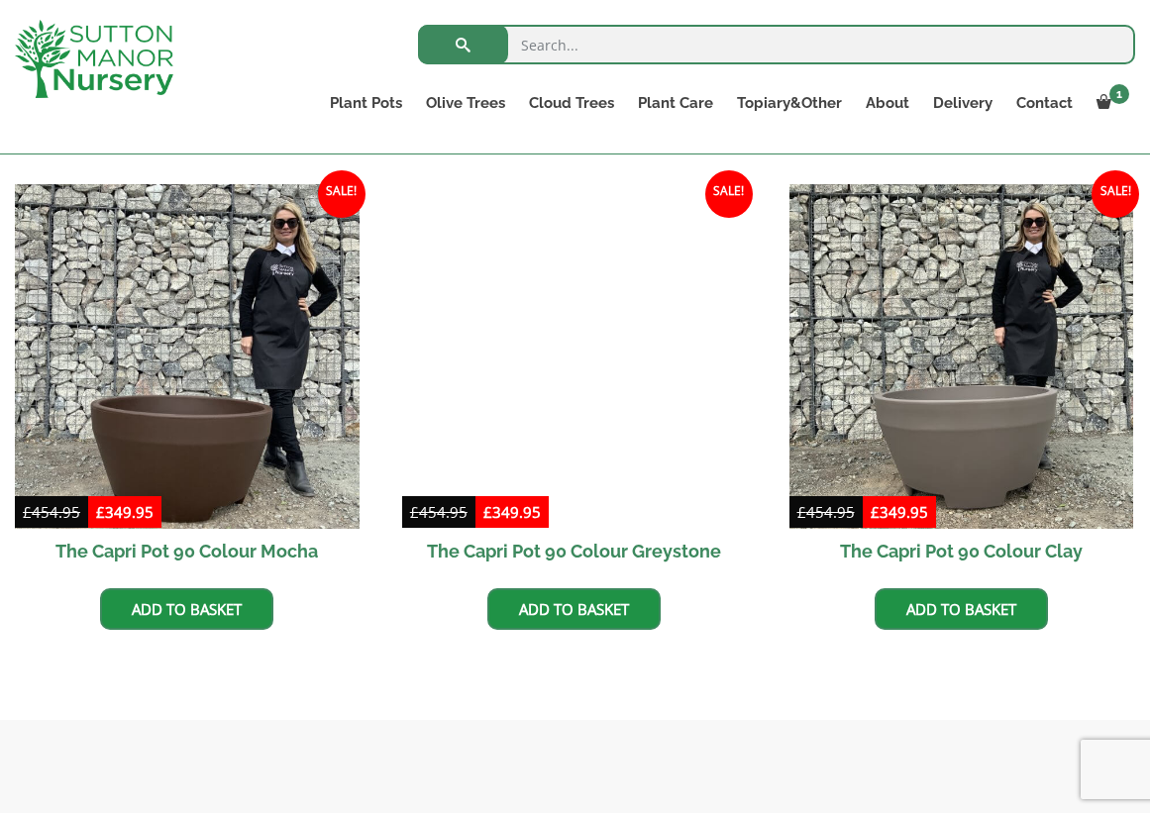
scroll to position [966, 0]
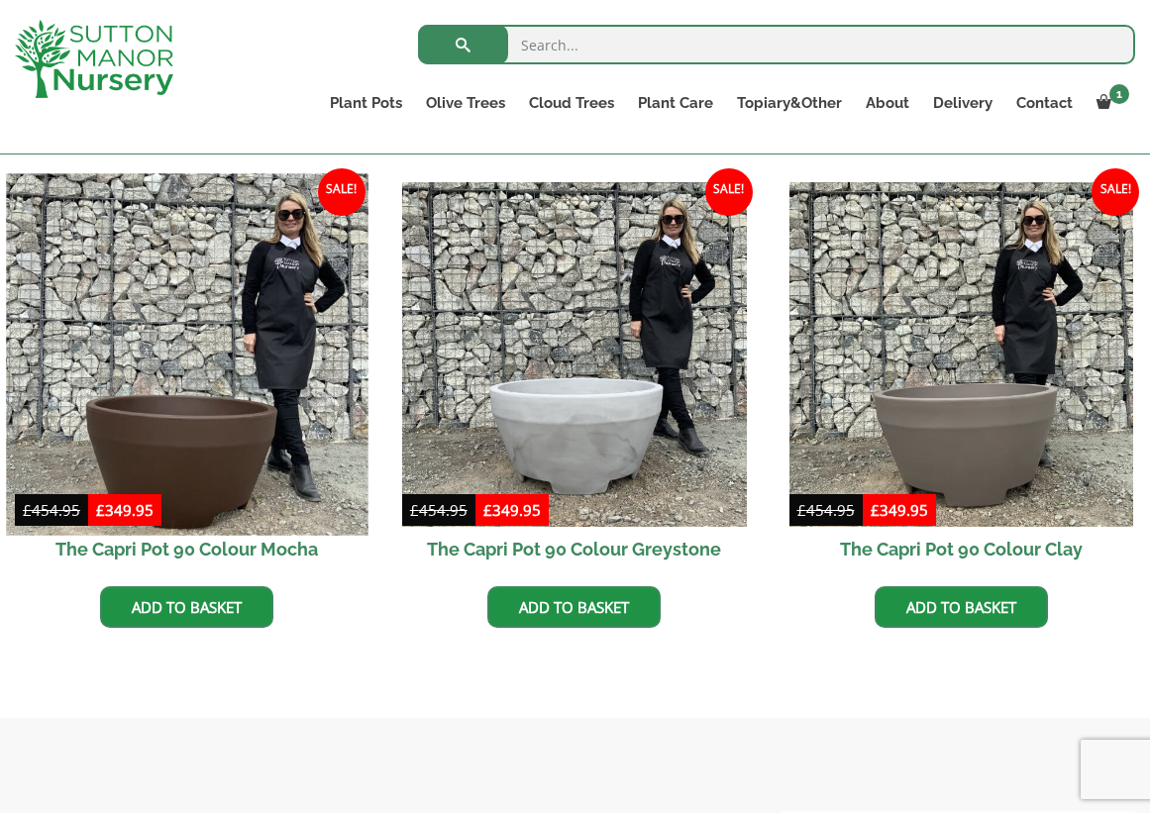
click at [230, 464] on img at bounding box center [187, 354] width 362 height 362
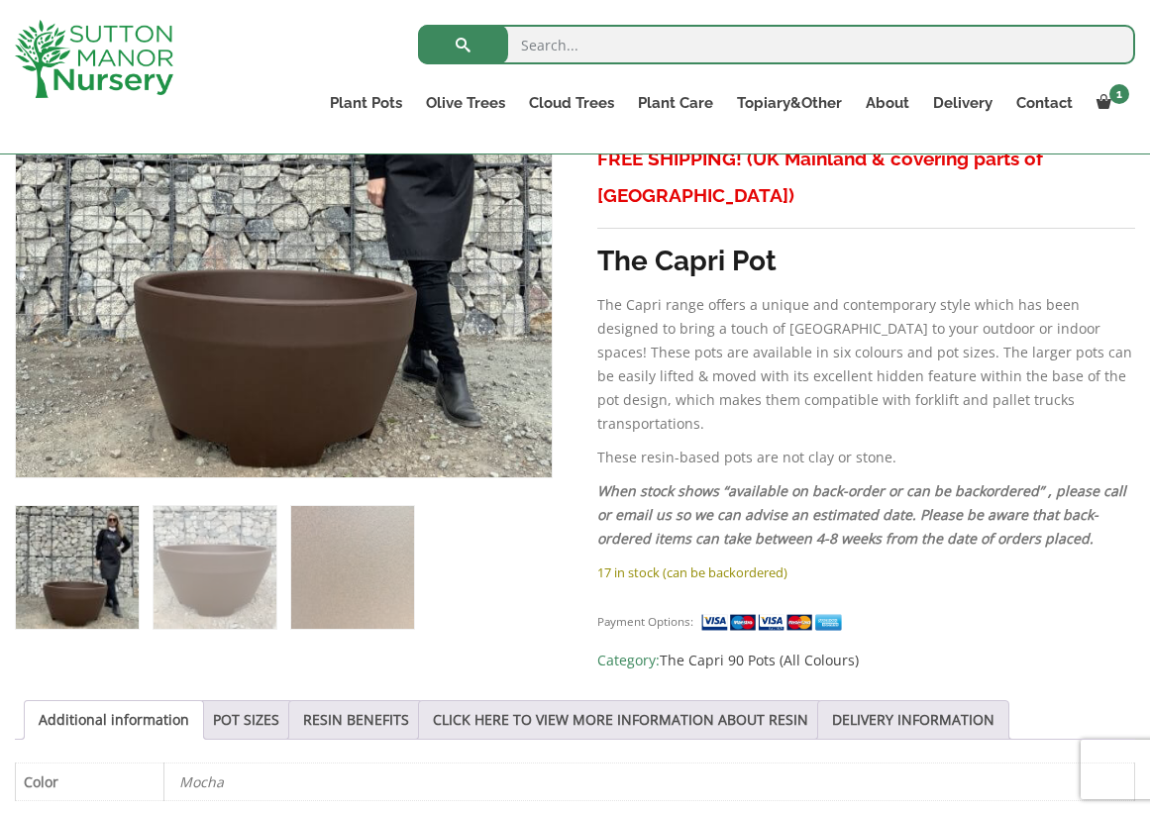
scroll to position [517, 0]
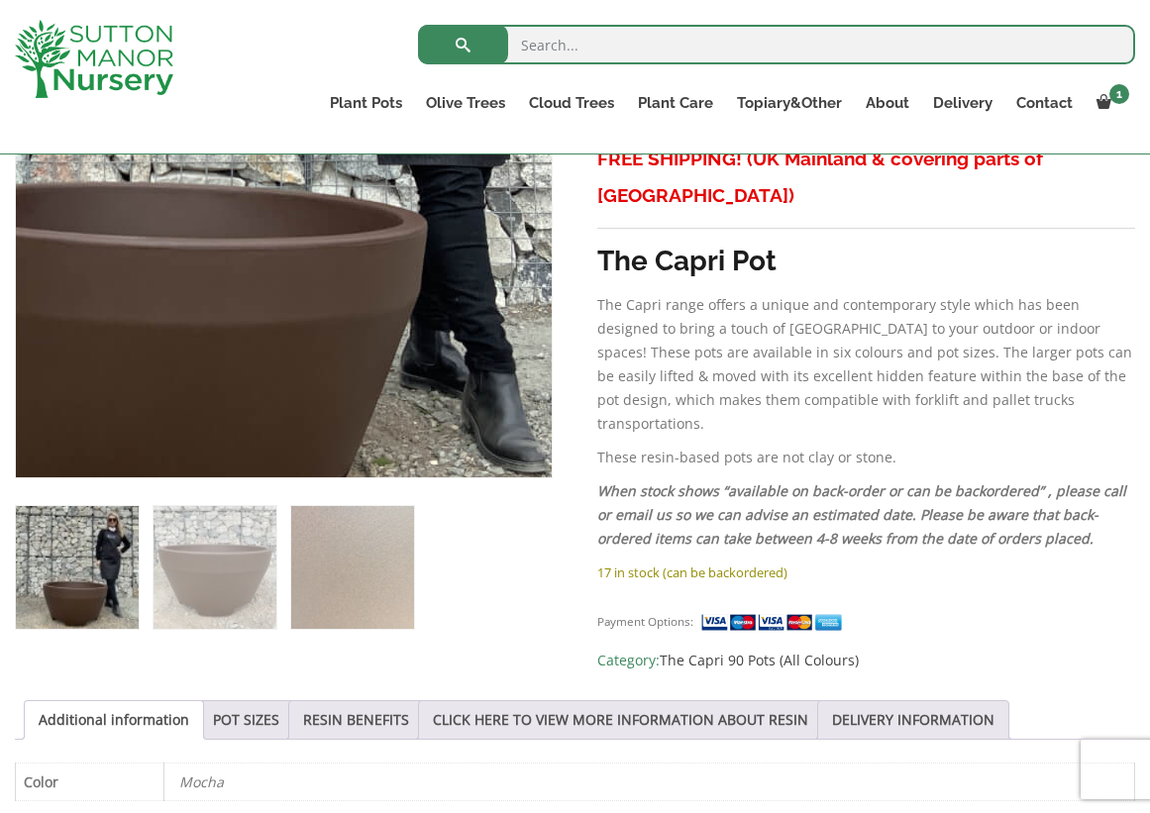
click at [404, 372] on img at bounding box center [181, 71] width 990 height 990
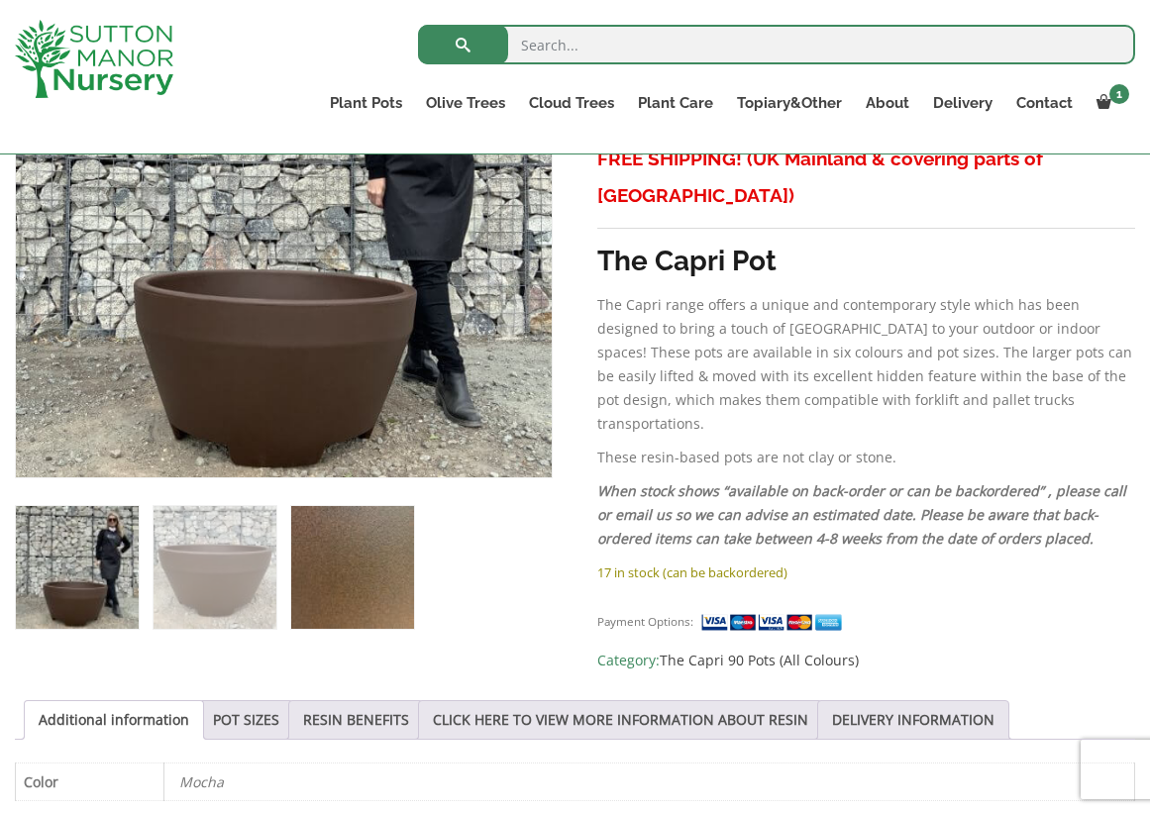
click at [377, 553] on img at bounding box center [352, 567] width 123 height 123
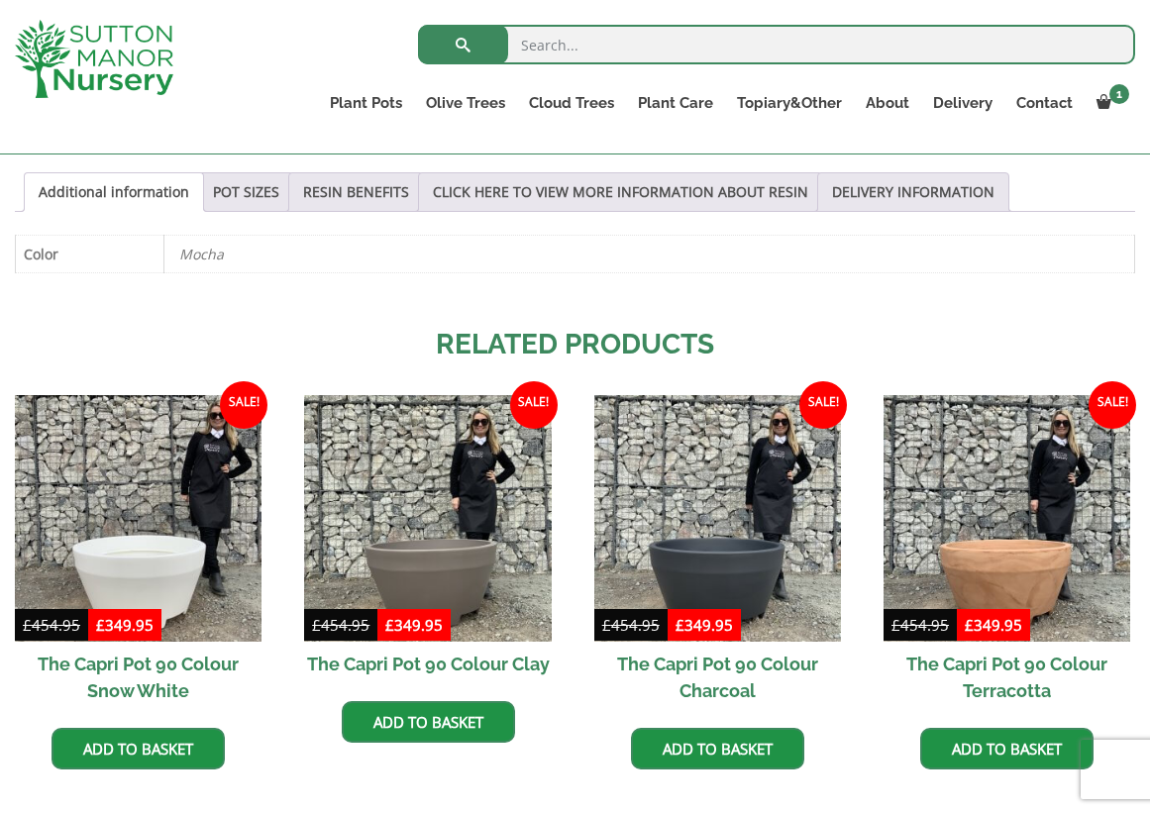
scroll to position [1048, 0]
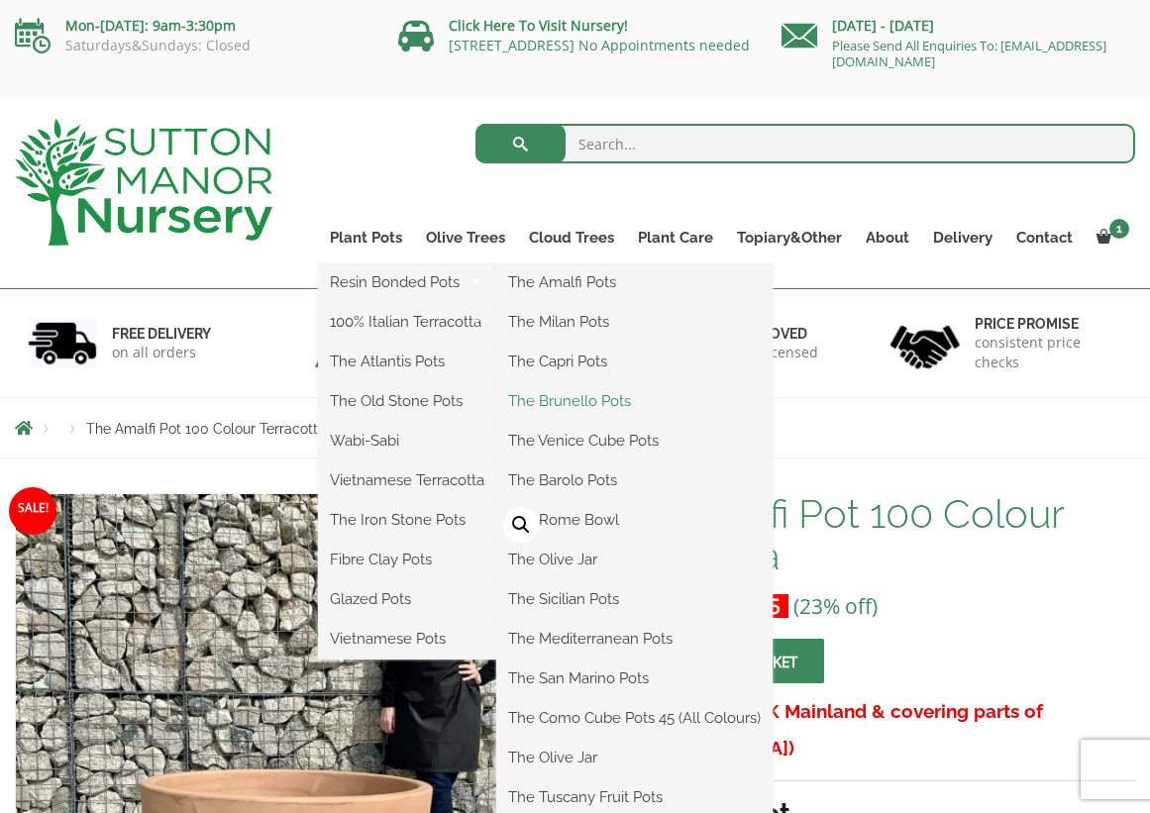
click at [574, 403] on link "The Brunello Pots" at bounding box center [634, 401] width 276 height 30
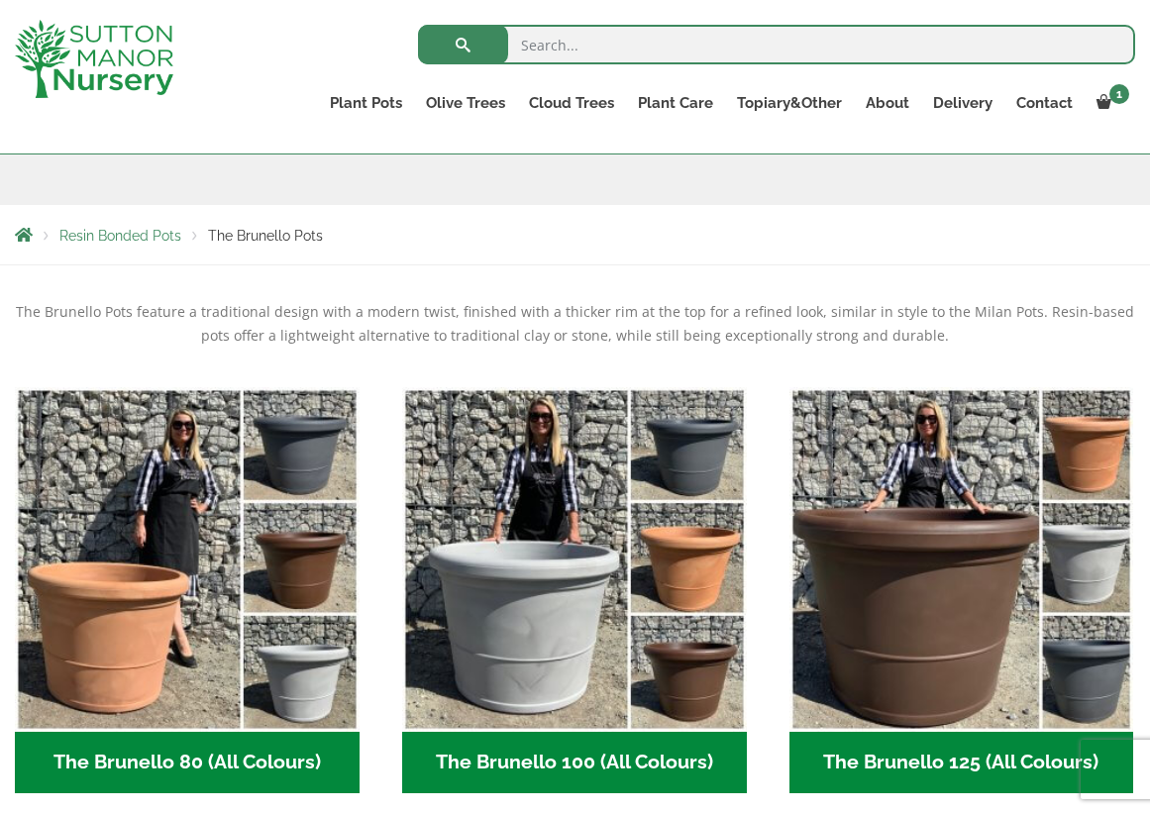
scroll to position [271, 0]
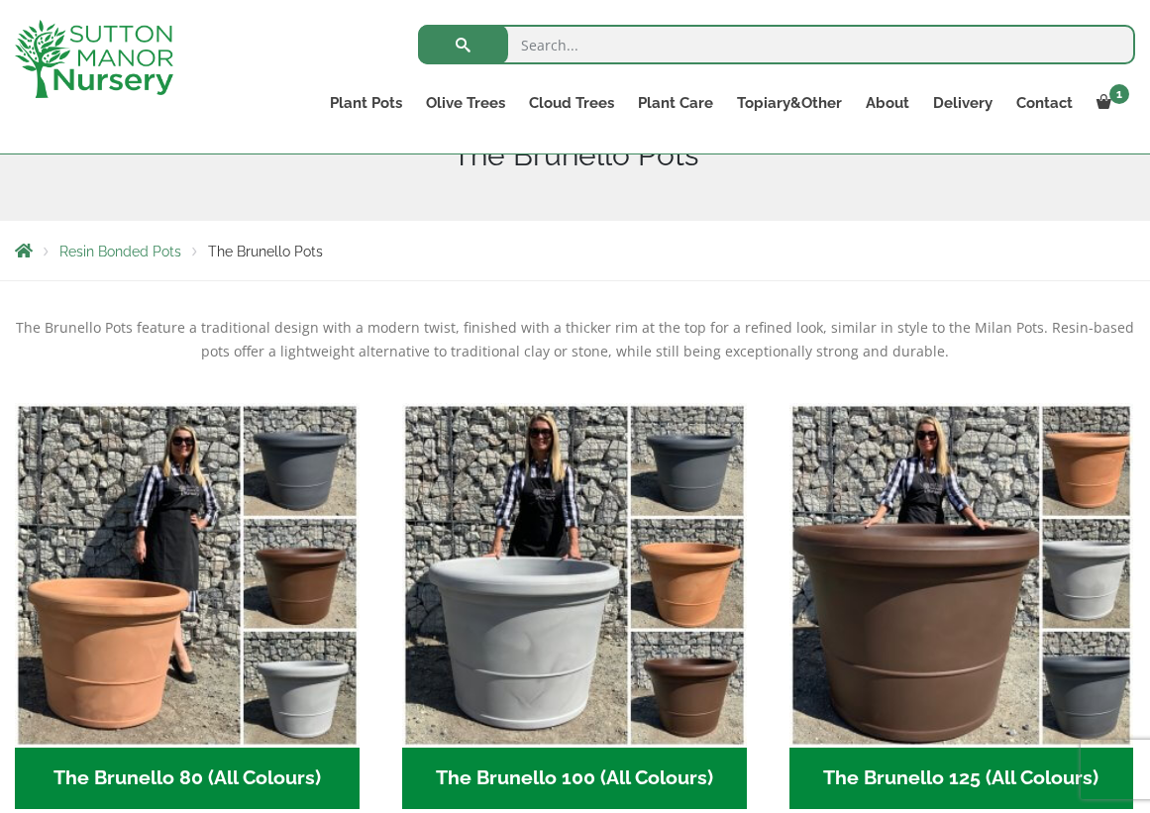
click at [151, 249] on span "Resin Bonded Pots" at bounding box center [120, 252] width 122 height 16
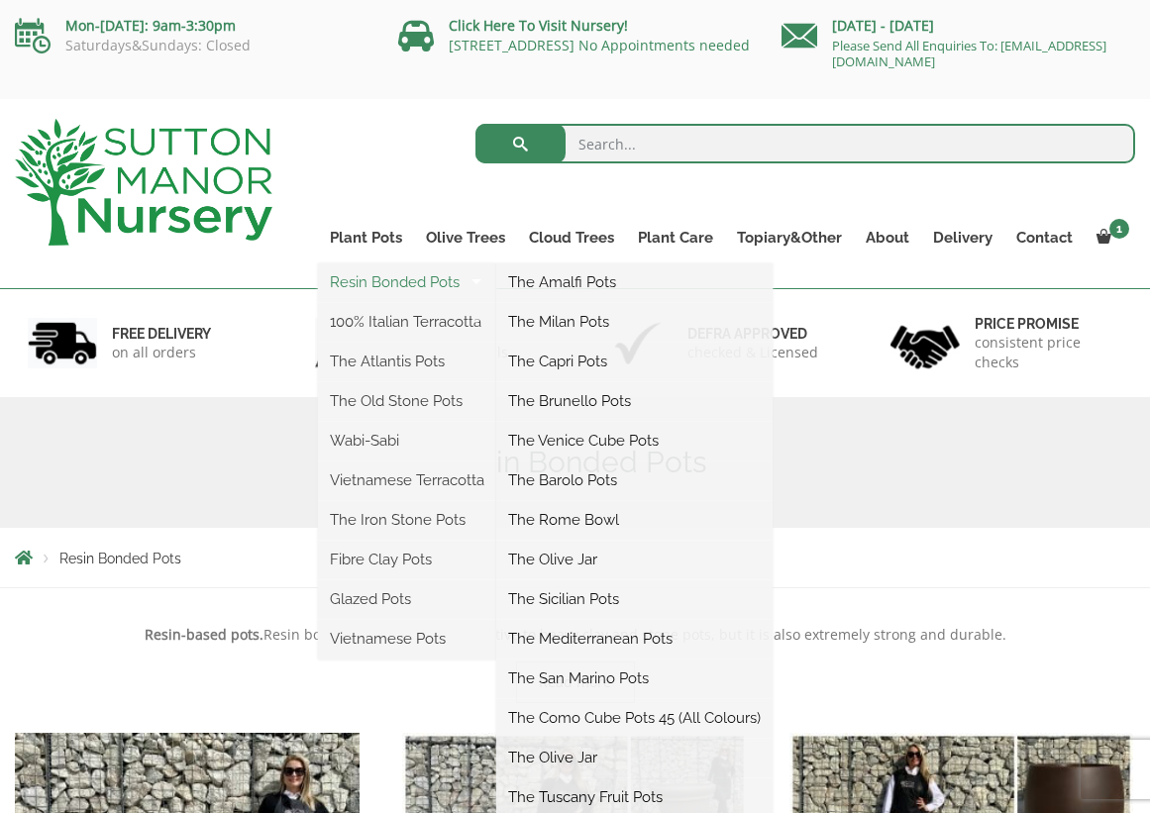
click at [375, 280] on link "Resin Bonded Pots" at bounding box center [407, 282] width 178 height 30
click at [589, 564] on link "The Olive Jar" at bounding box center [634, 560] width 276 height 30
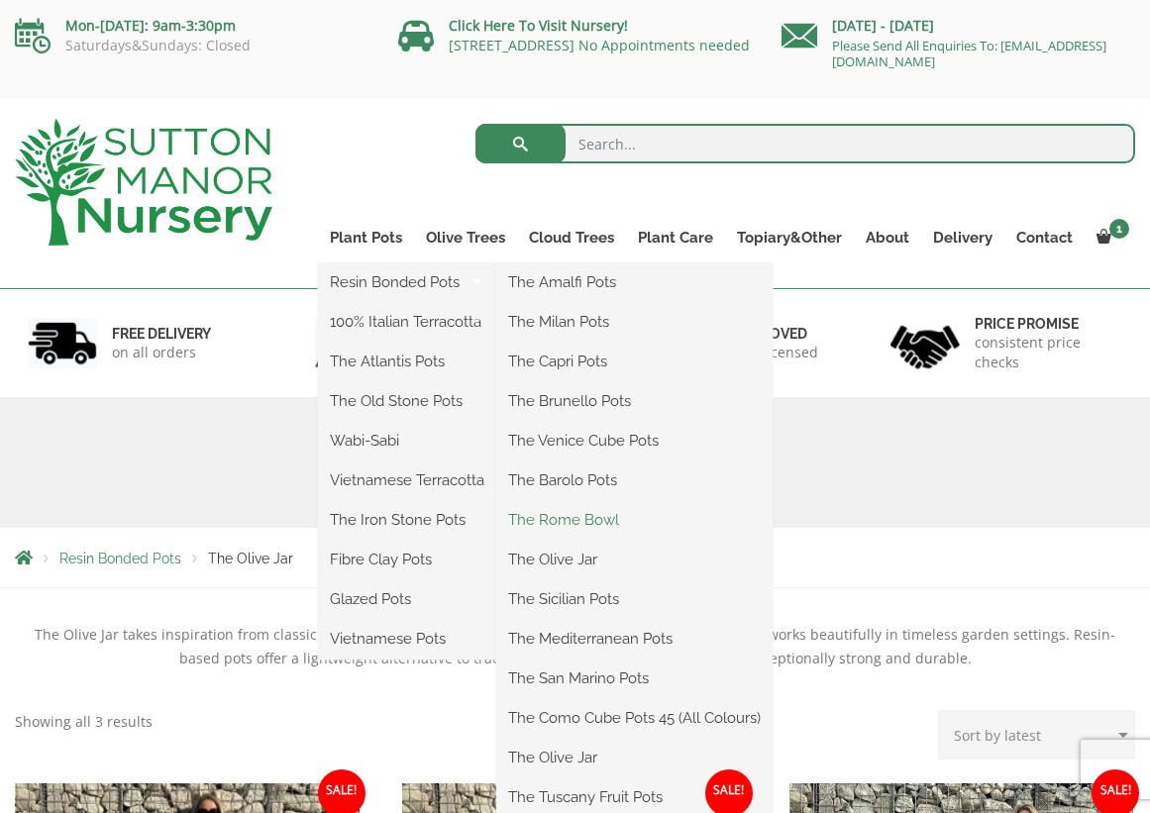
click at [573, 519] on link "The Rome Bowl" at bounding box center [634, 520] width 276 height 30
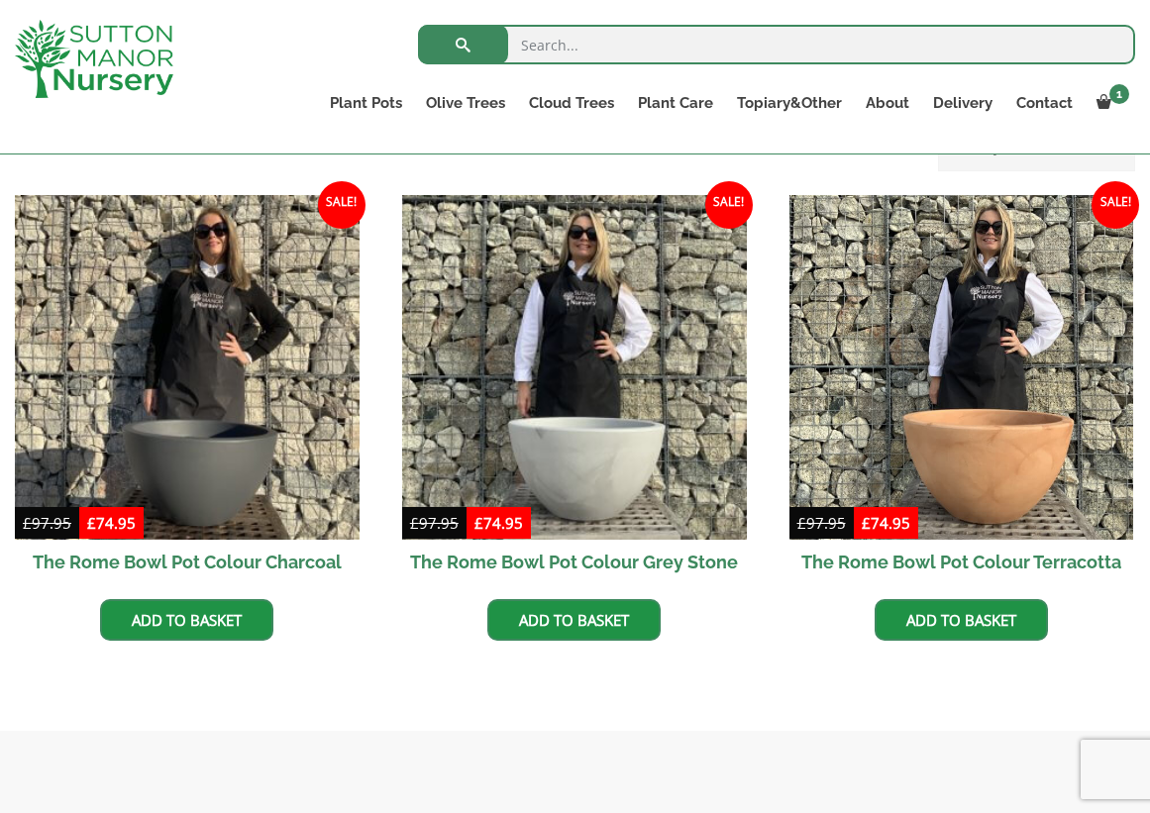
scroll to position [572, 0]
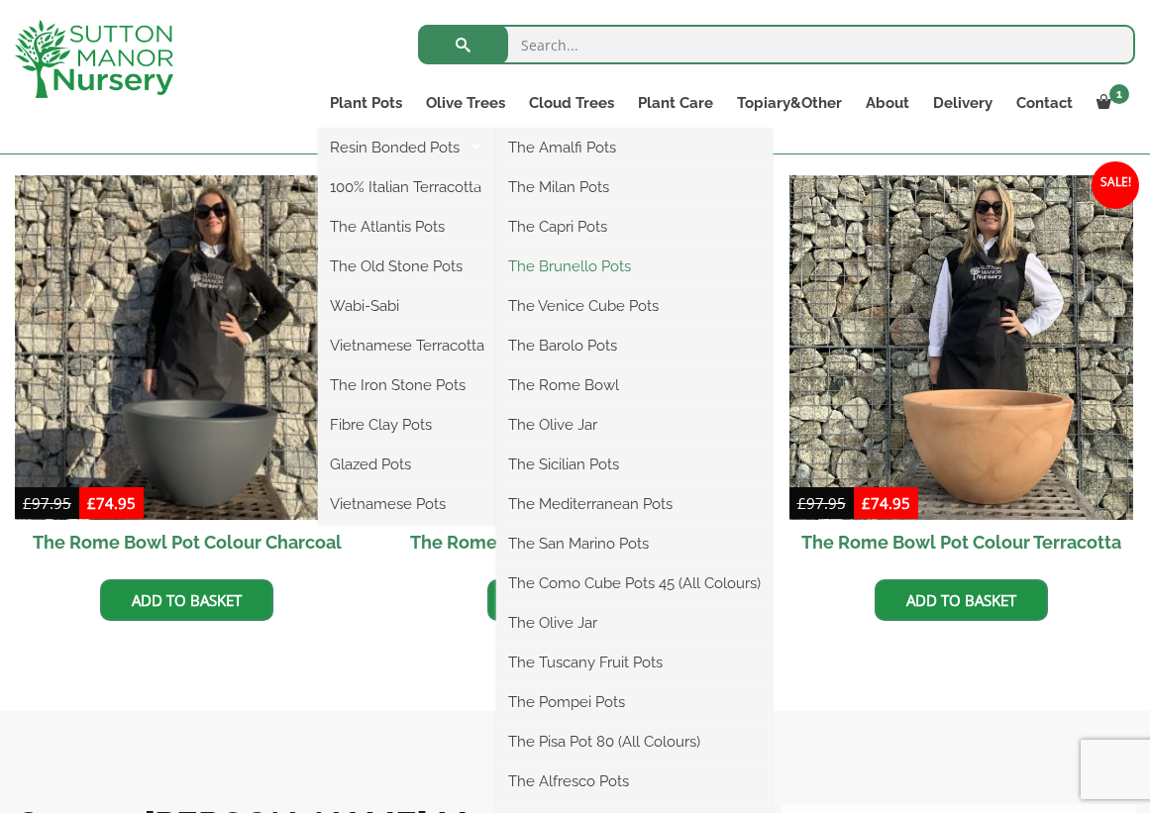
click at [571, 265] on link "The Brunello Pots" at bounding box center [634, 267] width 276 height 30
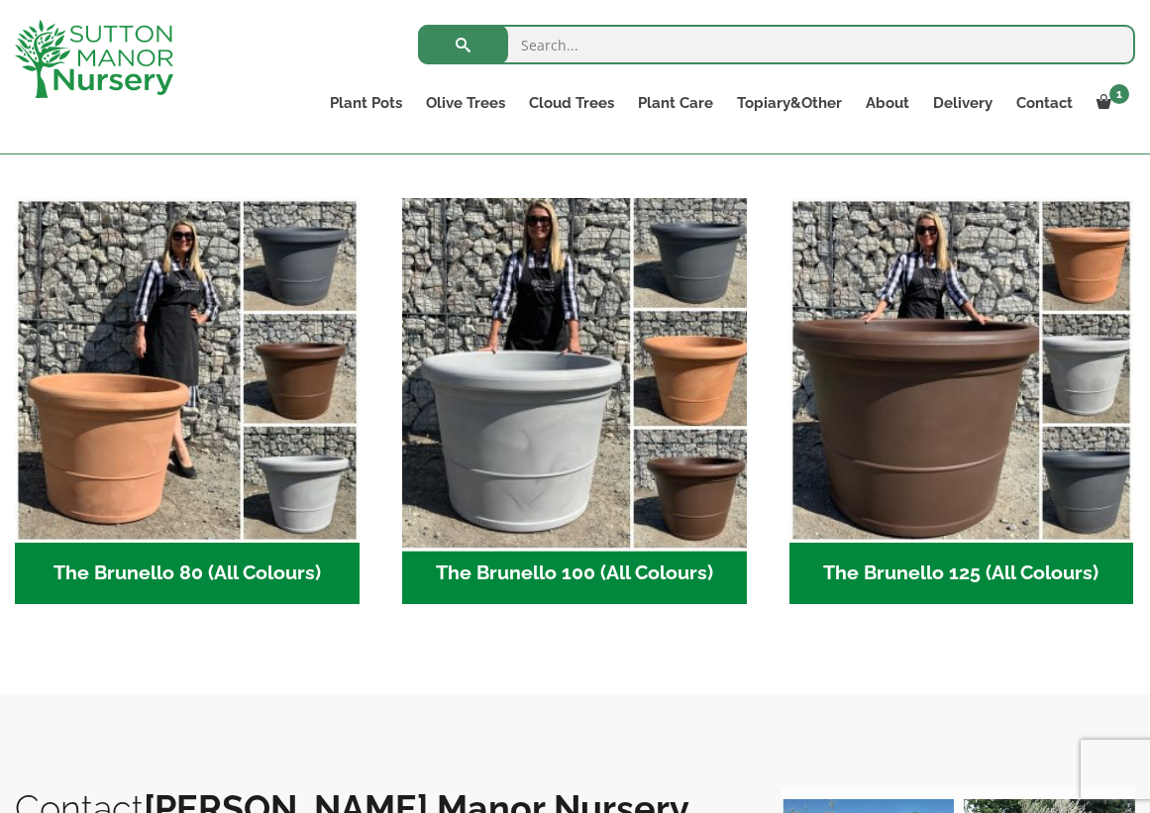
scroll to position [478, 0]
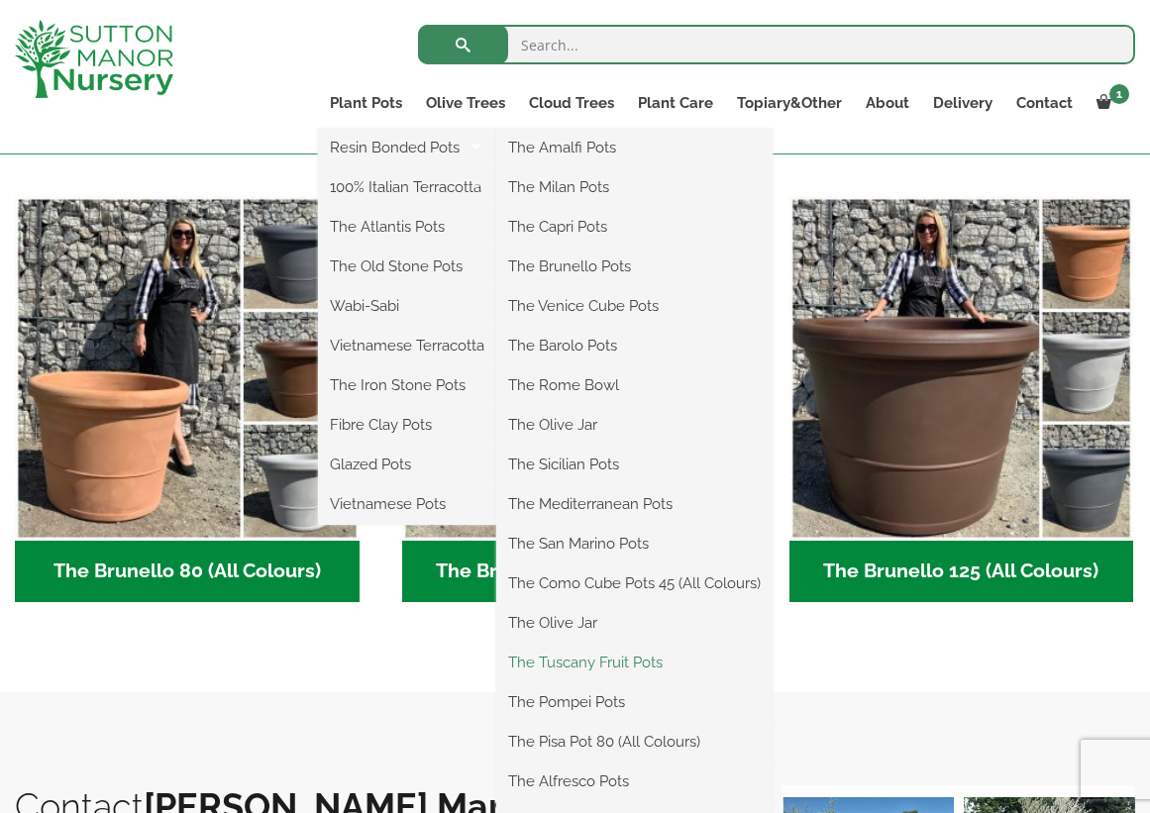
click at [576, 662] on link "The Tuscany Fruit Pots" at bounding box center [634, 663] width 276 height 30
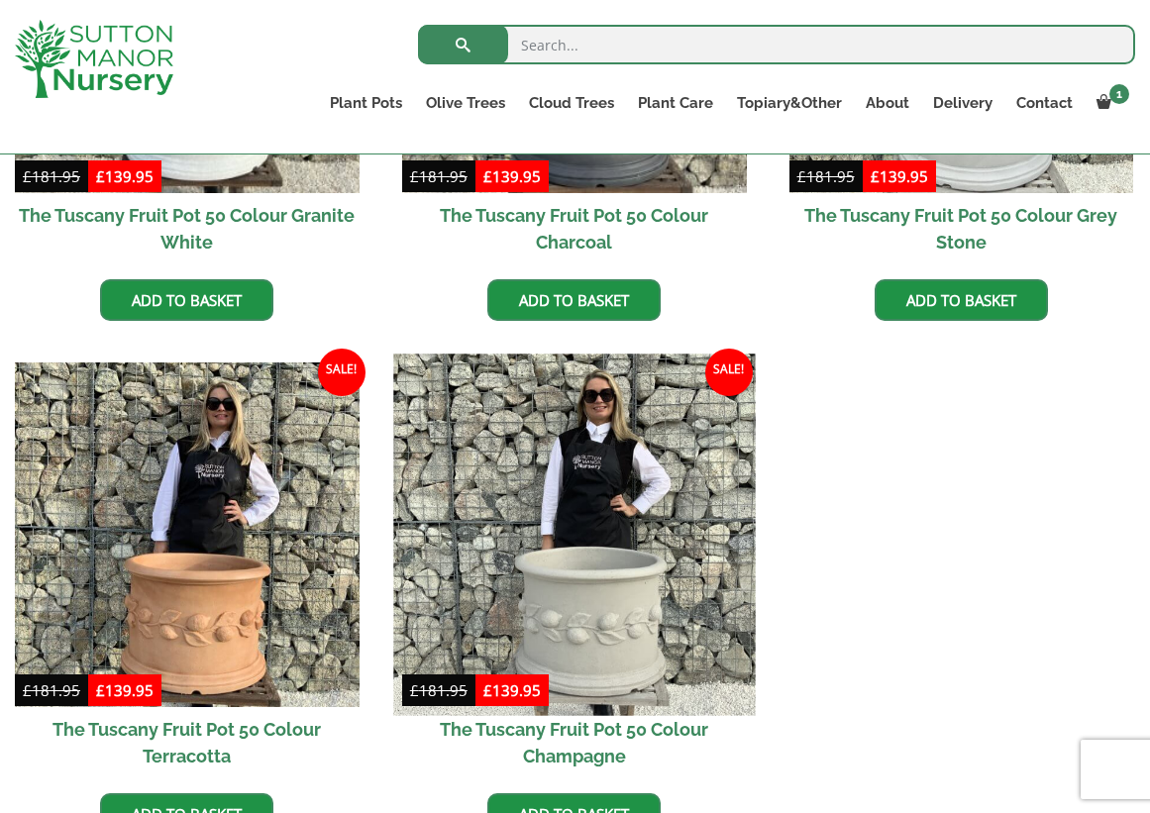
scroll to position [900, 0]
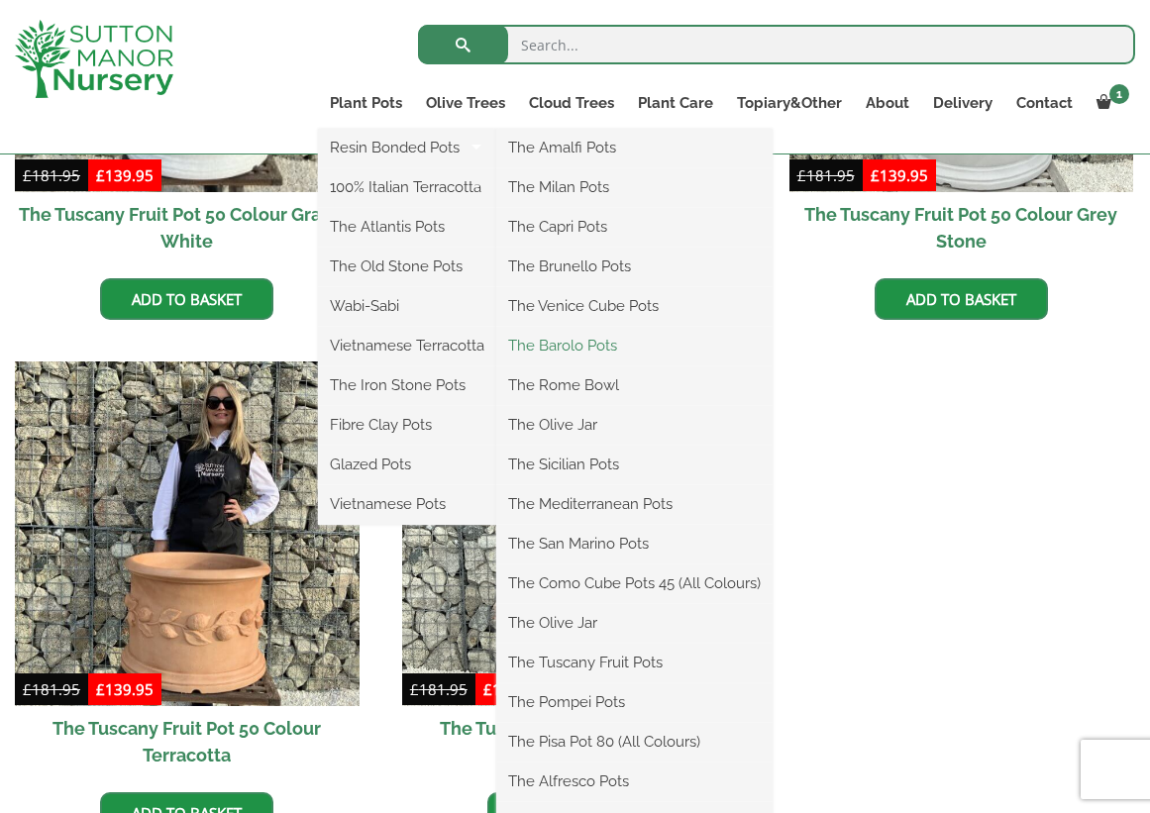
click at [580, 344] on link "The Barolo Pots" at bounding box center [634, 346] width 276 height 30
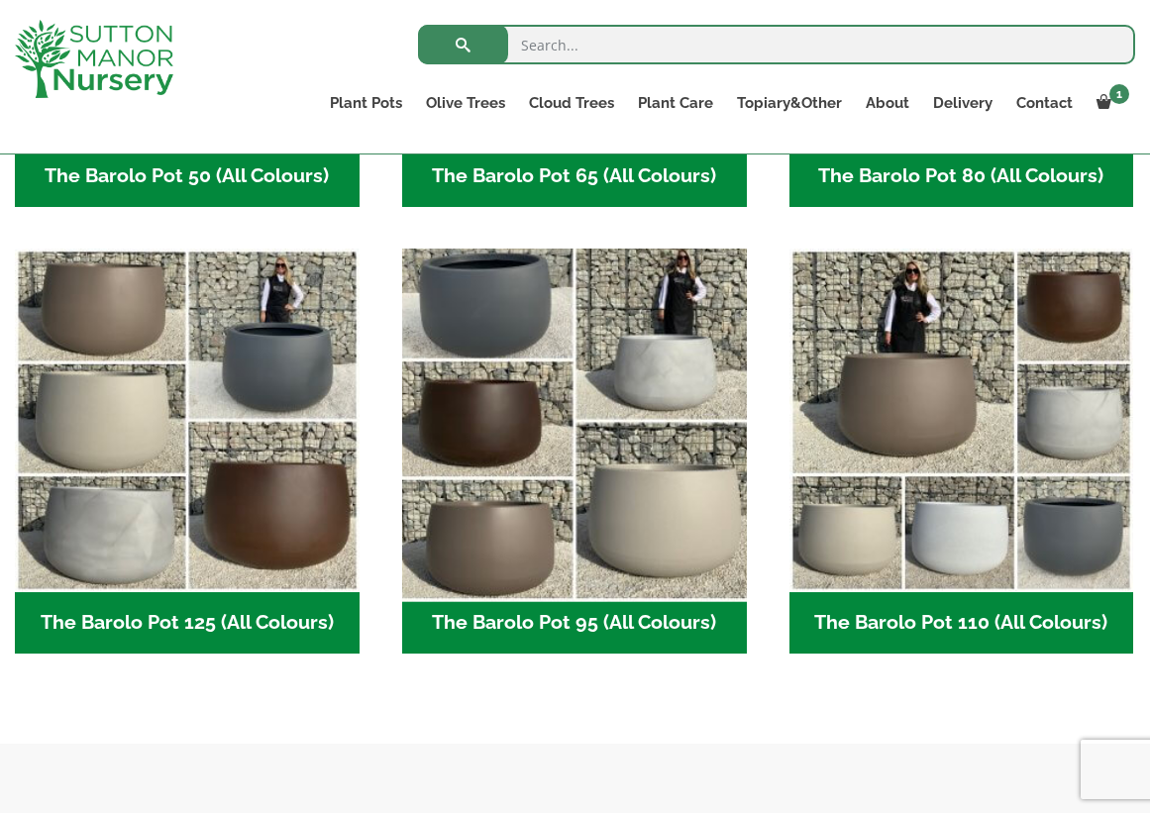
scroll to position [871, 0]
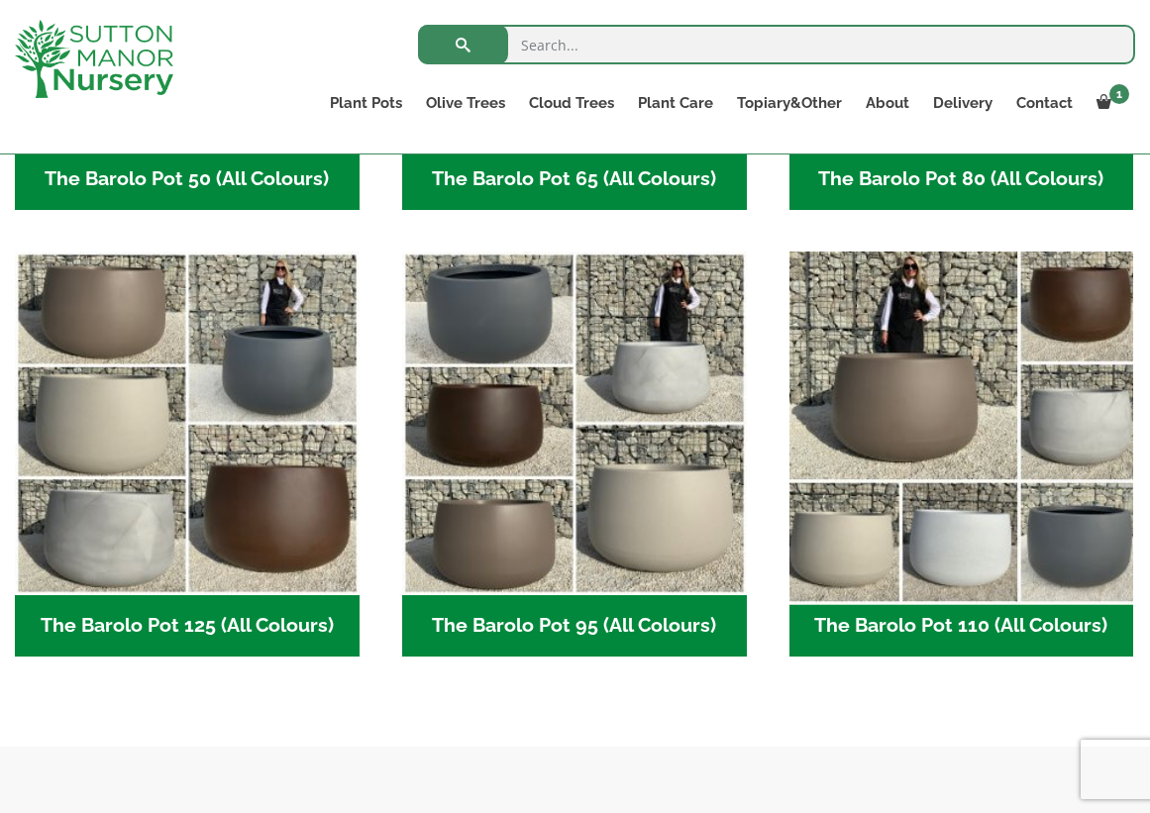
click at [884, 422] on img "Visit product category The Barolo Pot 110 (All Colours)" at bounding box center [961, 424] width 362 height 362
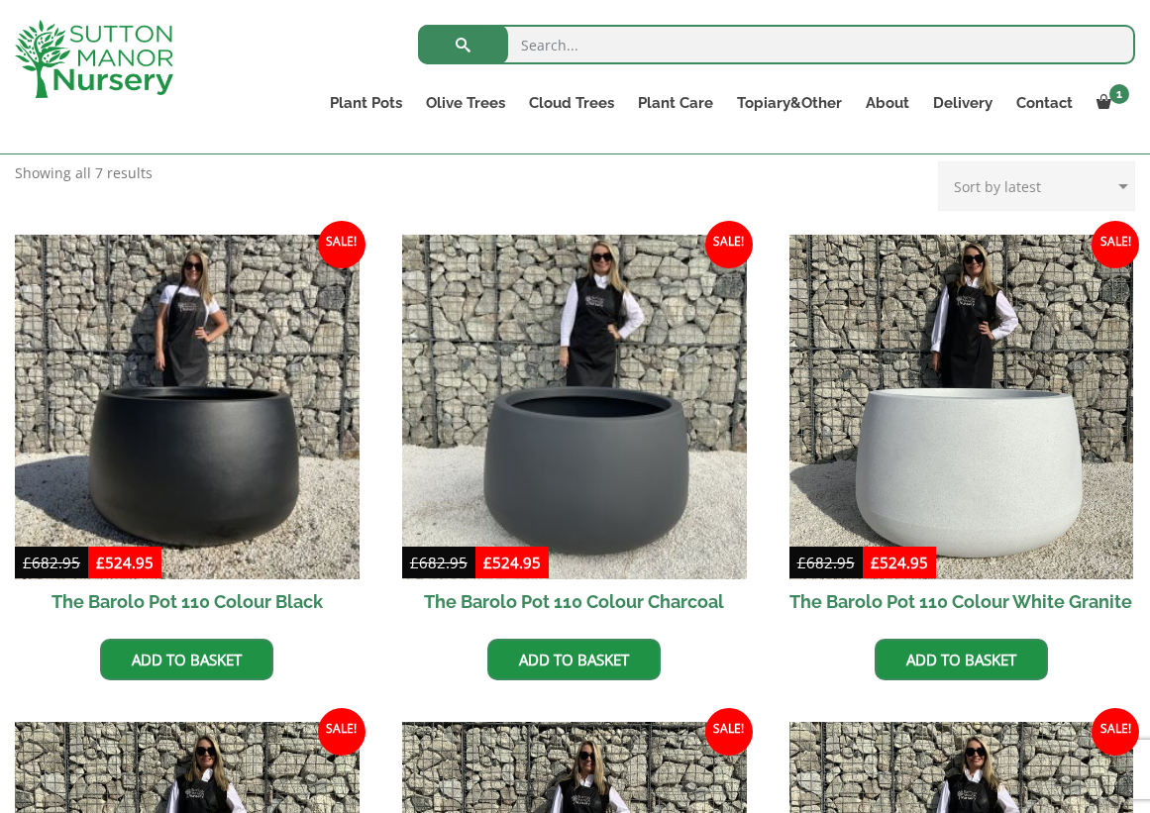
scroll to position [428, 0]
